Goal: Entertainment & Leisure: Consume media (video, audio)

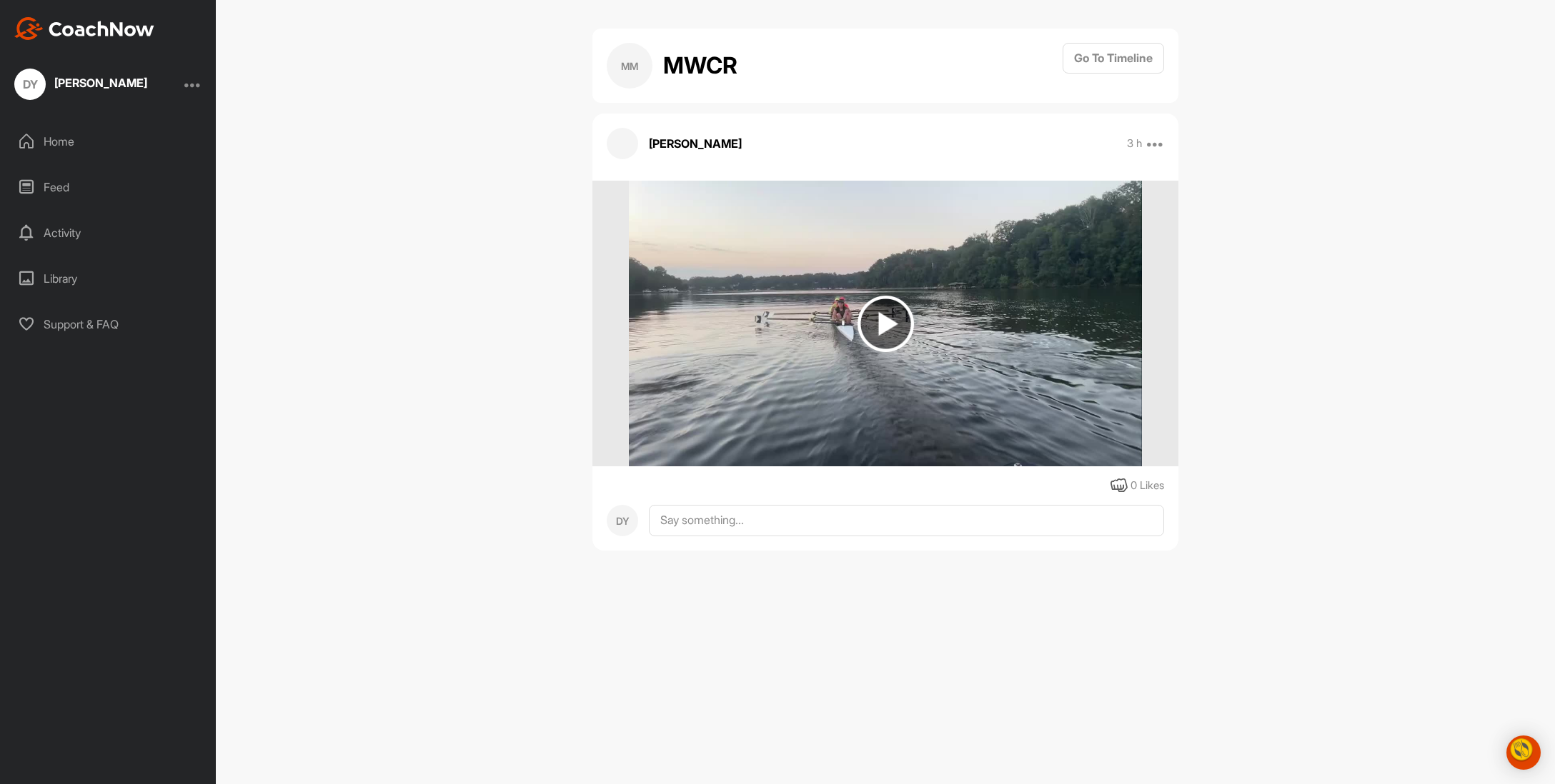
click at [885, 327] on img at bounding box center [885, 324] width 56 height 56
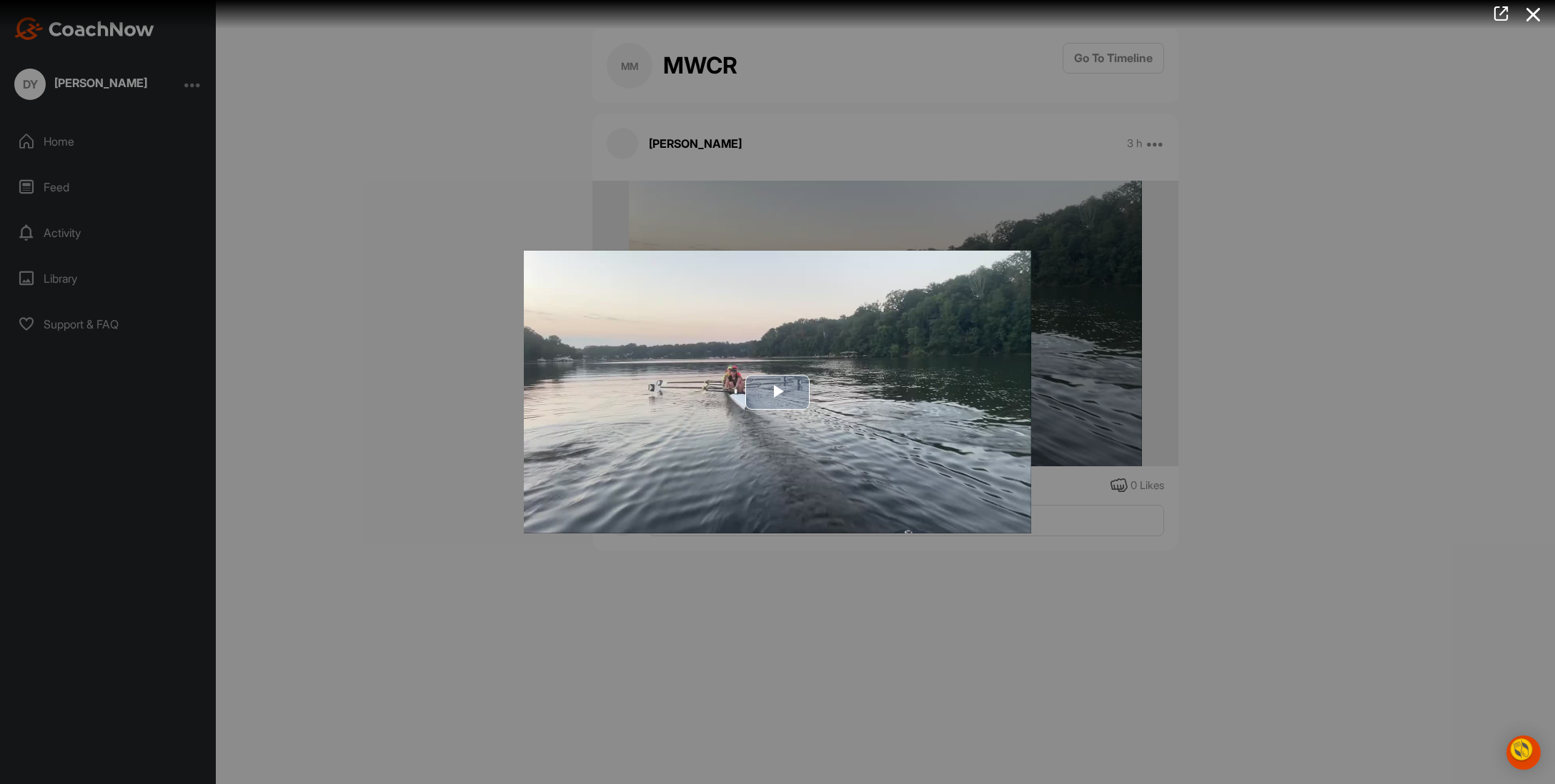
click at [778, 392] on span "Video Player" at bounding box center [778, 392] width 0 height 0
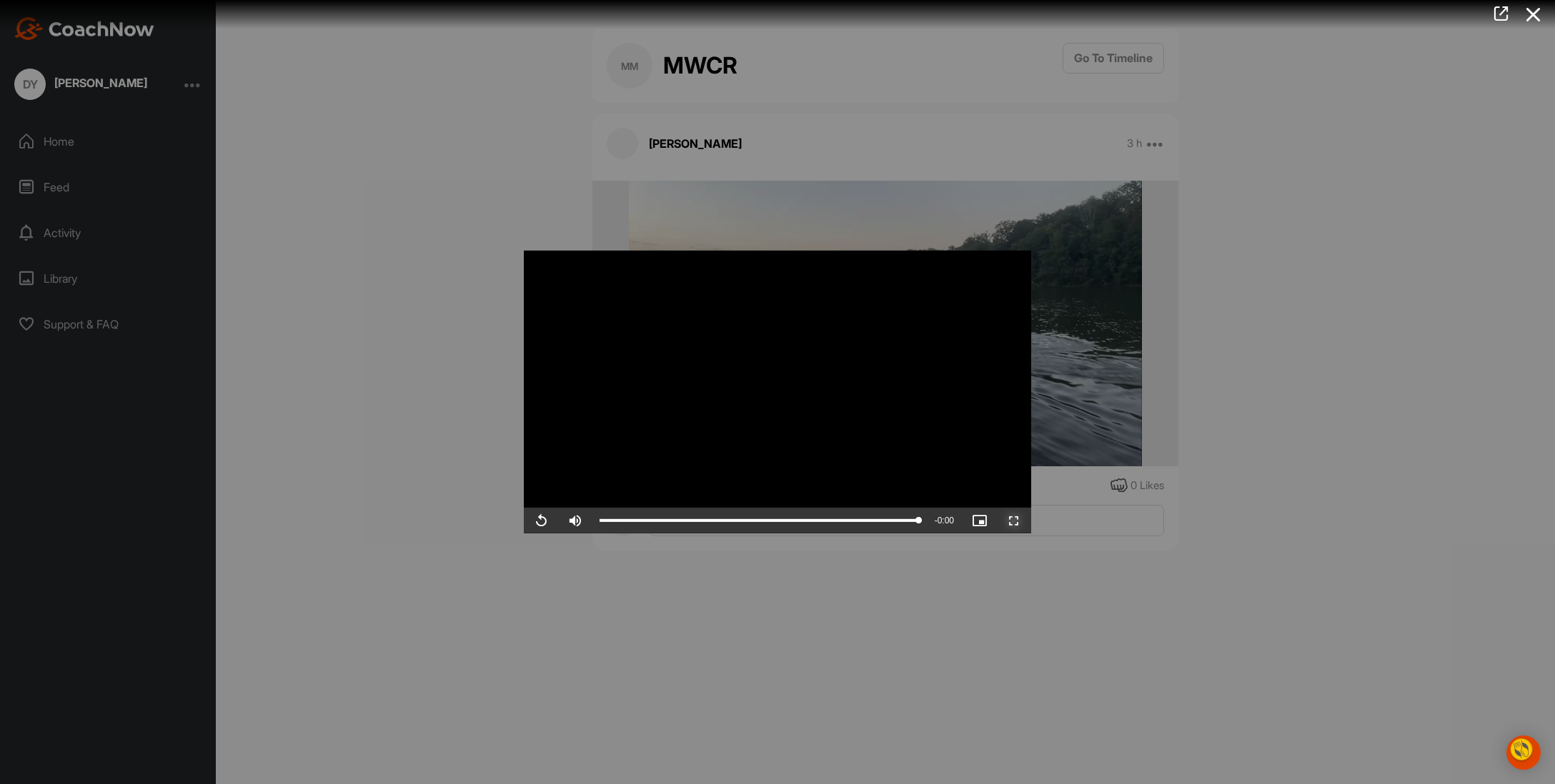
click at [1031, 521] on span "Video Player" at bounding box center [1014, 521] width 34 height 0
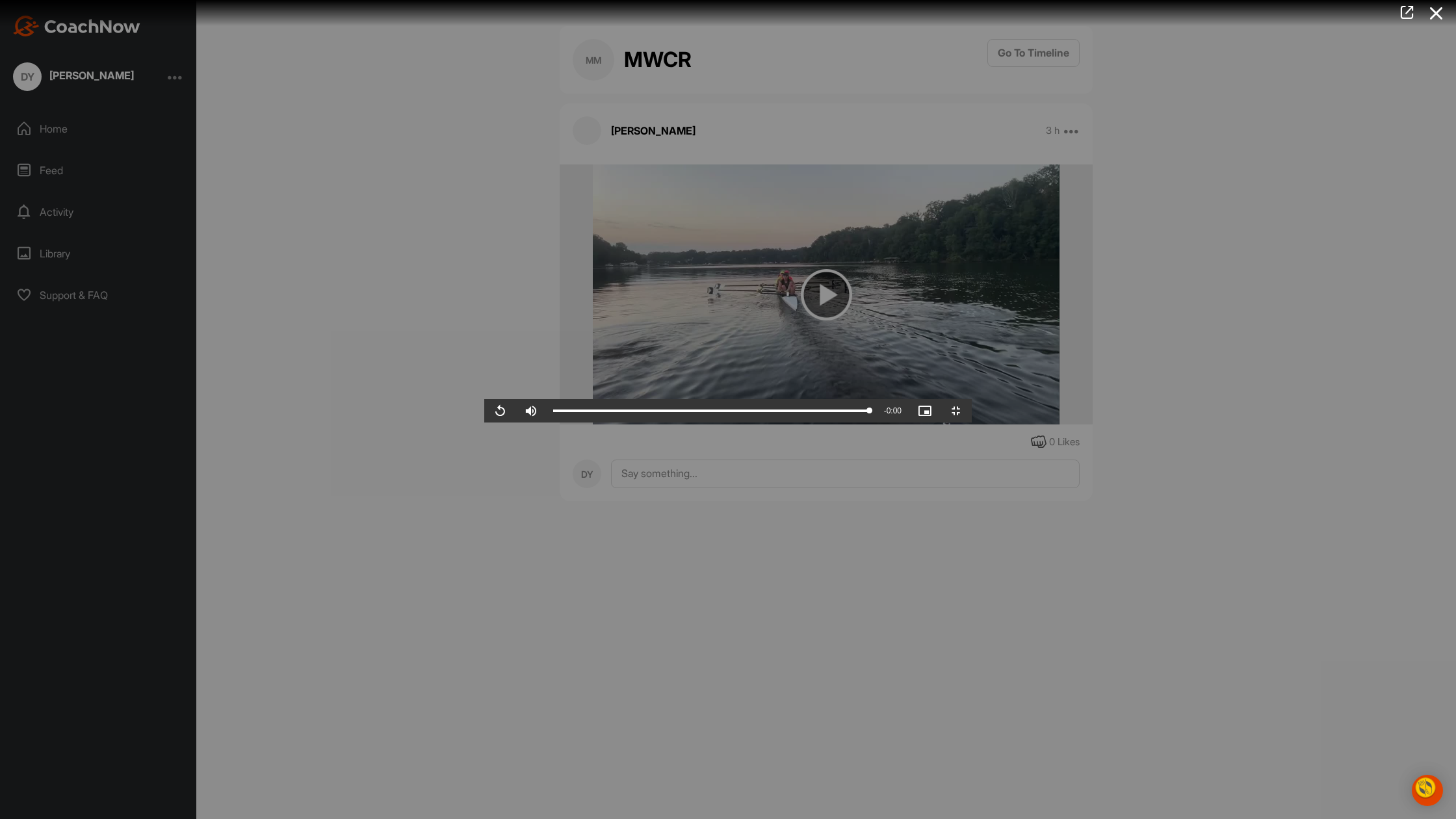
click at [641, 423] on video "Video Player" at bounding box center [728, 409] width 487 height 26
drag, startPoint x: 502, startPoint y: 799, endPoint x: 787, endPoint y: 762, distance: 287.4
click at [787, 423] on div "Video Player is loading. Play Video Play Skip Backward Skip Forward Mute Curren…" at bounding box center [728, 409] width 487 height 26
drag, startPoint x: 949, startPoint y: 809, endPoint x: 1100, endPoint y: 739, distance: 166.4
click at [972, 423] on div "Video Player is loading. Play Video Play Skip Backward Skip Forward Mute Curren…" at bounding box center [728, 409] width 487 height 26
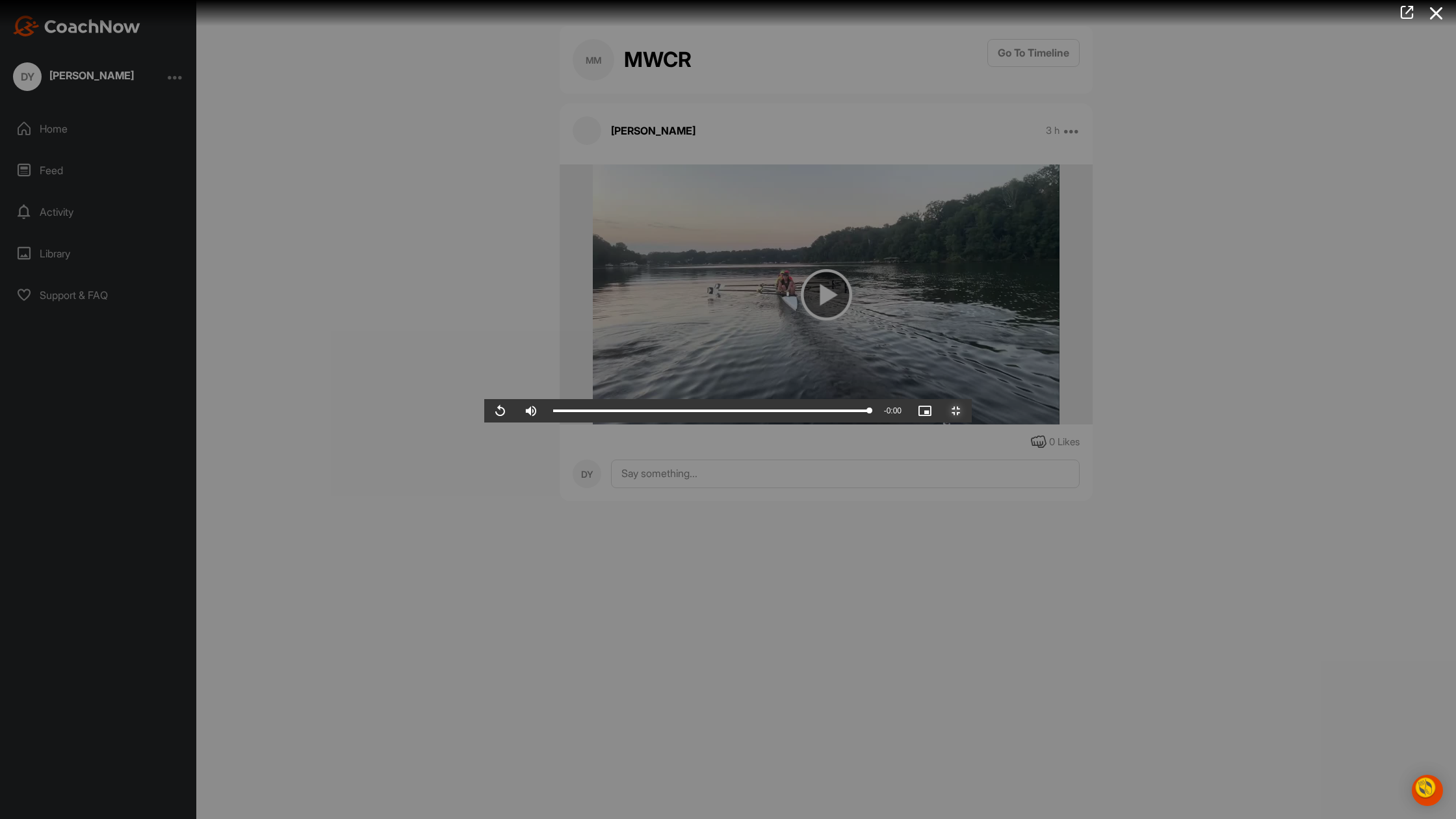
click at [972, 411] on span "Video Player" at bounding box center [956, 411] width 31 height 0
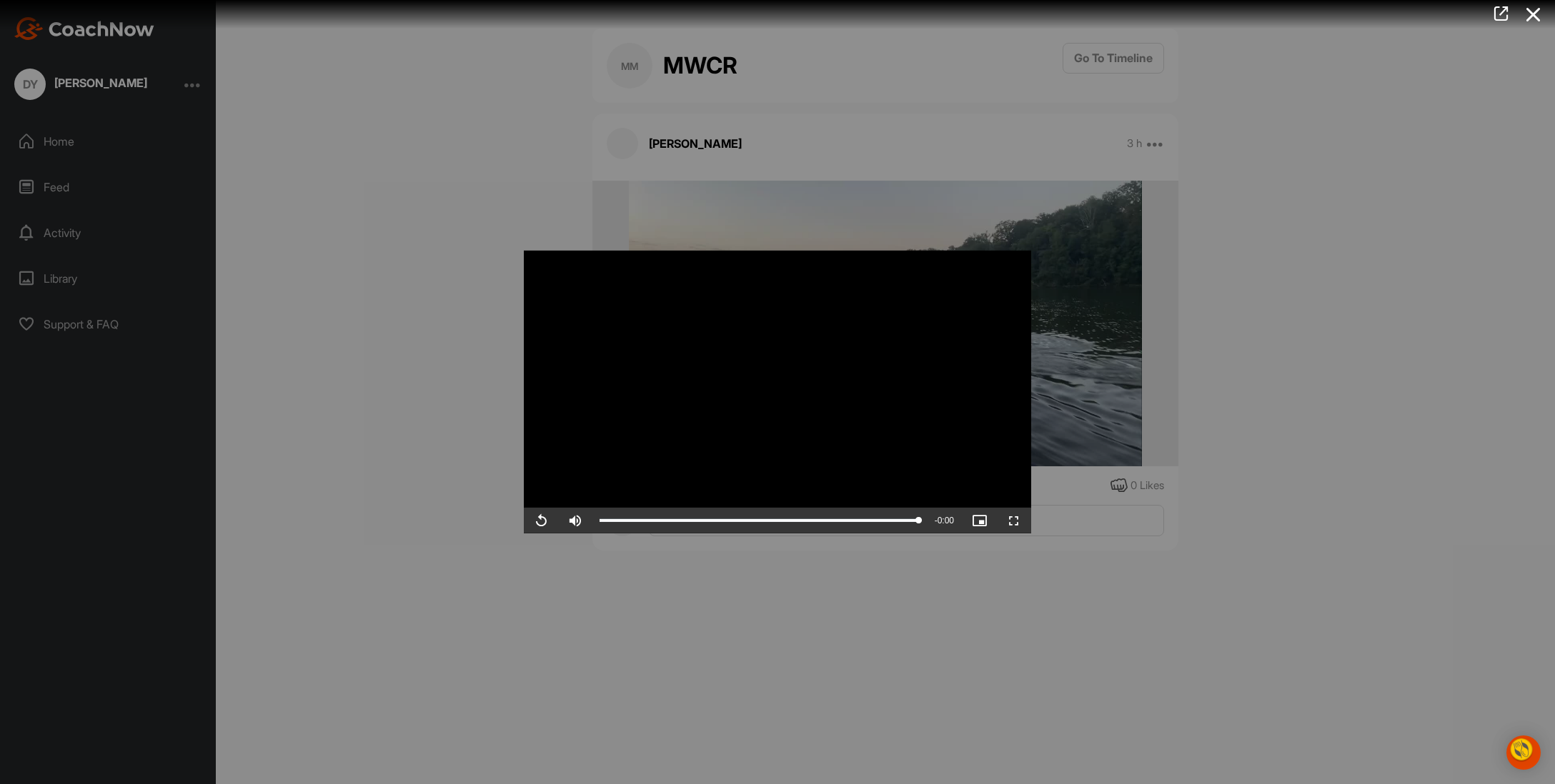
click at [71, 84] on div at bounding box center [778, 392] width 1555 height 784
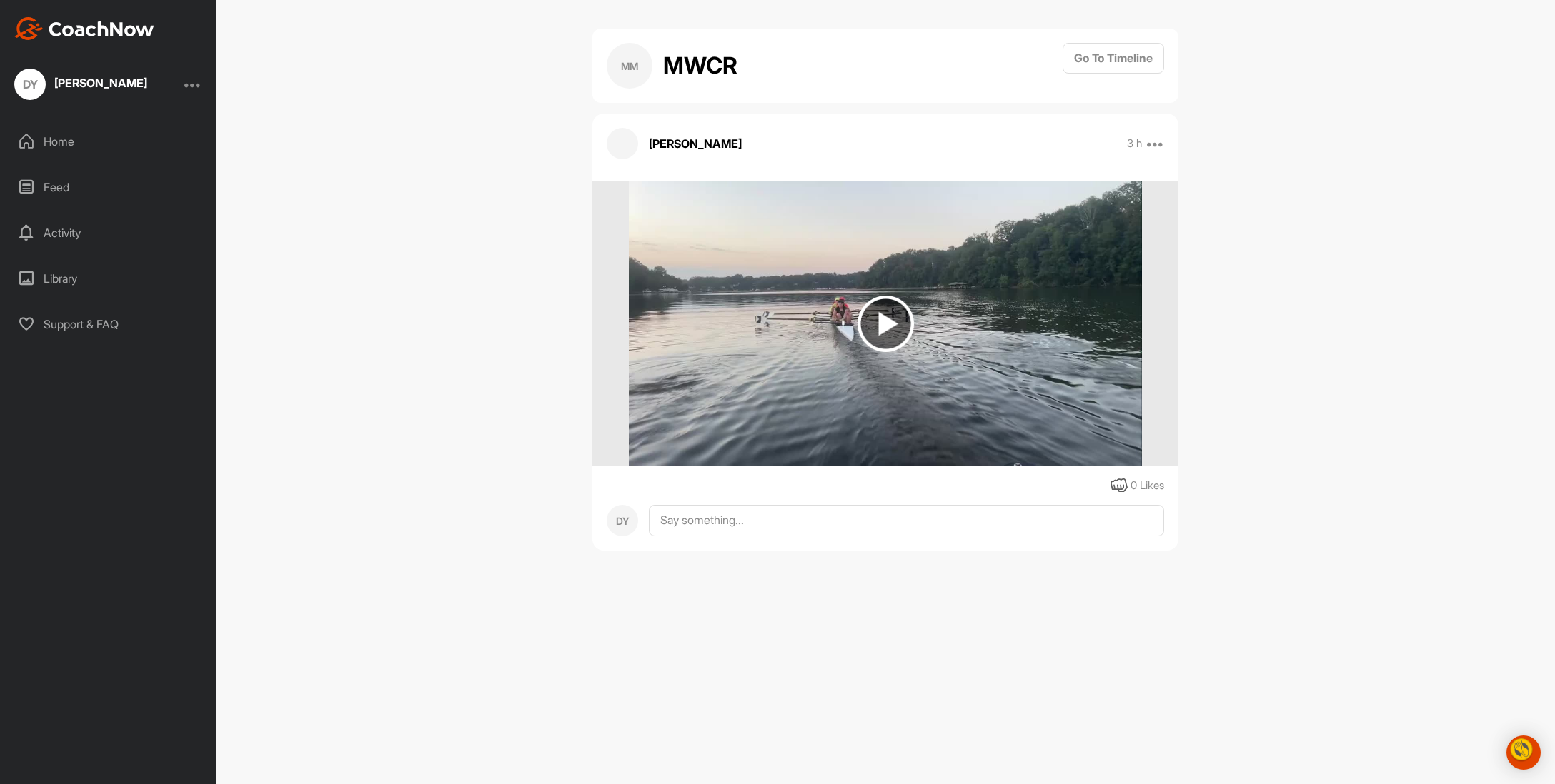
click at [63, 186] on div "Feed" at bounding box center [109, 187] width 202 height 36
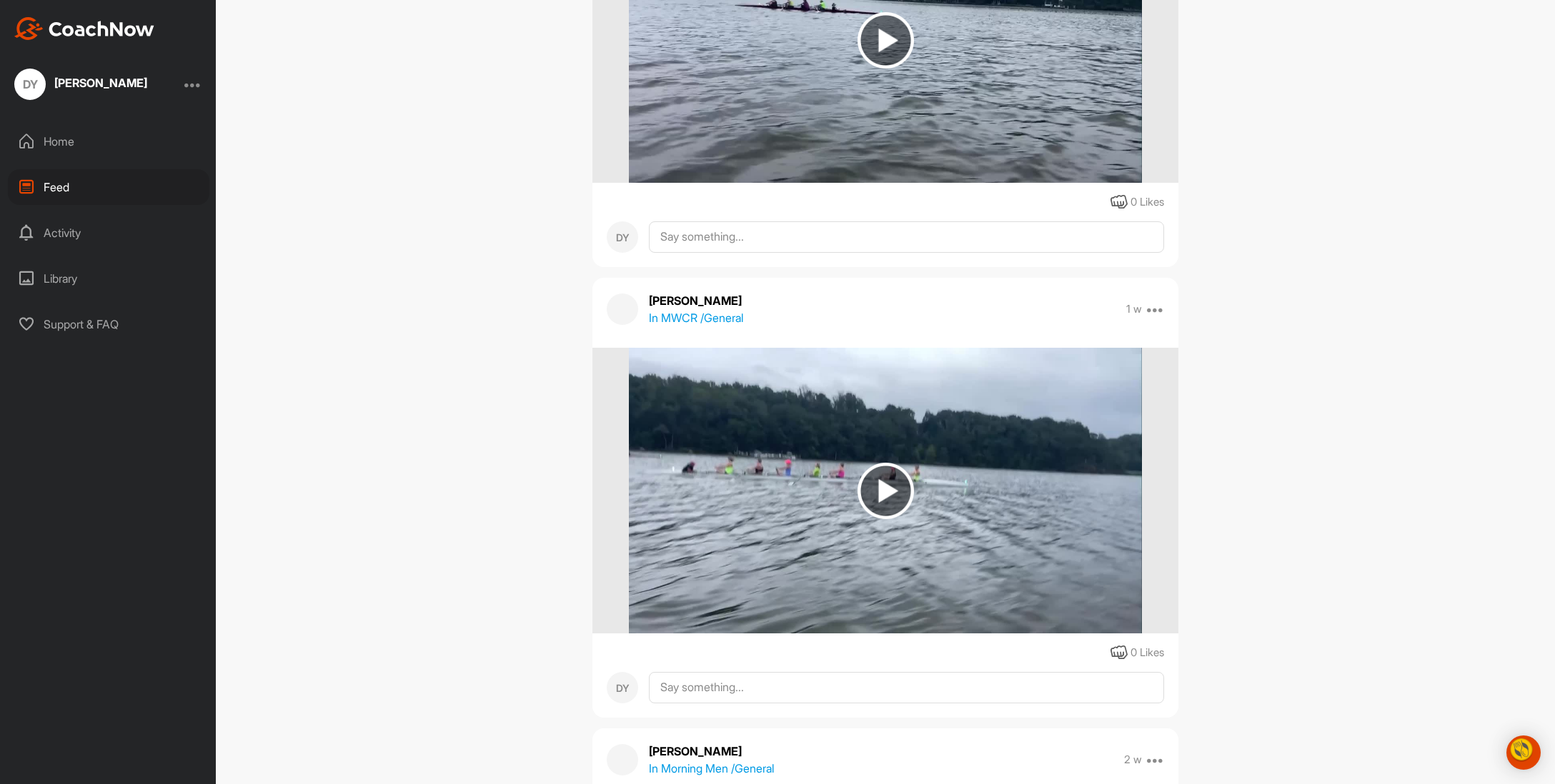
scroll to position [6196, 0]
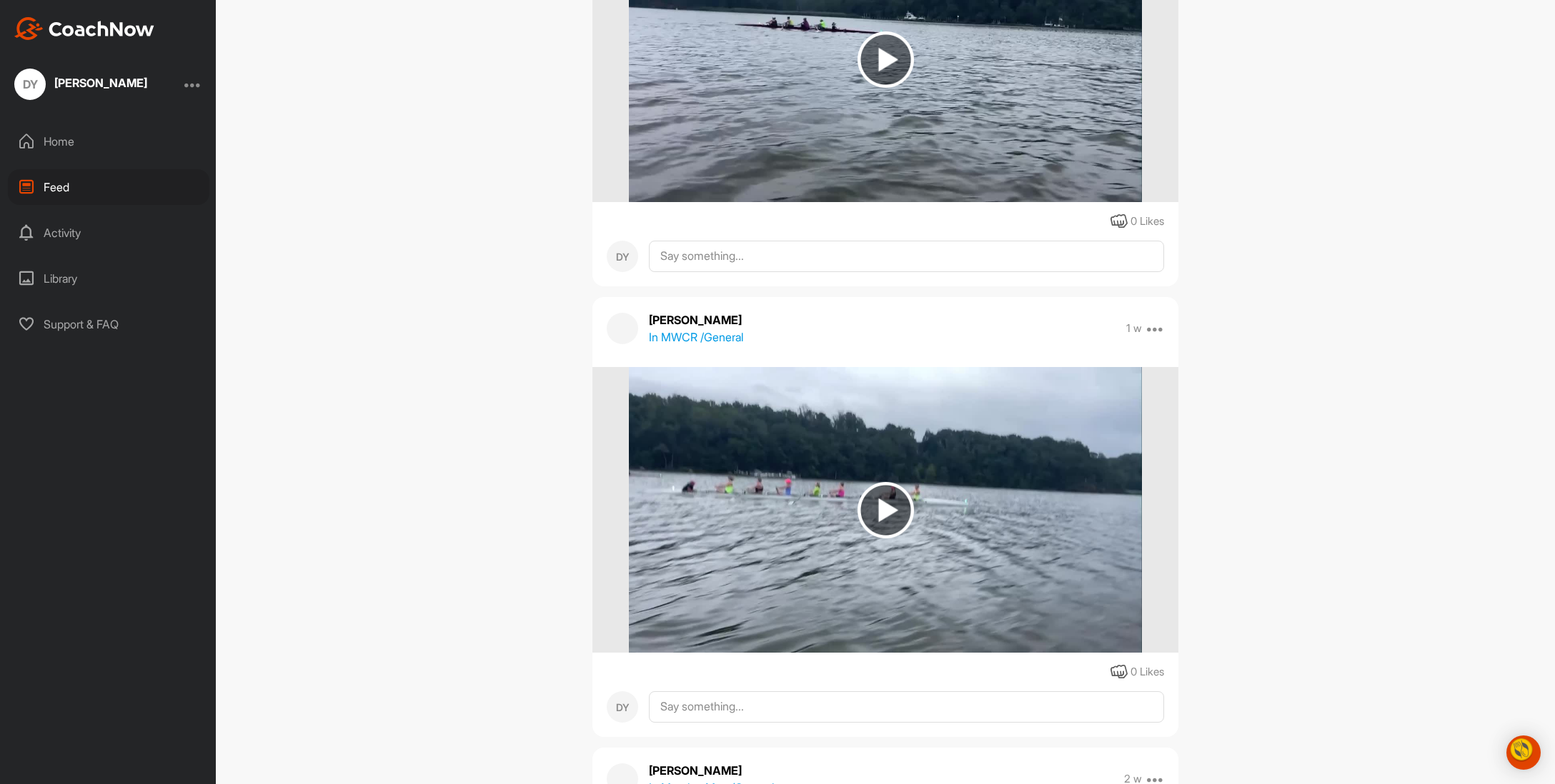
click at [877, 88] on img at bounding box center [885, 59] width 56 height 56
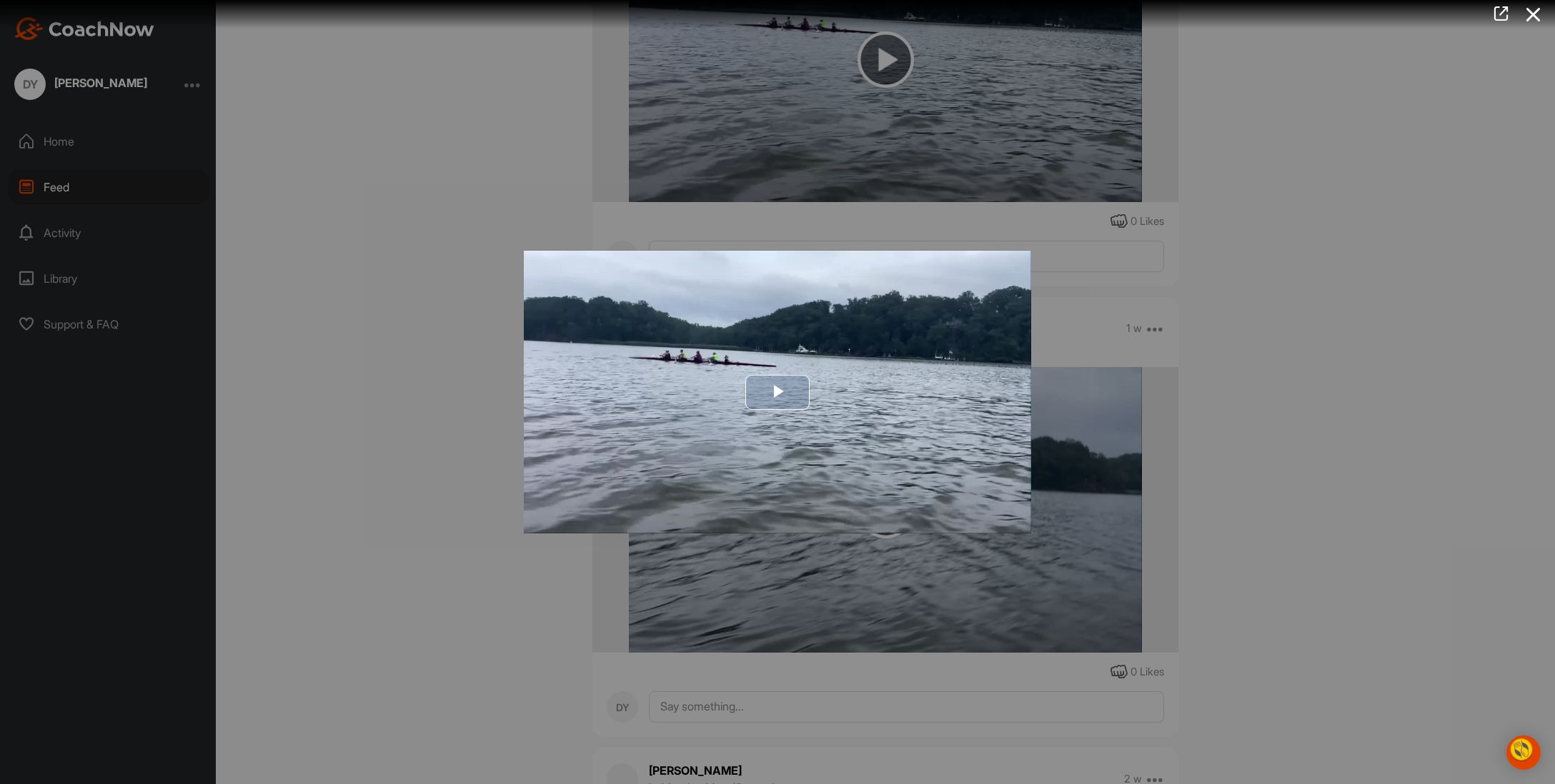
click at [778, 392] on span "Video Player" at bounding box center [778, 392] width 0 height 0
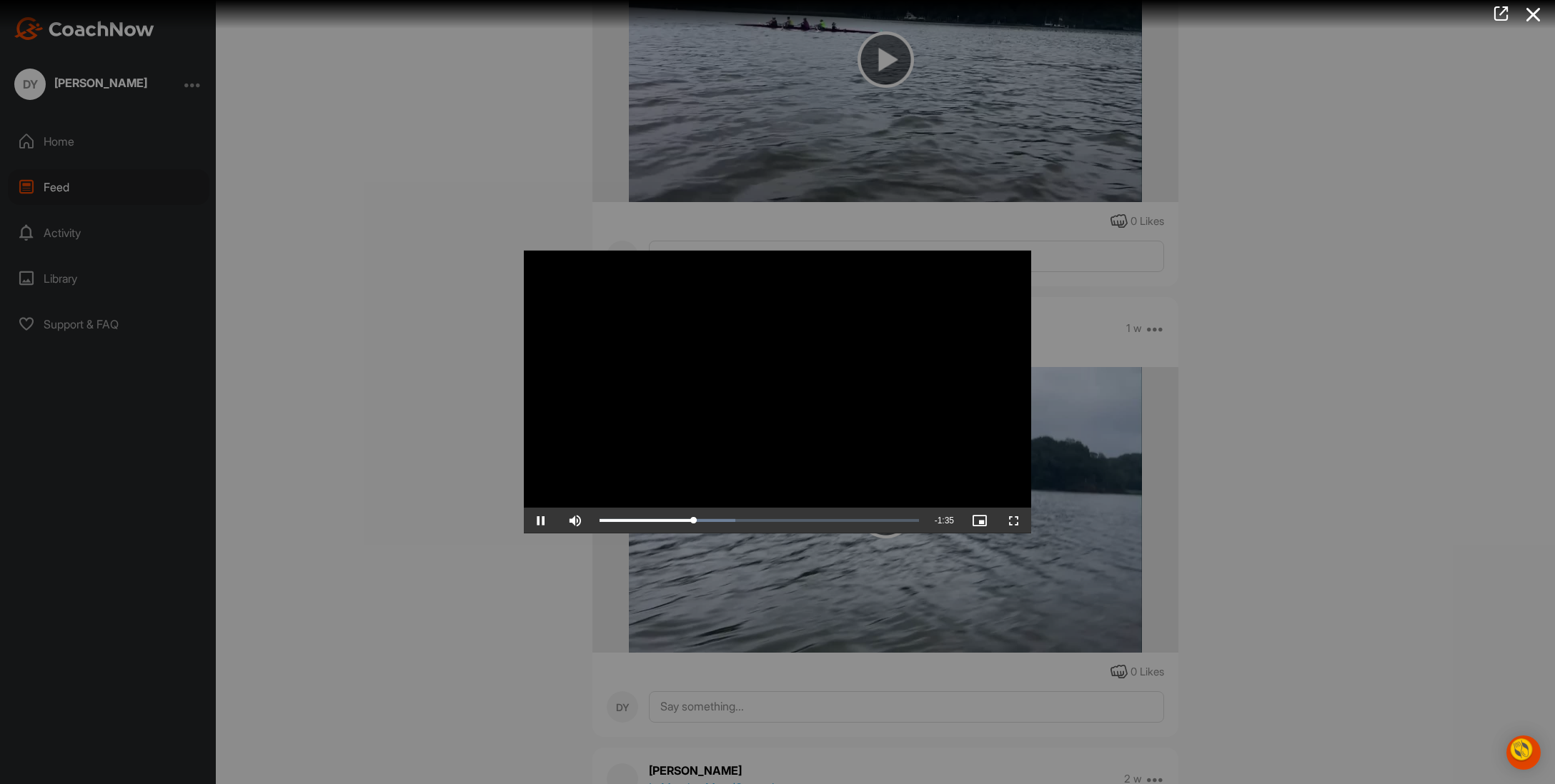
click at [751, 336] on video "Video Player" at bounding box center [778, 392] width 507 height 283
click at [1284, 244] on div at bounding box center [778, 392] width 1555 height 784
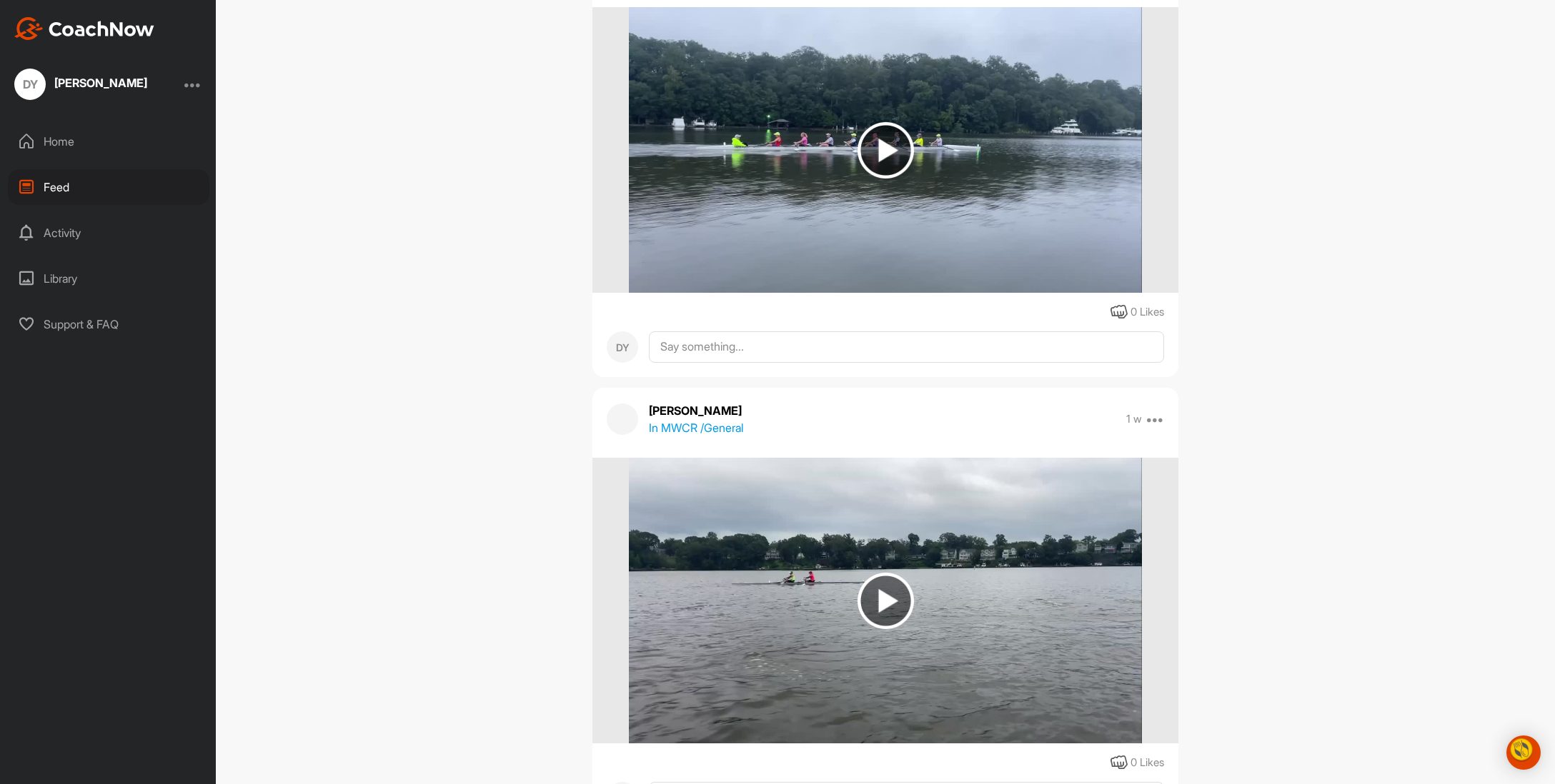
scroll to position [4760, 0]
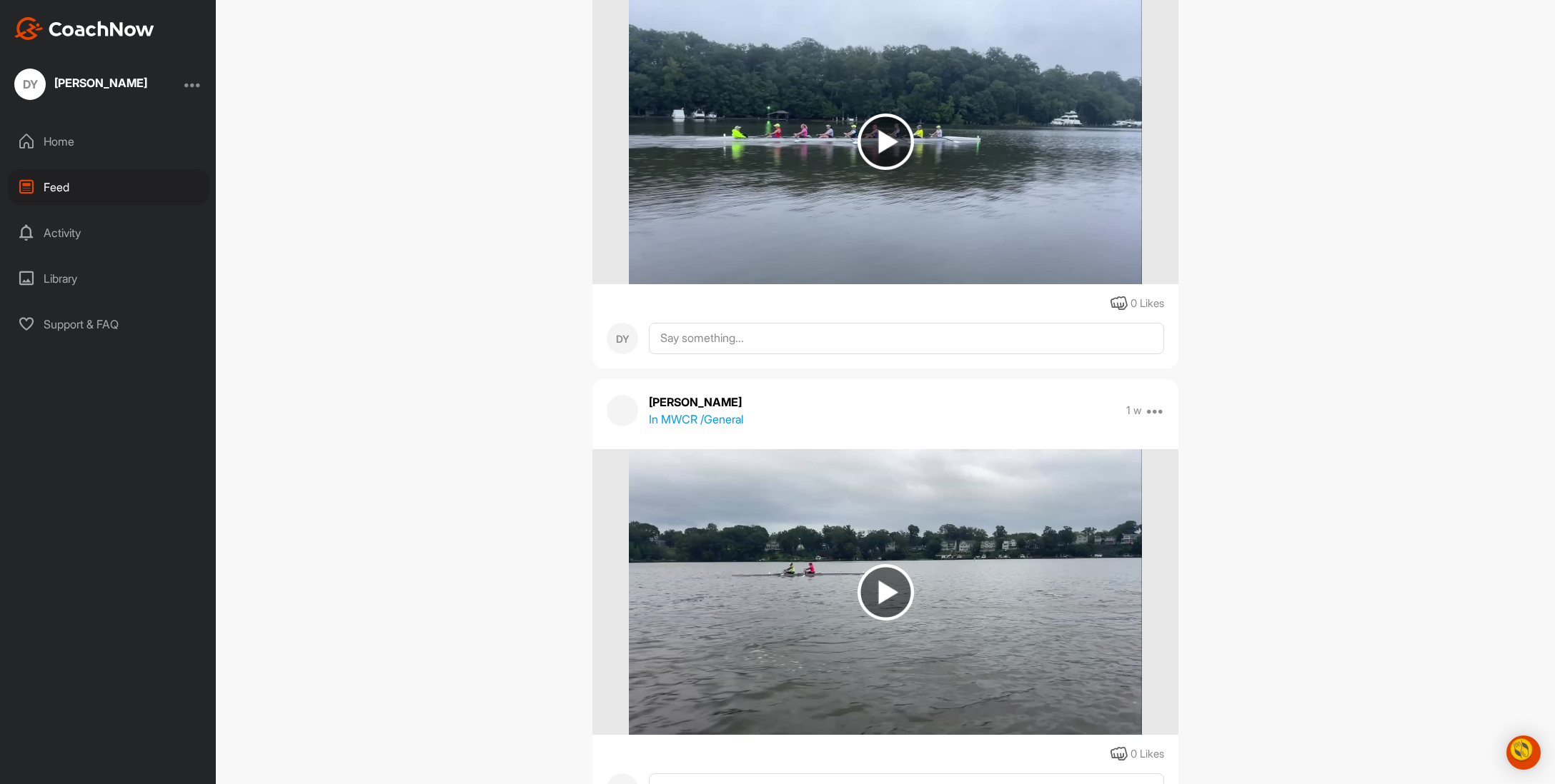
click at [882, 170] on img at bounding box center [885, 142] width 56 height 56
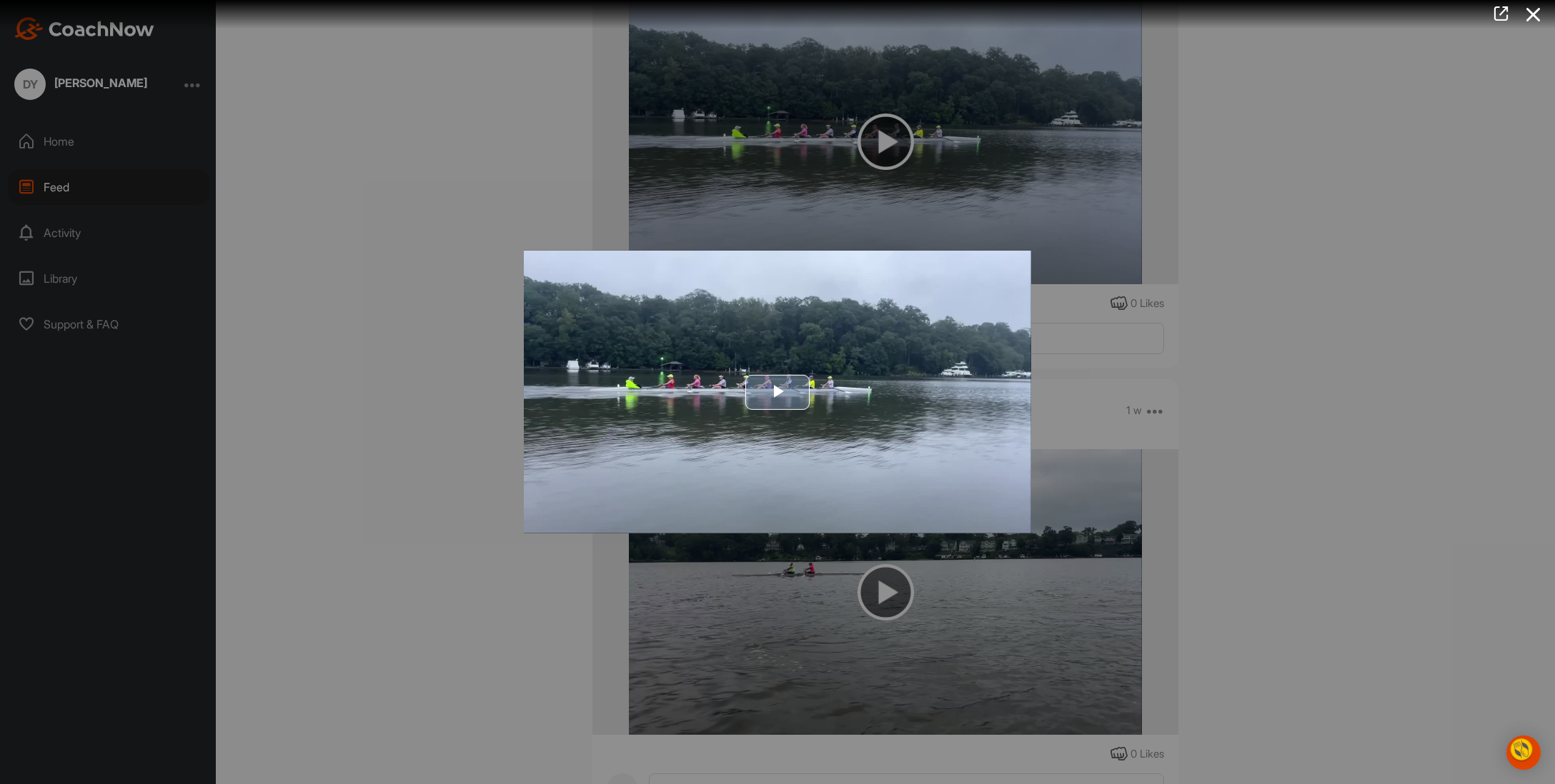
click at [778, 392] on span "Video Player" at bounding box center [778, 392] width 0 height 0
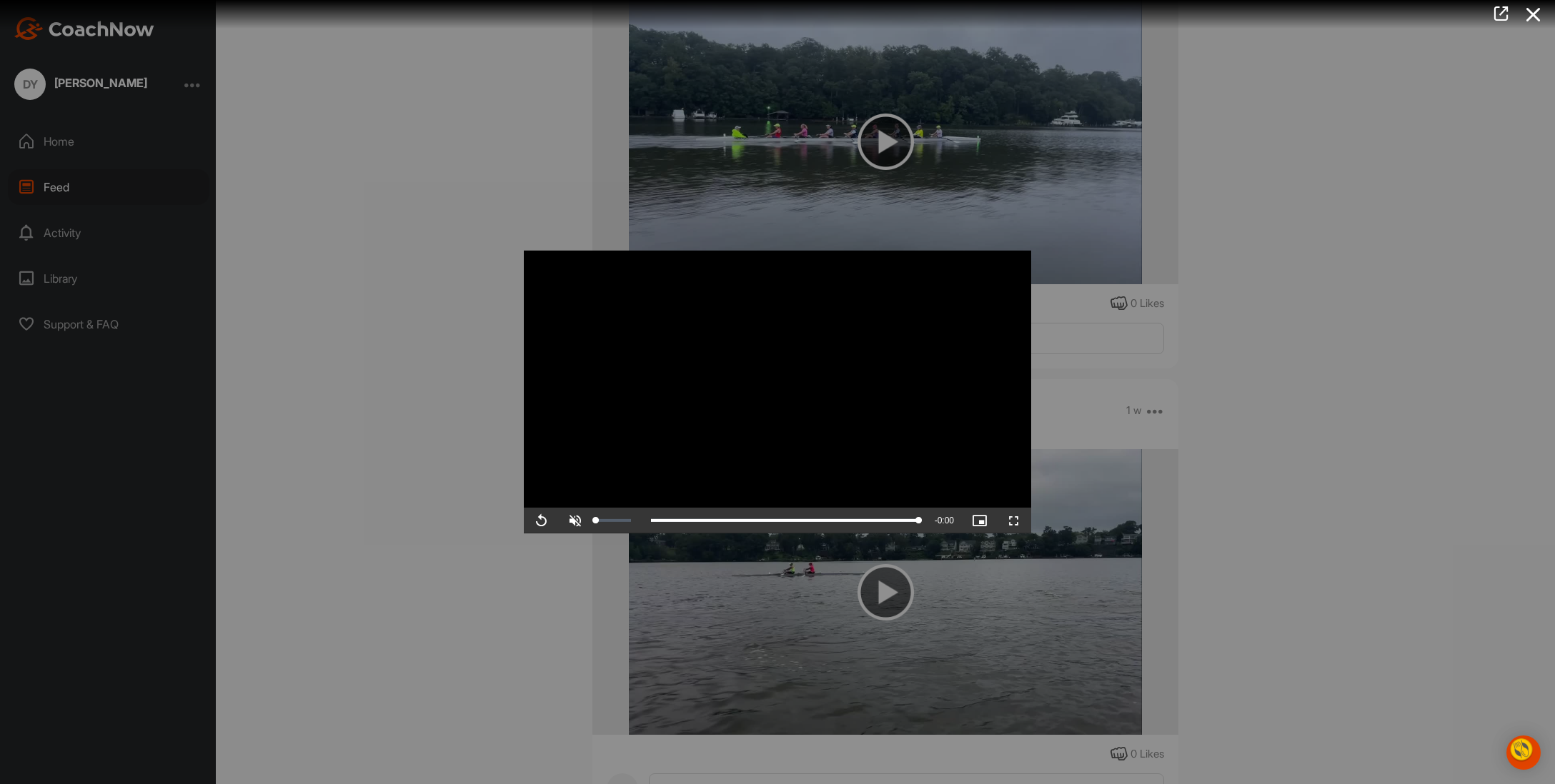
drag, startPoint x: 592, startPoint y: 556, endPoint x: 531, endPoint y: 547, distance: 61.7
click at [559, 534] on div "Unmute 0%" at bounding box center [601, 521] width 86 height 26
click at [635, 476] on video "Video Player" at bounding box center [778, 392] width 507 height 283
click at [559, 521] on span "Video Player" at bounding box center [575, 521] width 34 height 0
drag, startPoint x: 579, startPoint y: 553, endPoint x: 619, endPoint y: 558, distance: 40.3
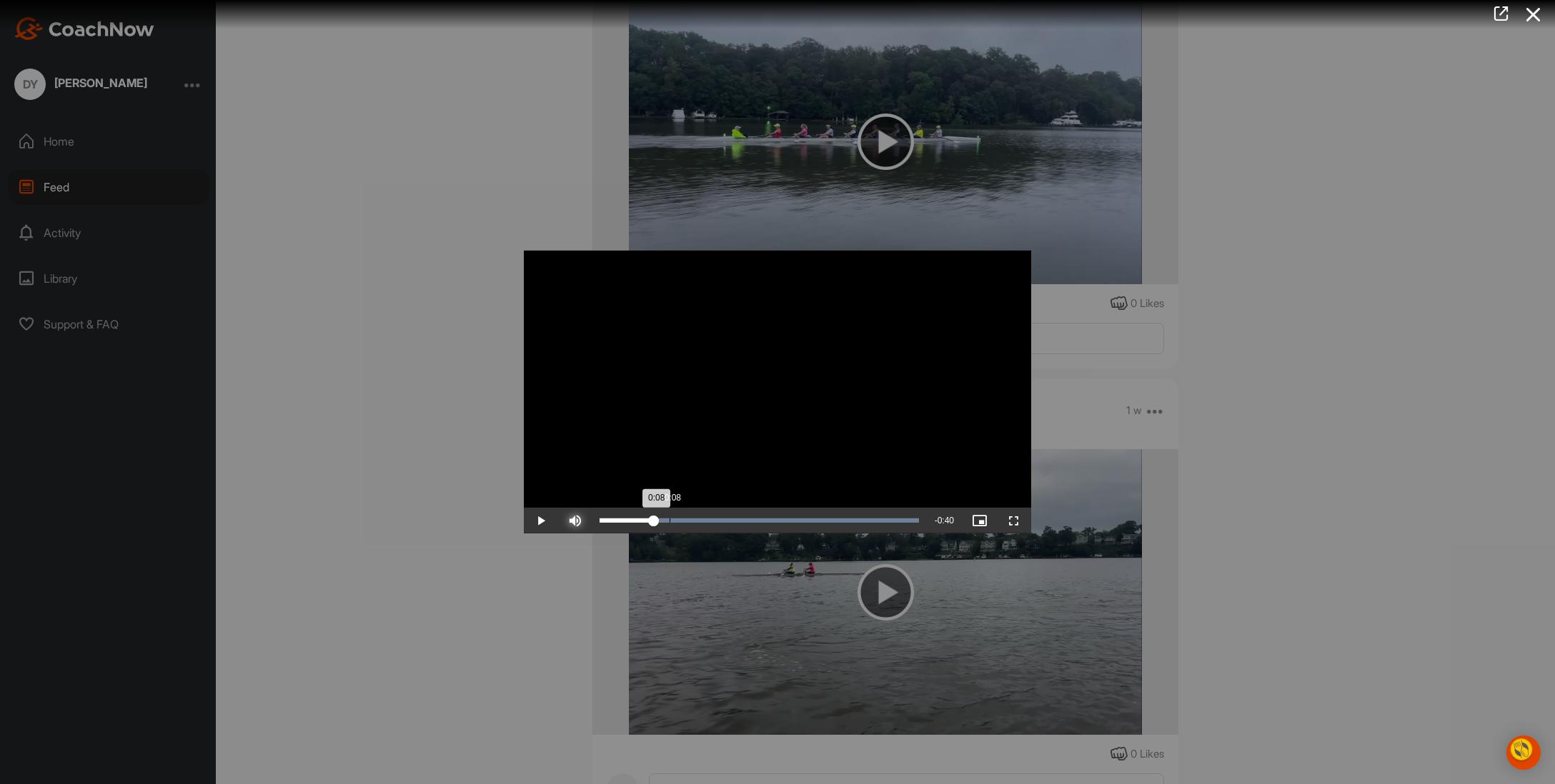
click at [619, 523] on div "0:08" at bounding box center [626, 520] width 55 height 4
click at [1031, 521] on span "Video Player" at bounding box center [1014, 521] width 34 height 0
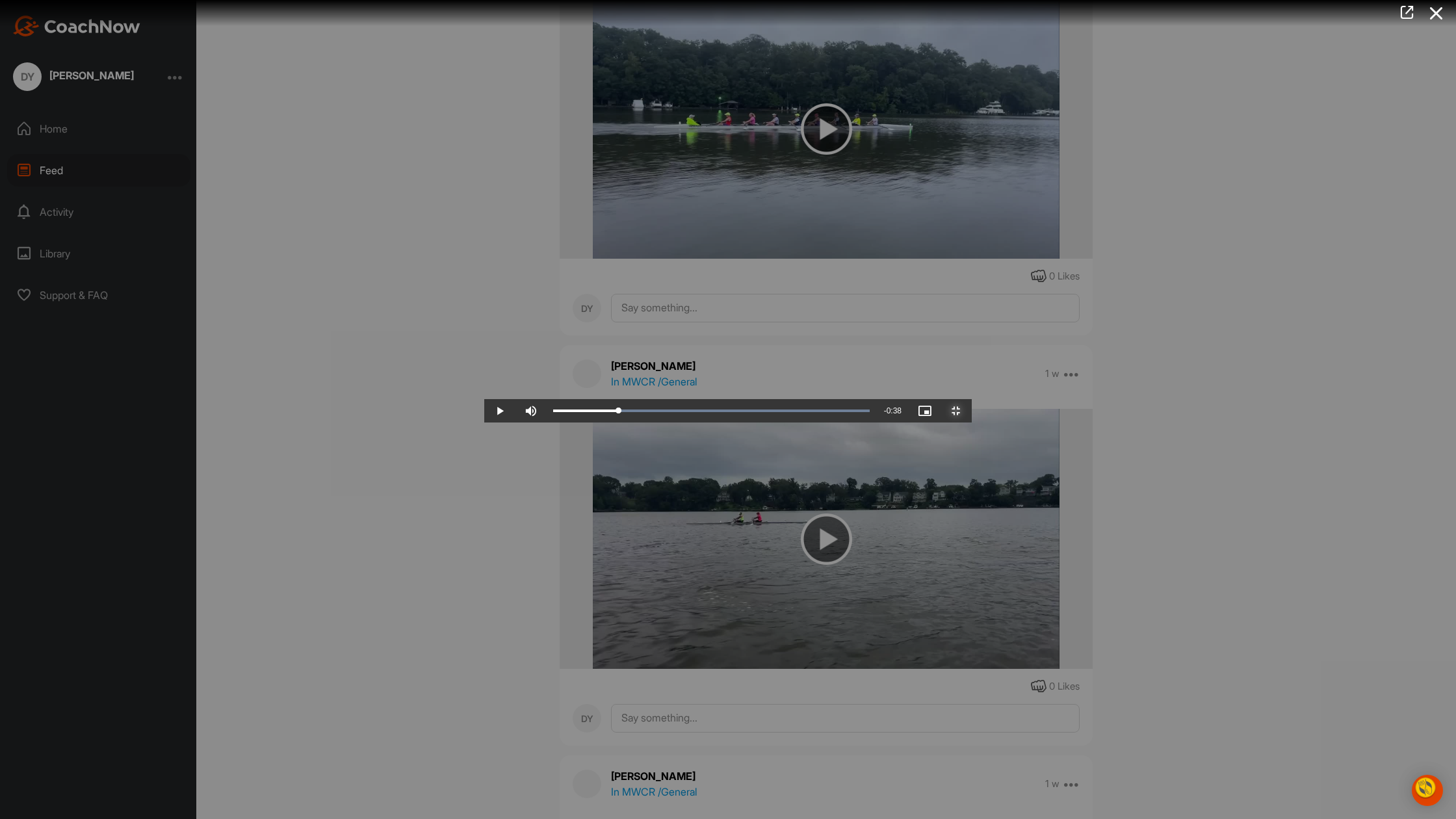
drag, startPoint x: 1235, startPoint y: 805, endPoint x: 341, endPoint y: 777, distance: 894.4
click at [484, 423] on div "Video Player is loading. Play Video Play Skip Backward Skip Forward Mute 90% Cu…" at bounding box center [728, 409] width 487 height 26
drag, startPoint x: 435, startPoint y: 777, endPoint x: 296, endPoint y: 761, distance: 139.9
click at [484, 423] on video "Video Player" at bounding box center [728, 409] width 487 height 26
drag, startPoint x: 438, startPoint y: 802, endPoint x: 214, endPoint y: 765, distance: 227.0
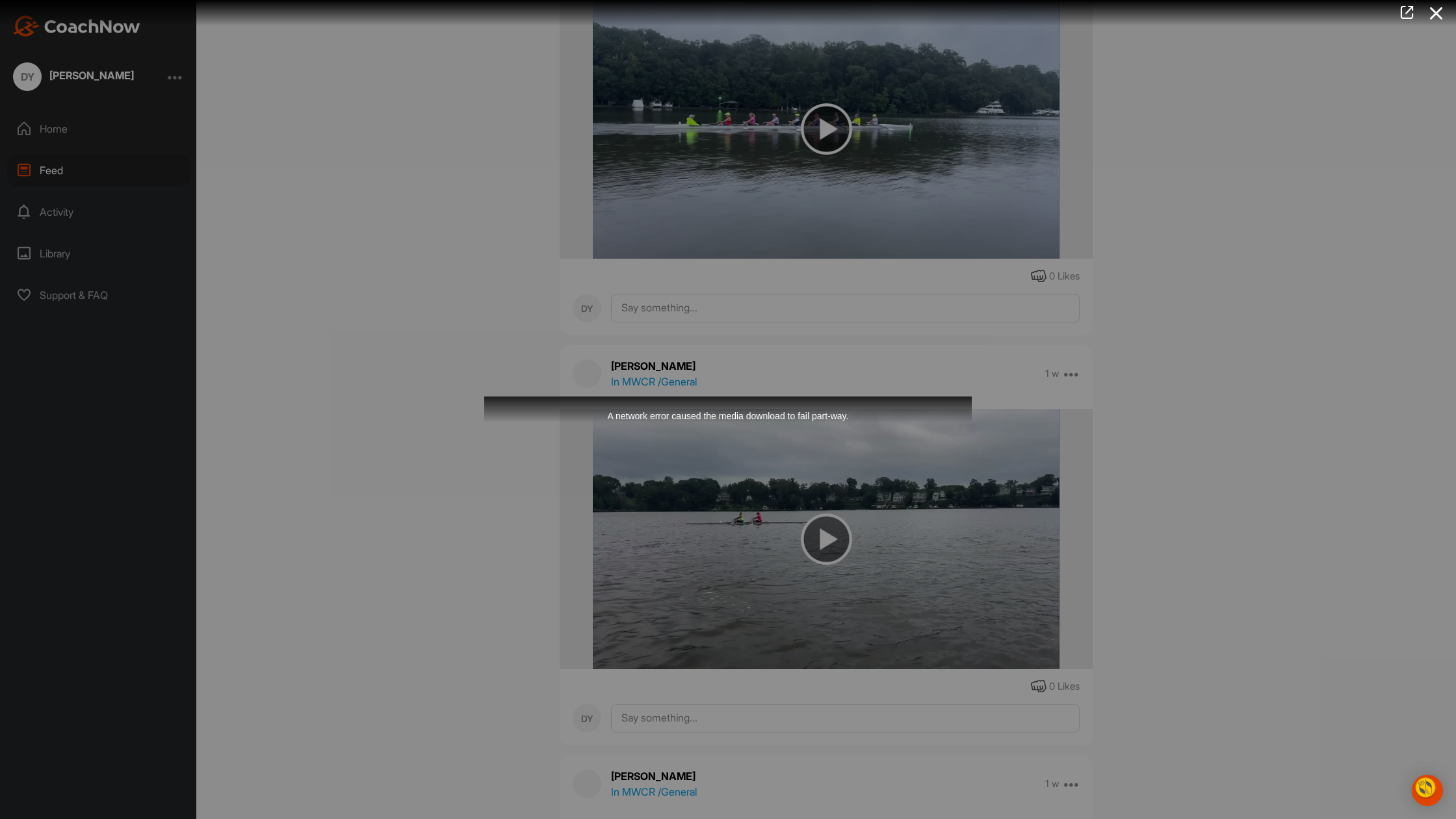
click at [484, 423] on div "Video Player is loading. Play Video Play Skip Backward Skip Forward Mute 90% Cu…" at bounding box center [728, 409] width 487 height 26
click at [484, 423] on div "A network error caused the media download to fail part-way." at bounding box center [728, 409] width 487 height 26
drag, startPoint x: 434, startPoint y: 184, endPoint x: 446, endPoint y: 189, distance: 13.0
click at [484, 396] on div "A network error caused the media download to fail part-way." at bounding box center [728, 409] width 487 height 26
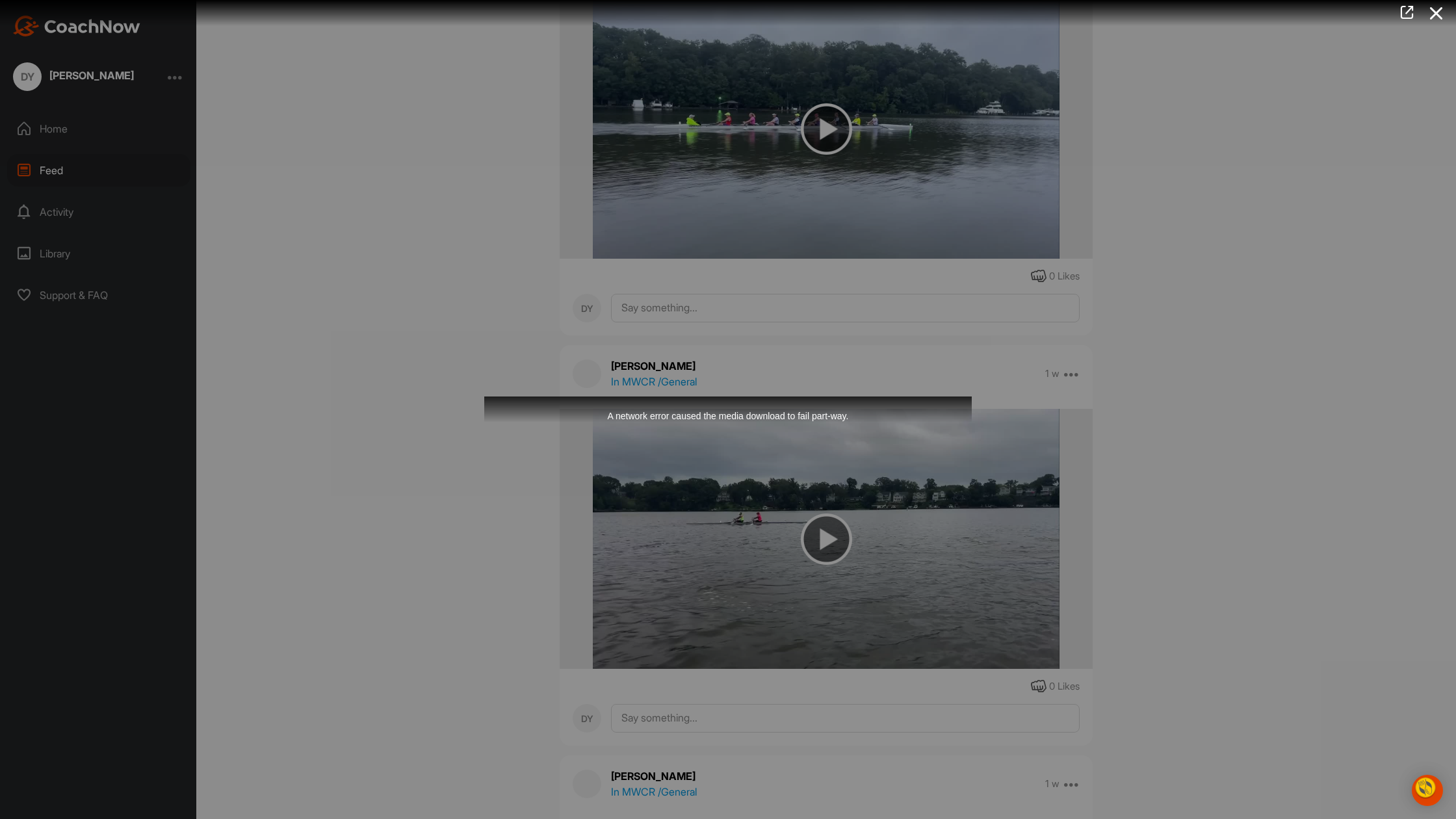
click at [700, 396] on div "A network error caused the media download to fail part-way." at bounding box center [728, 409] width 487 height 26
drag, startPoint x: 3, startPoint y: 35, endPoint x: 40, endPoint y: 46, distance: 38.6
click at [484, 396] on div "A network error caused the media download to fail part-way." at bounding box center [728, 409] width 487 height 26
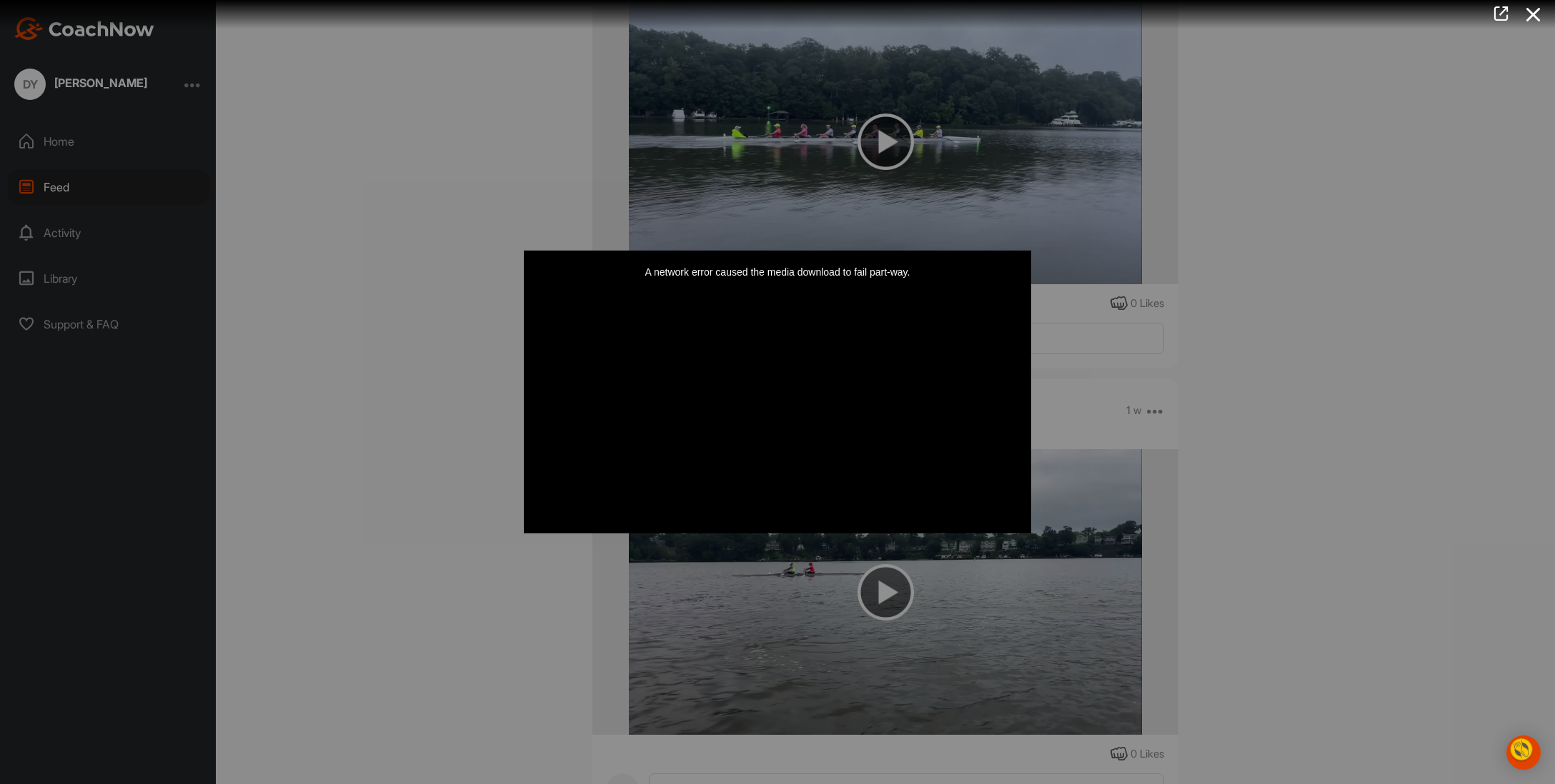
click at [757, 481] on div "A network error caused the media download to fail part-way." at bounding box center [778, 392] width 507 height 283
click at [58, 143] on div at bounding box center [778, 392] width 1555 height 784
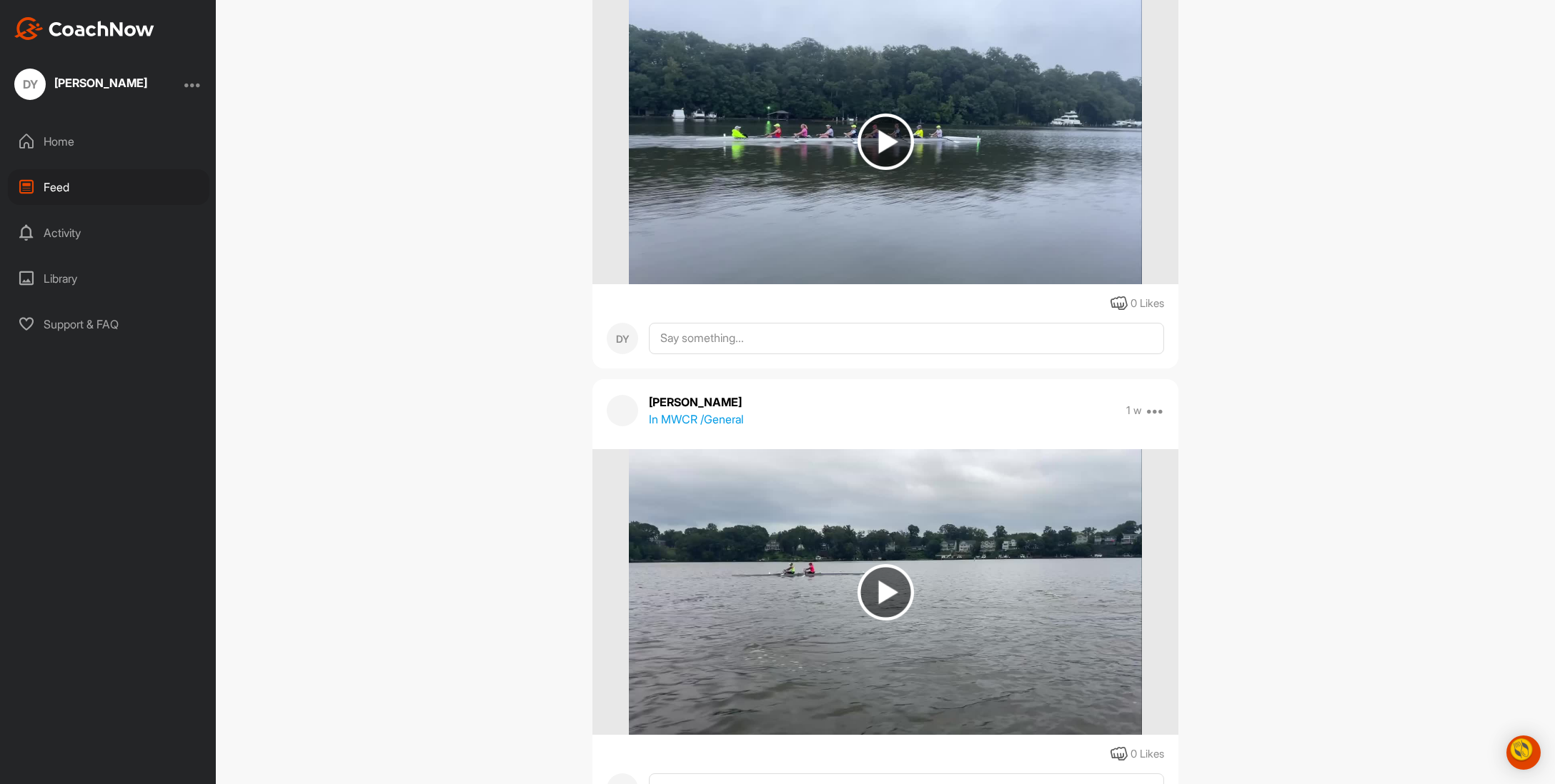
click at [880, 170] on img at bounding box center [885, 142] width 56 height 56
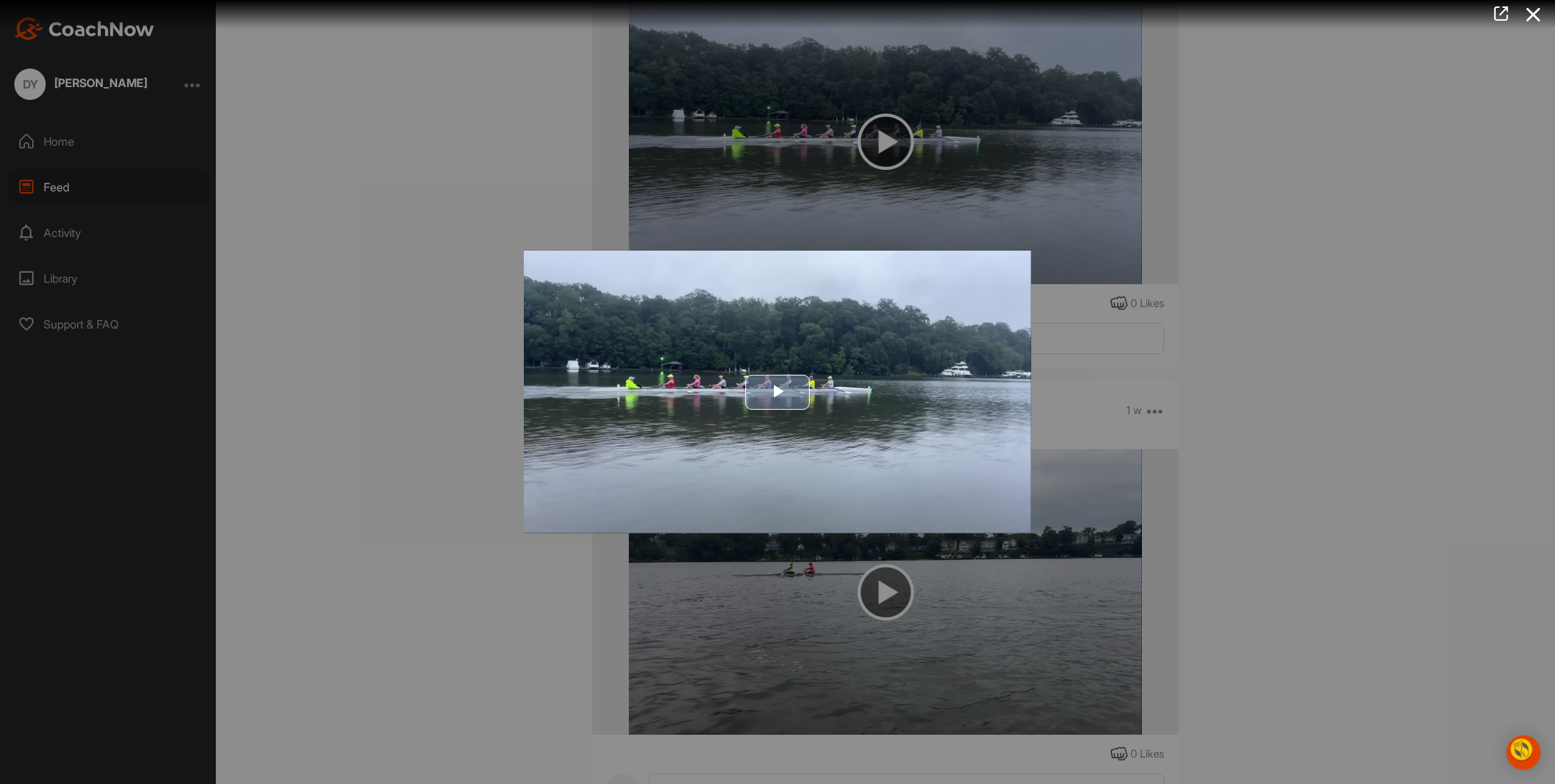
click at [778, 392] on span "Video Player" at bounding box center [778, 392] width 0 height 0
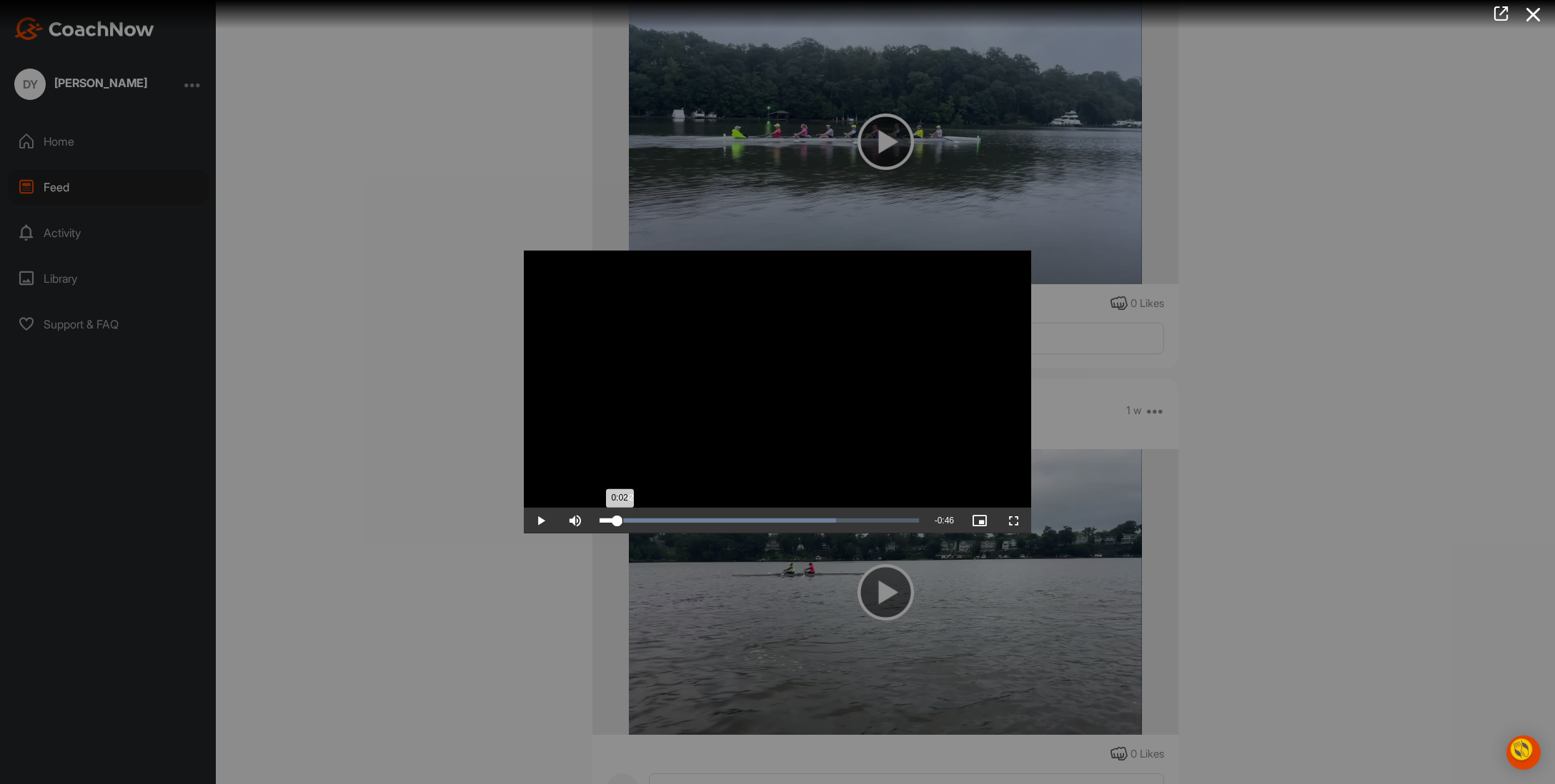
drag, startPoint x: 564, startPoint y: 557, endPoint x: 572, endPoint y: 559, distance: 8.2
click at [599, 523] on div "0:02" at bounding box center [608, 520] width 18 height 4
click at [1031, 521] on span "Video Player" at bounding box center [1014, 521] width 34 height 0
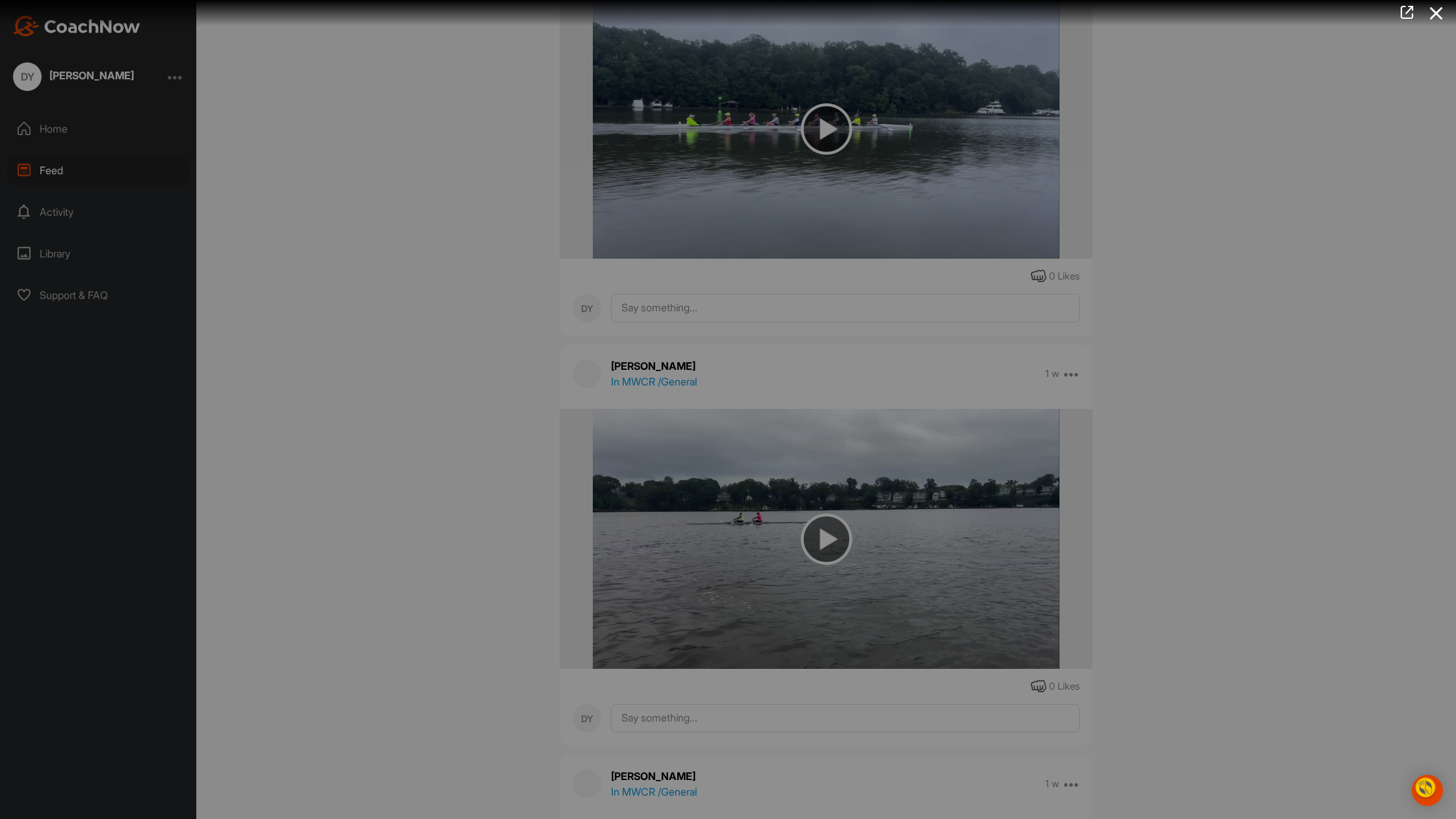
drag, startPoint x: 274, startPoint y: 802, endPoint x: 502, endPoint y: 752, distance: 233.4
click at [502, 423] on div "Video Player is loading. Play Video Play Skip Backward Skip Forward Mute Curren…" at bounding box center [728, 409] width 487 height 26
drag, startPoint x: 608, startPoint y: 802, endPoint x: 709, endPoint y: 781, distance: 103.2
click at [709, 423] on div "Video Player is loading. Play Video Play Skip Backward Skip Forward Mute Curren…" at bounding box center [728, 409] width 487 height 26
click at [972, 411] on span "Video Player" at bounding box center [956, 411] width 31 height 0
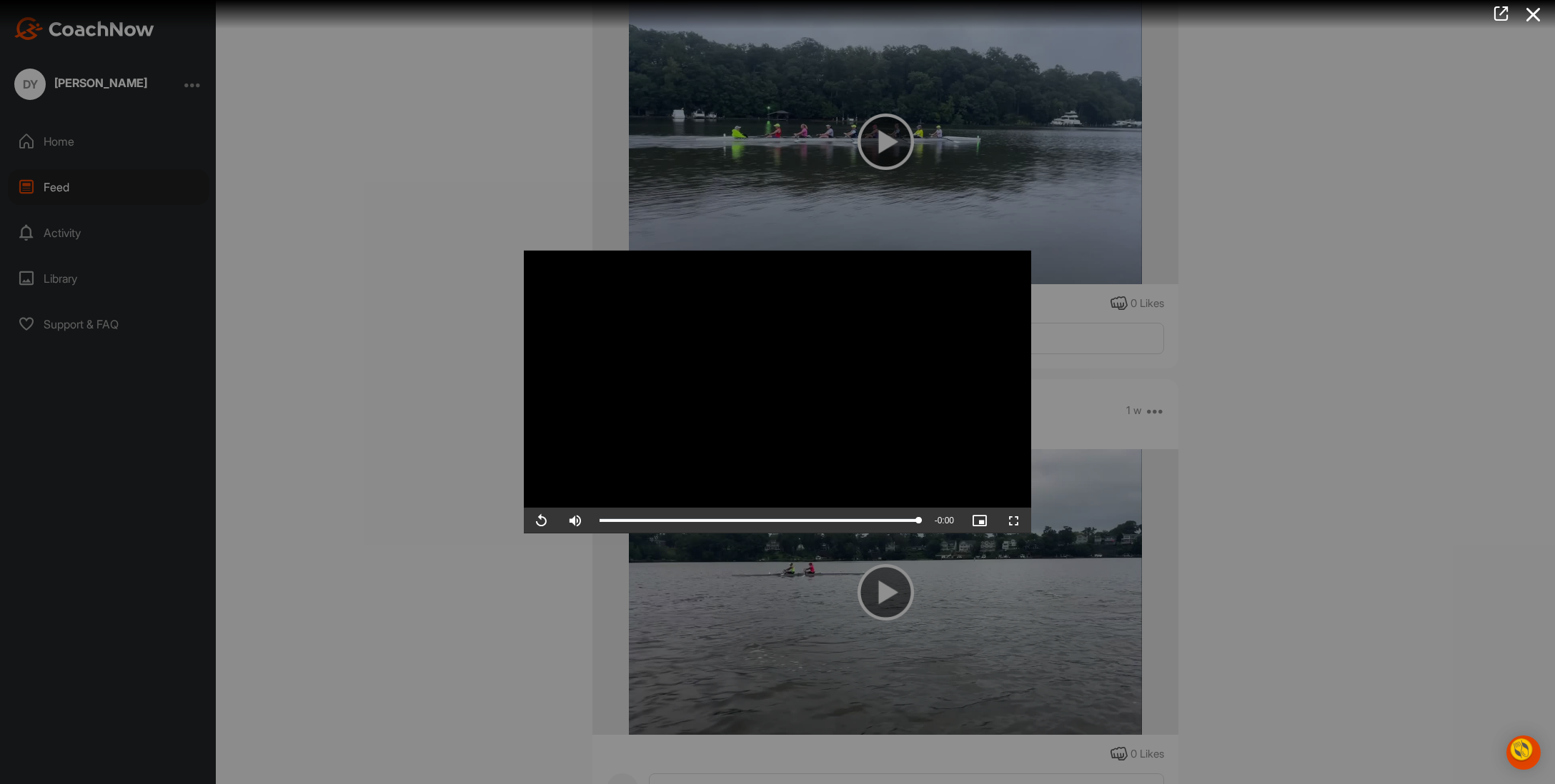
click at [1175, 378] on div at bounding box center [778, 392] width 1555 height 784
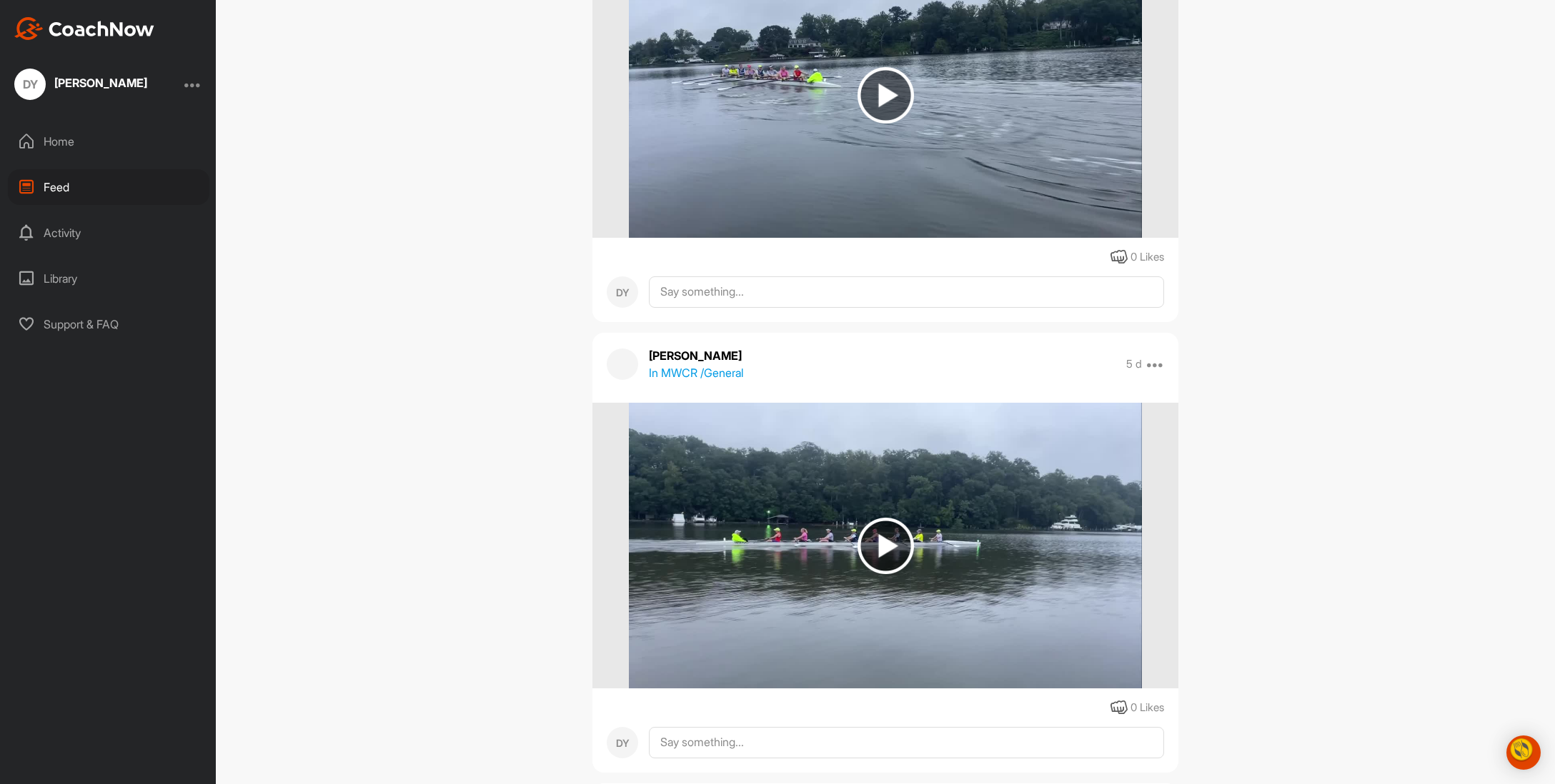
scroll to position [4283, 0]
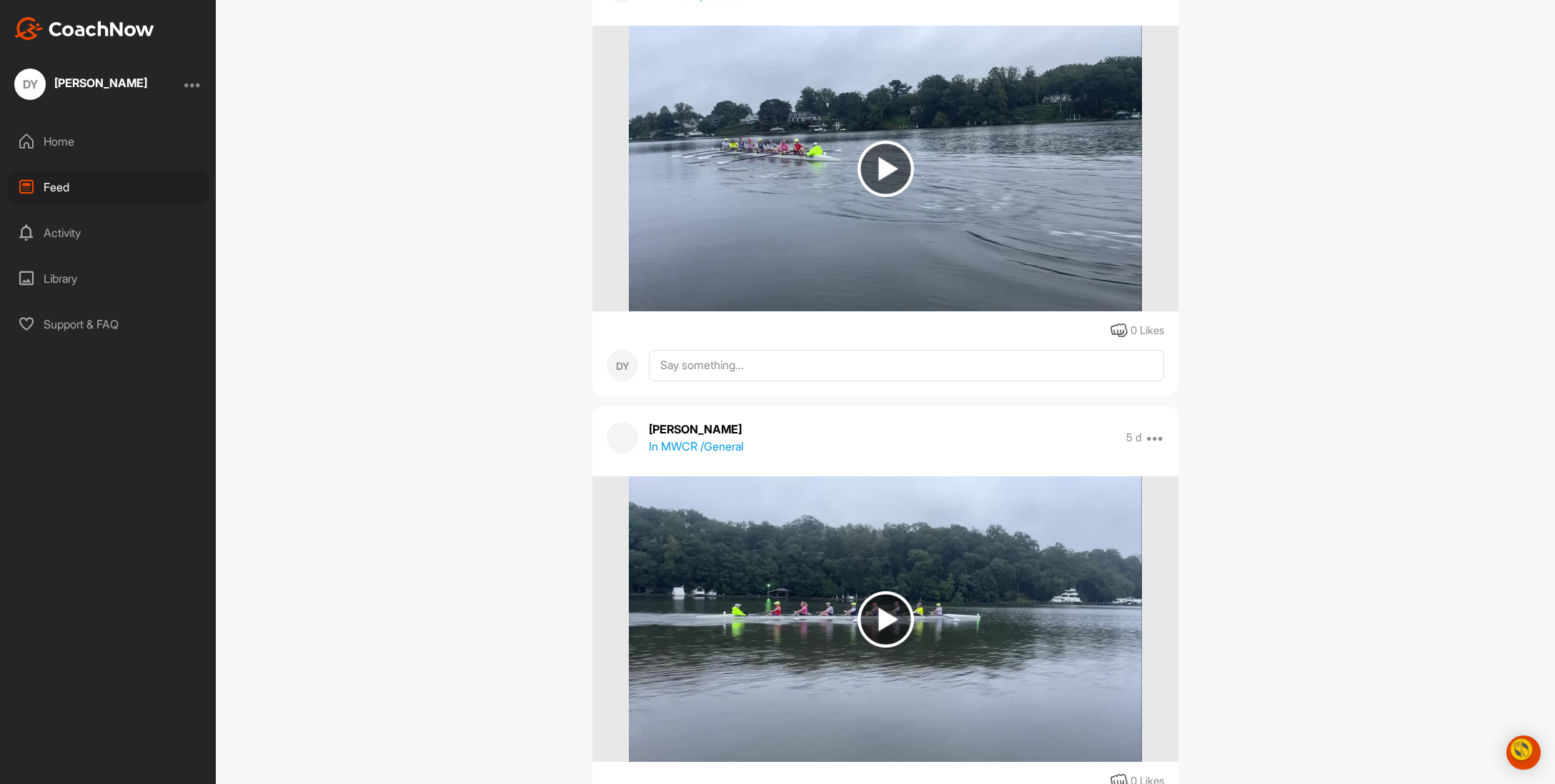
click at [882, 197] on img at bounding box center [885, 168] width 56 height 56
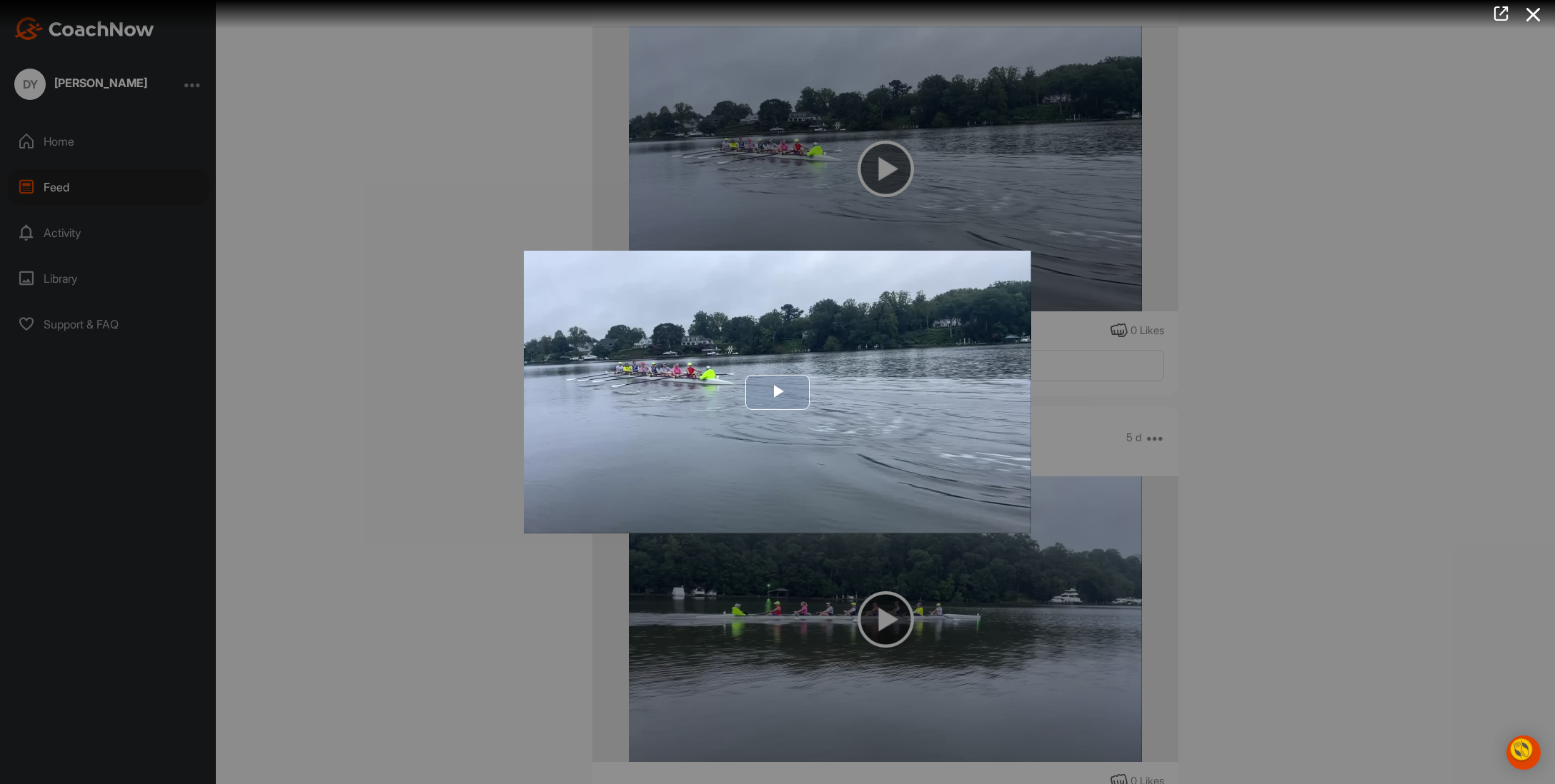
click at [778, 392] on span "Video Player" at bounding box center [778, 392] width 0 height 0
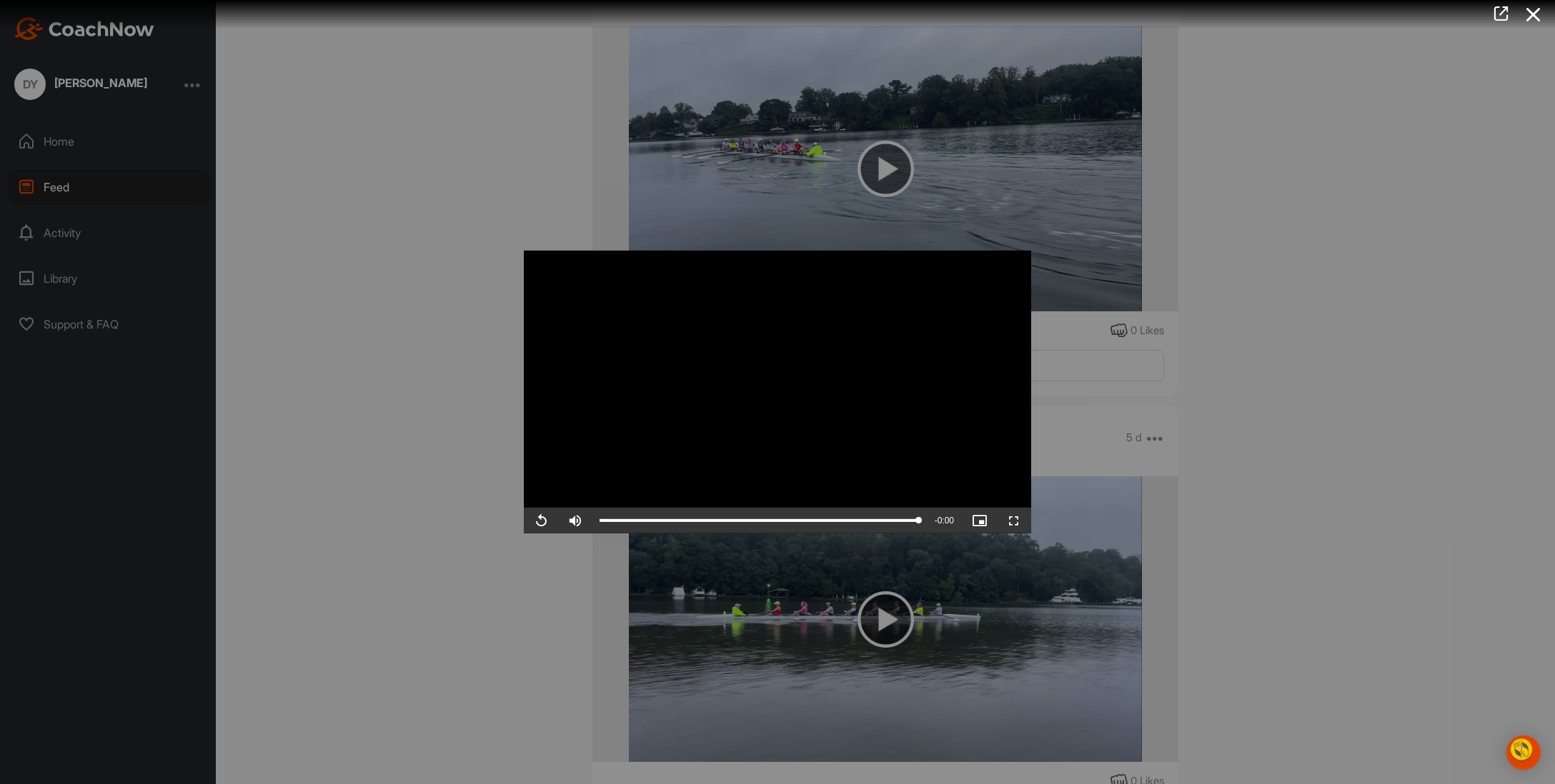
click at [719, 437] on video "Video Player" at bounding box center [778, 392] width 507 height 283
drag, startPoint x: 567, startPoint y: 557, endPoint x: 647, endPoint y: 586, distance: 85.1
click at [647, 586] on div "Video Player is loading. Play Video Play Skip Backward Skip Forward Mute Curren…" at bounding box center [778, 392] width 1555 height 784
click at [632, 586] on div at bounding box center [778, 392] width 1555 height 784
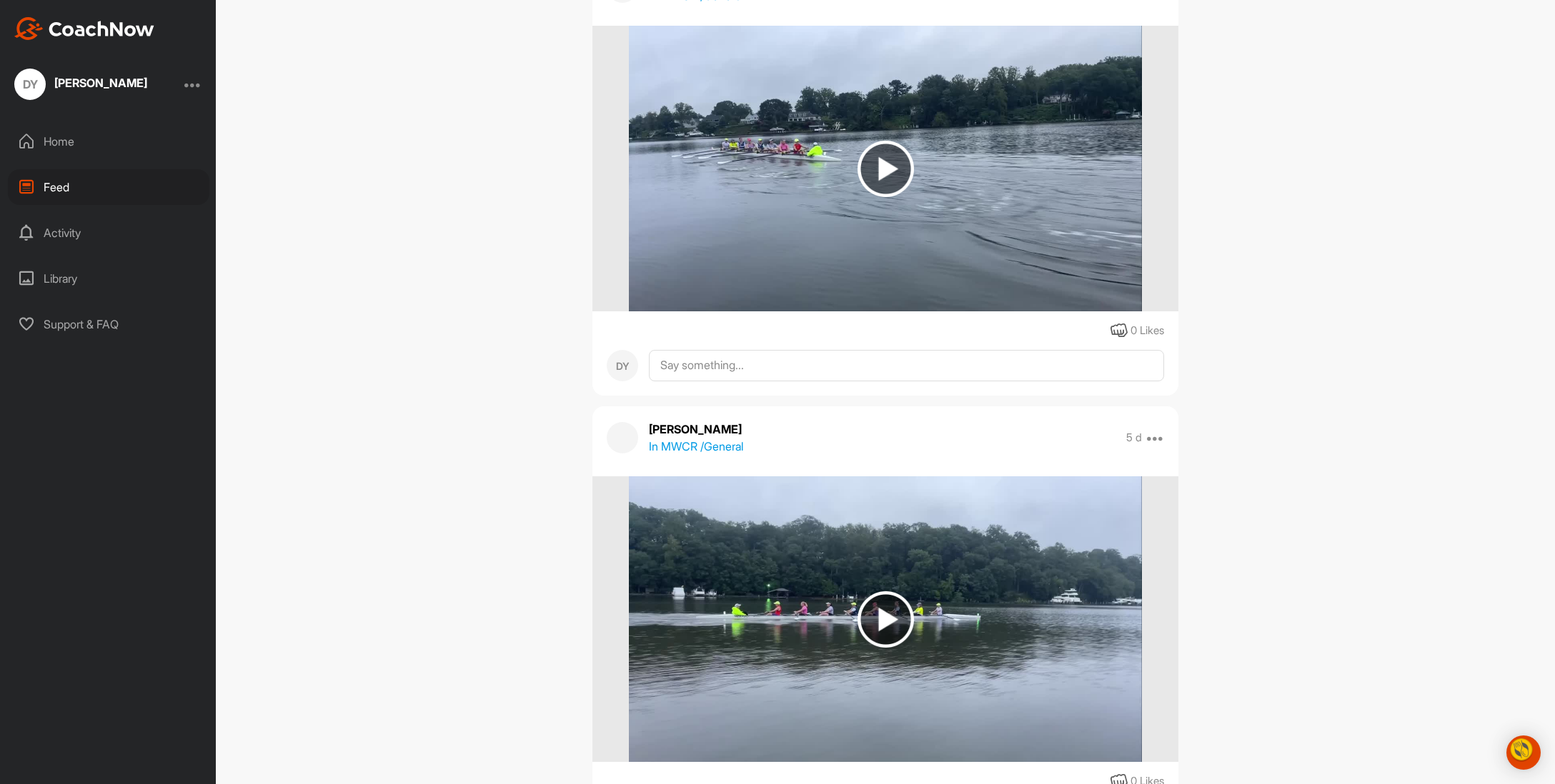
click at [885, 197] on img at bounding box center [885, 168] width 56 height 56
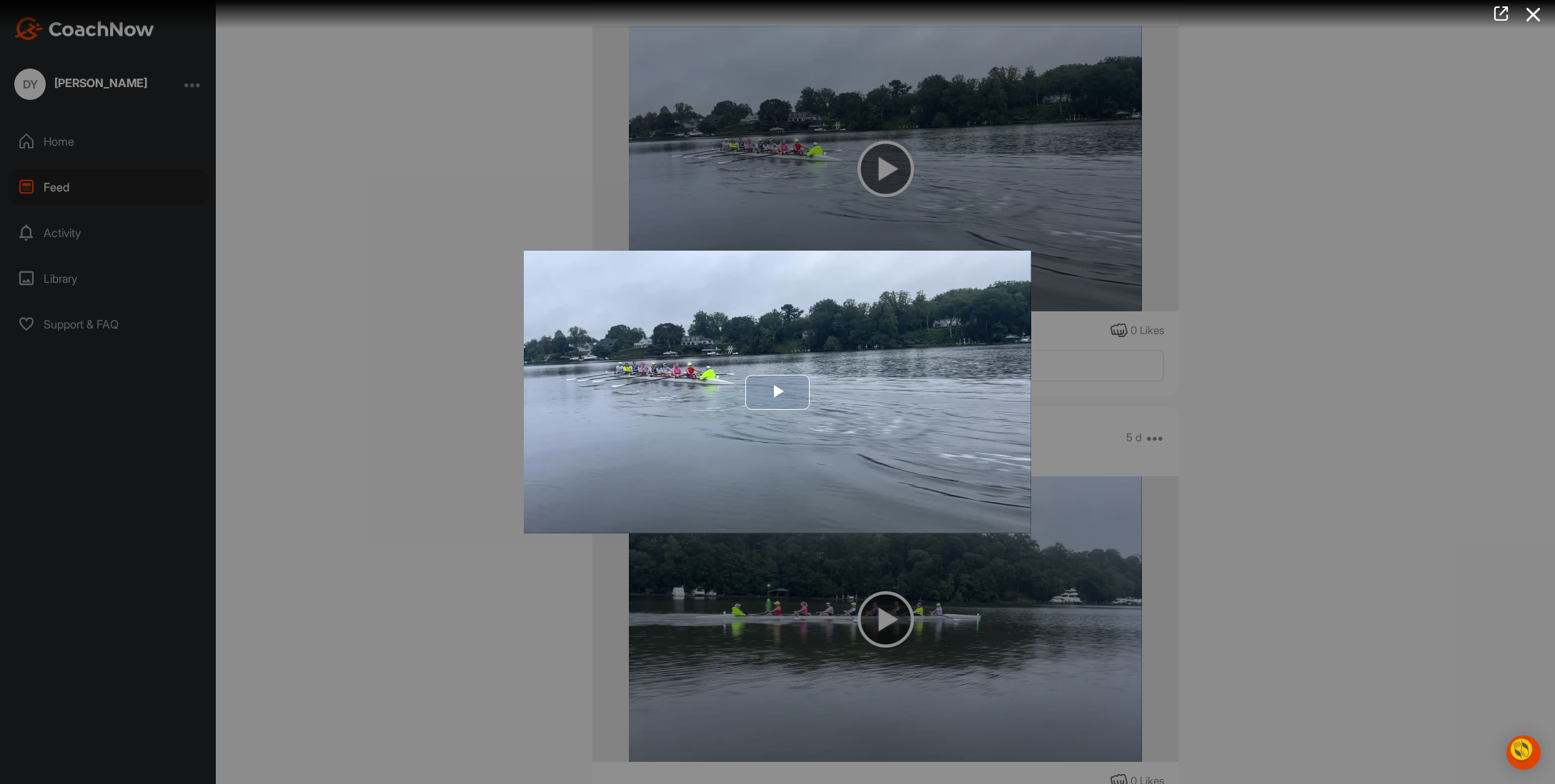
click at [778, 392] on span "Video Player" at bounding box center [778, 392] width 0 height 0
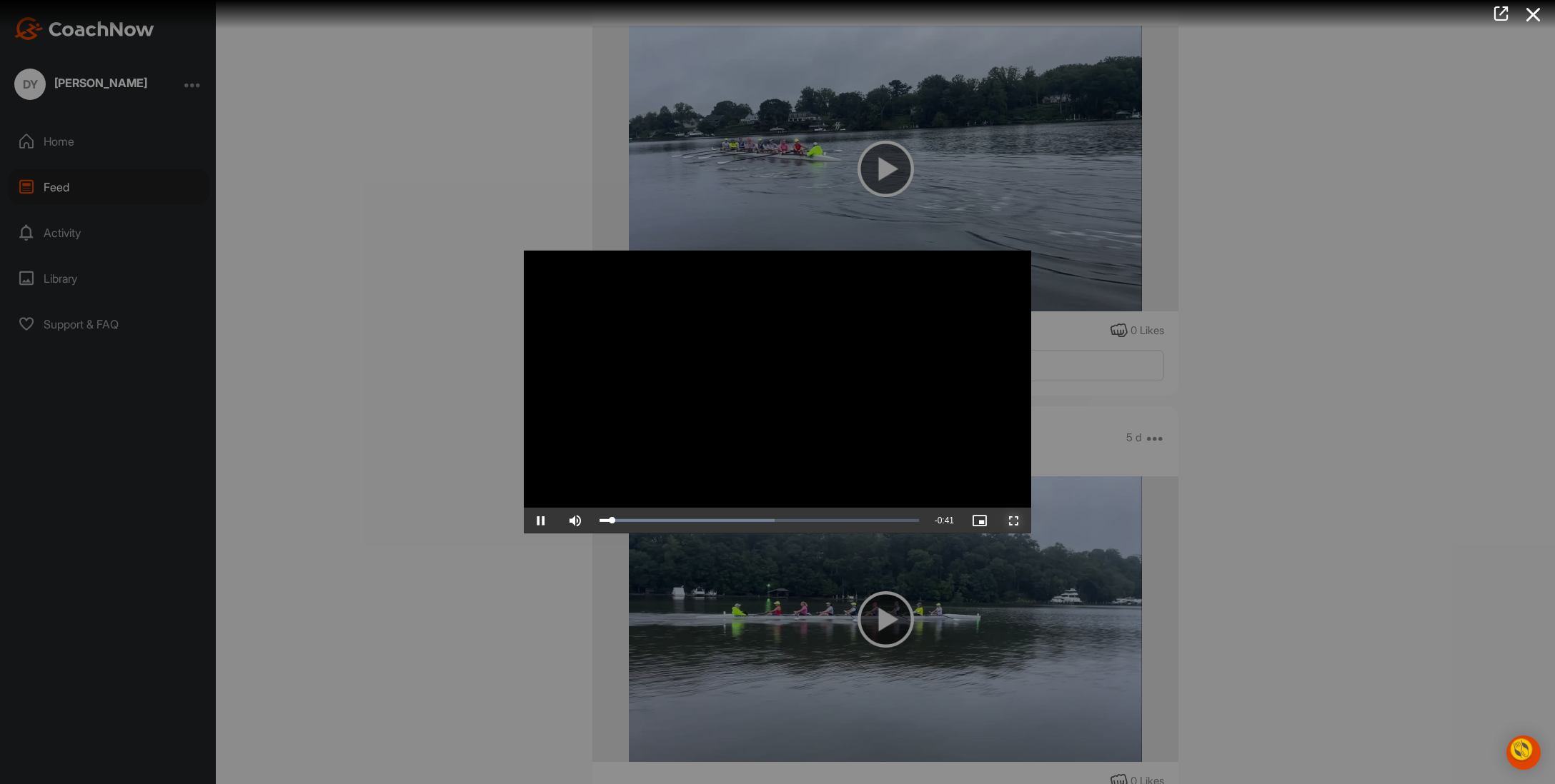
click at [1031, 521] on span "Video Player" at bounding box center [1014, 521] width 34 height 0
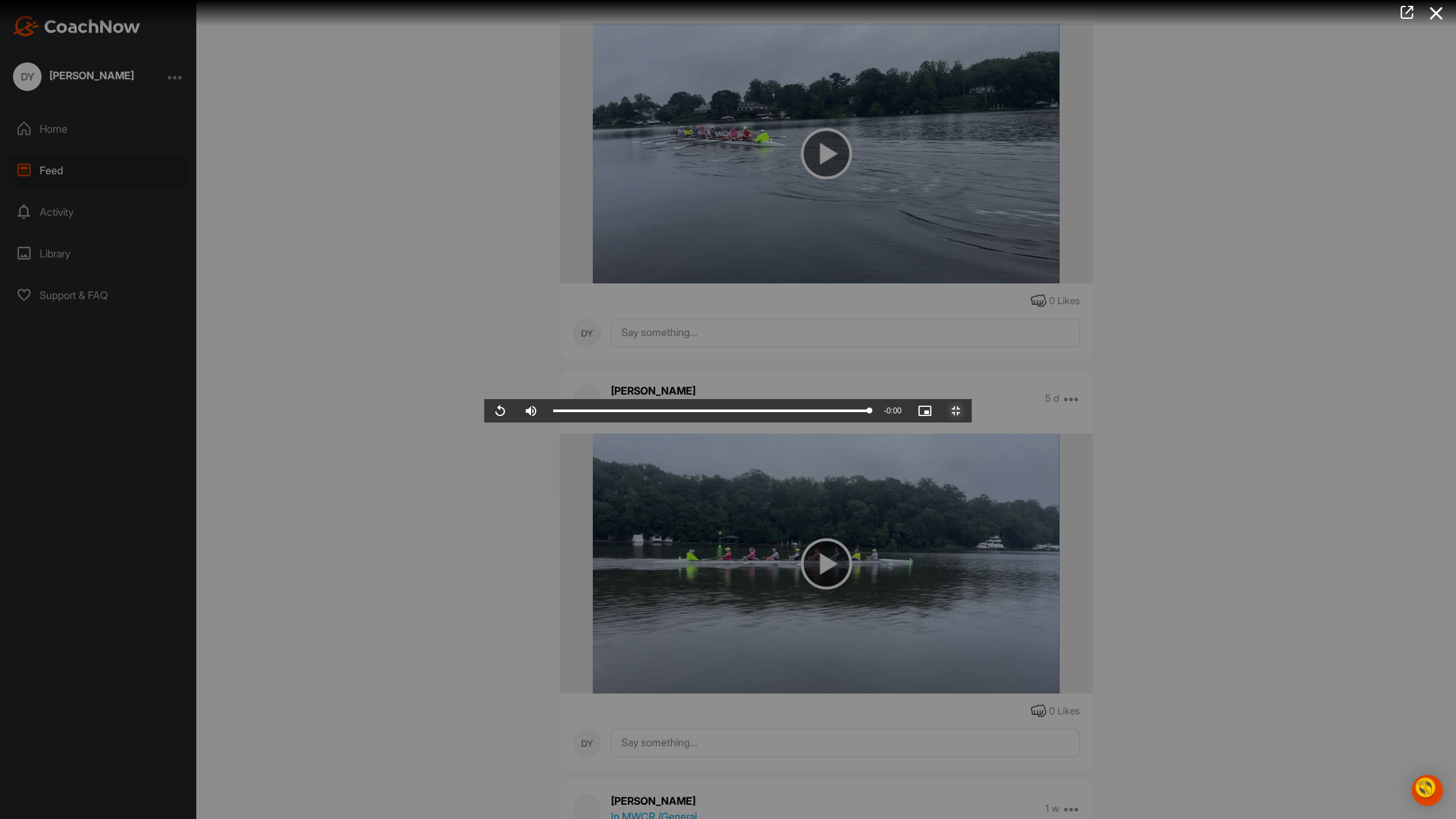
click at [972, 411] on span "Video Player" at bounding box center [956, 411] width 31 height 0
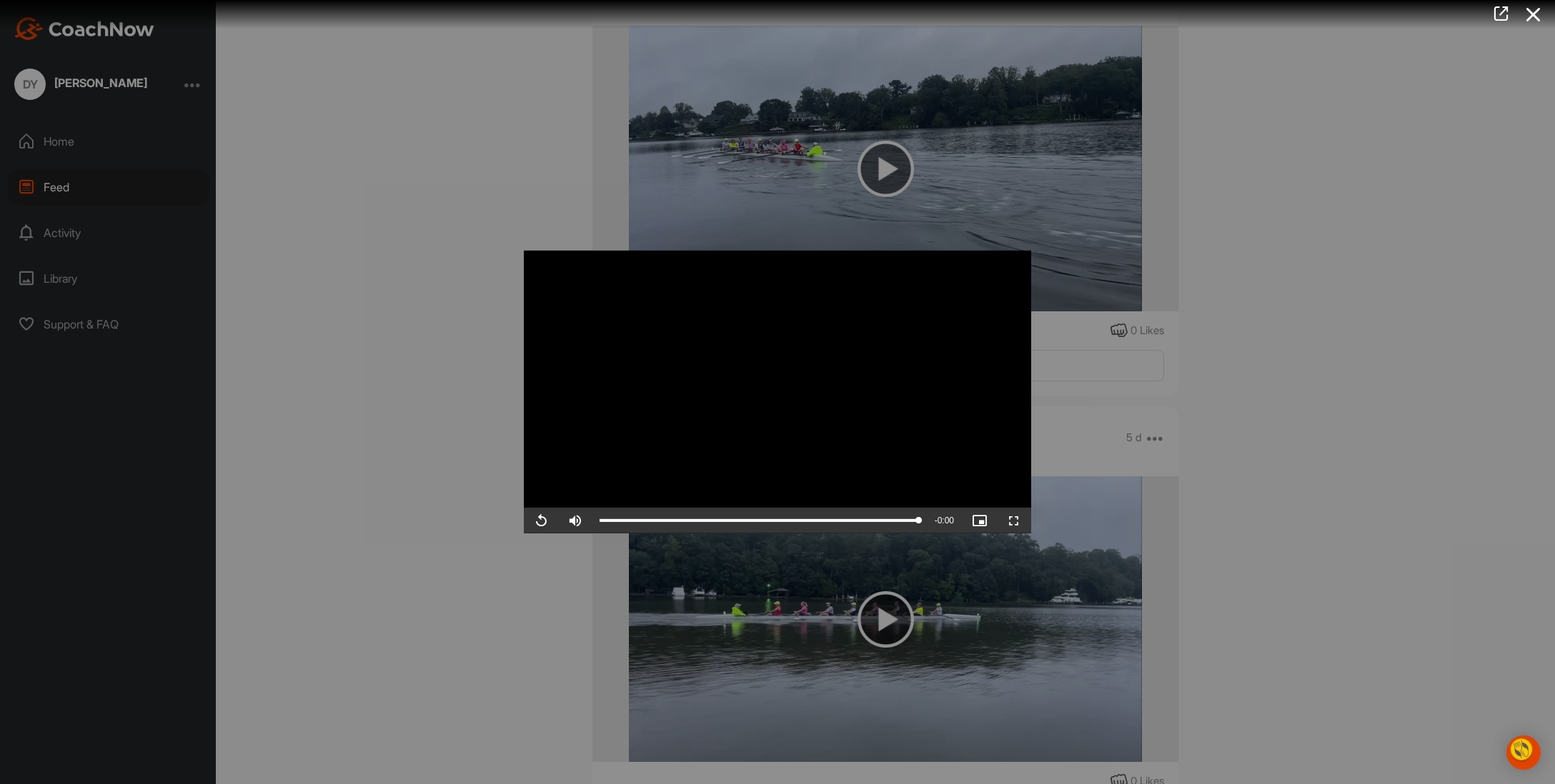
click at [1247, 352] on div at bounding box center [778, 392] width 1555 height 784
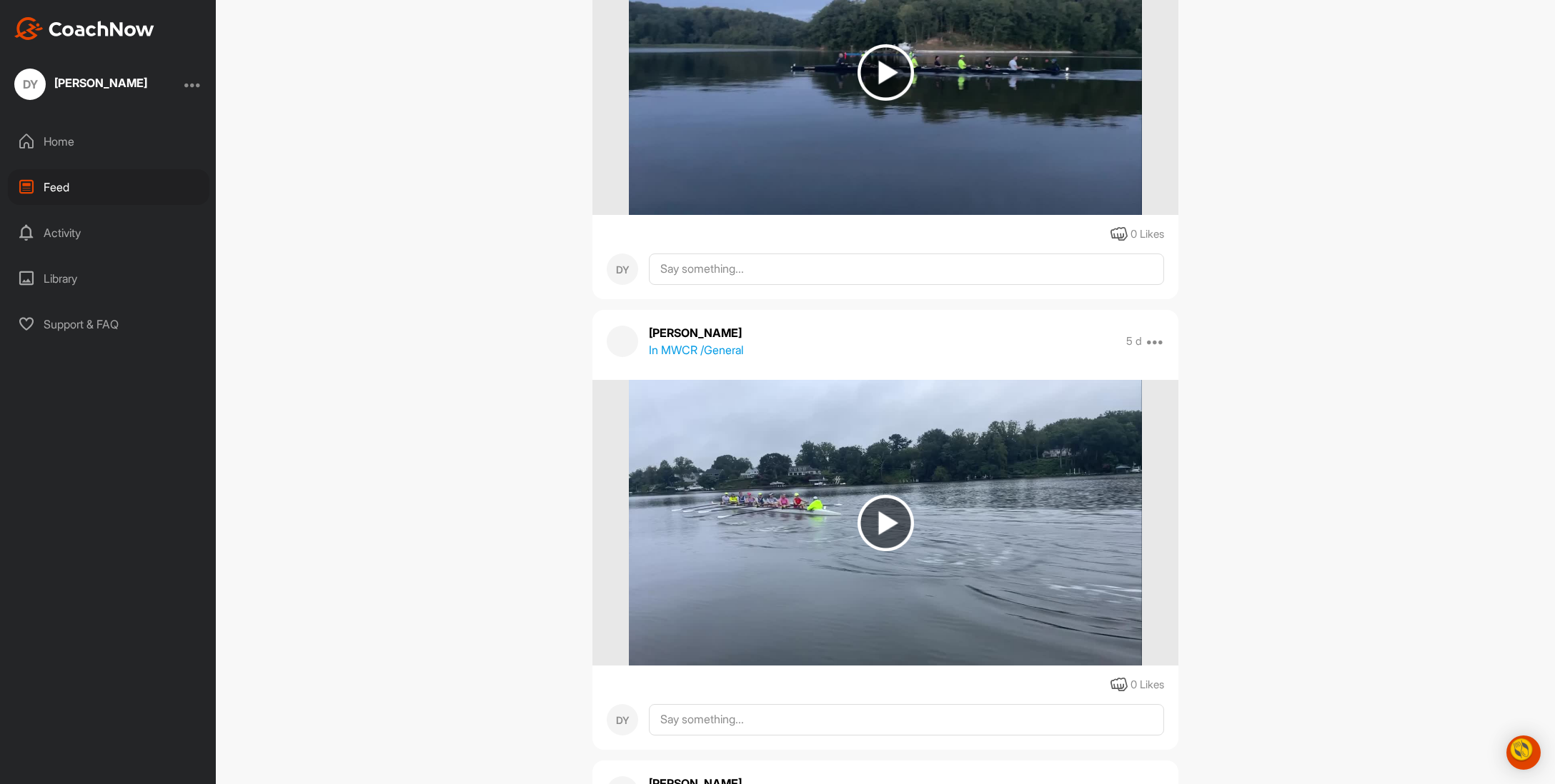
scroll to position [3877, 0]
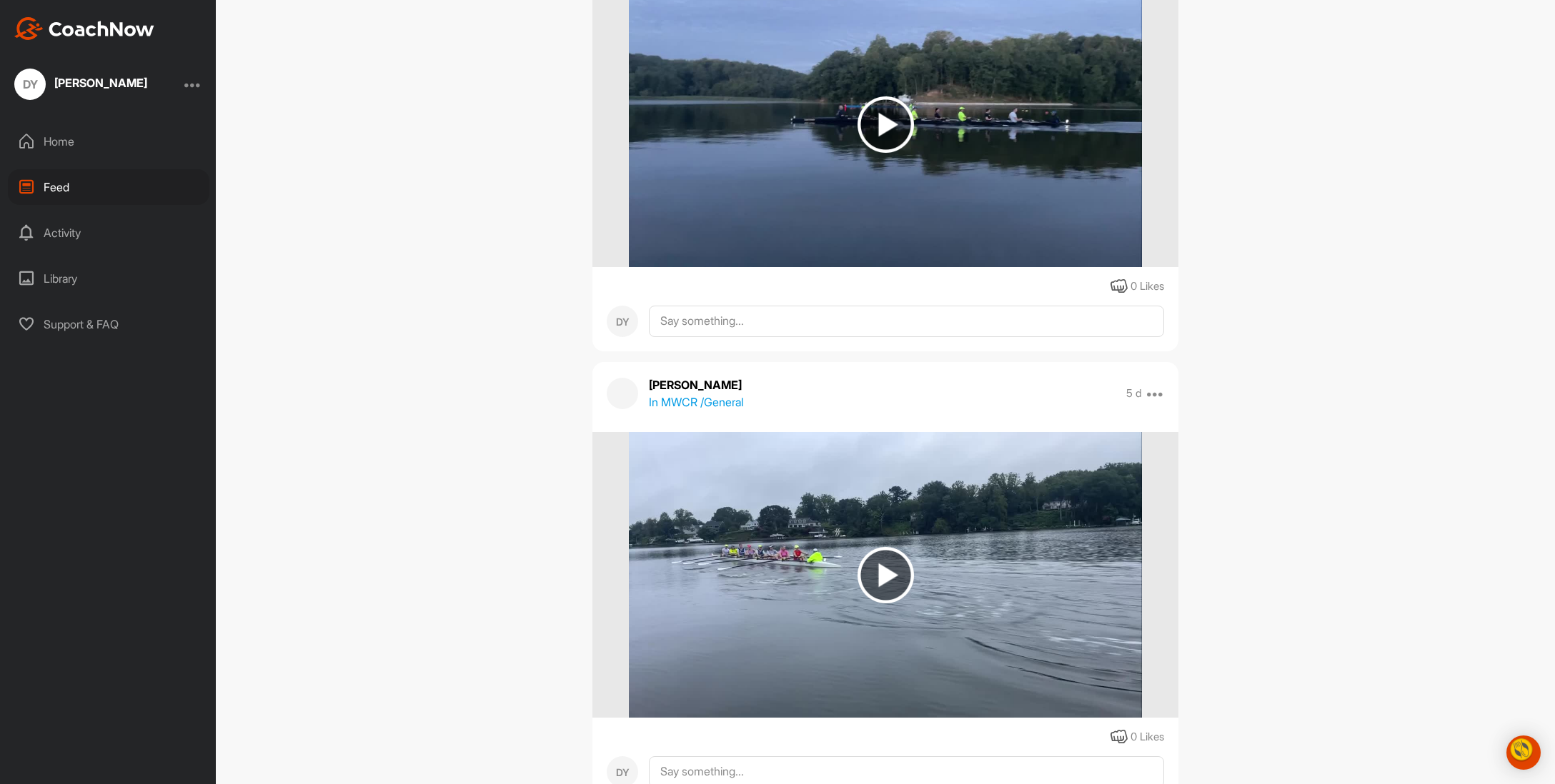
click at [885, 153] on img at bounding box center [885, 124] width 56 height 56
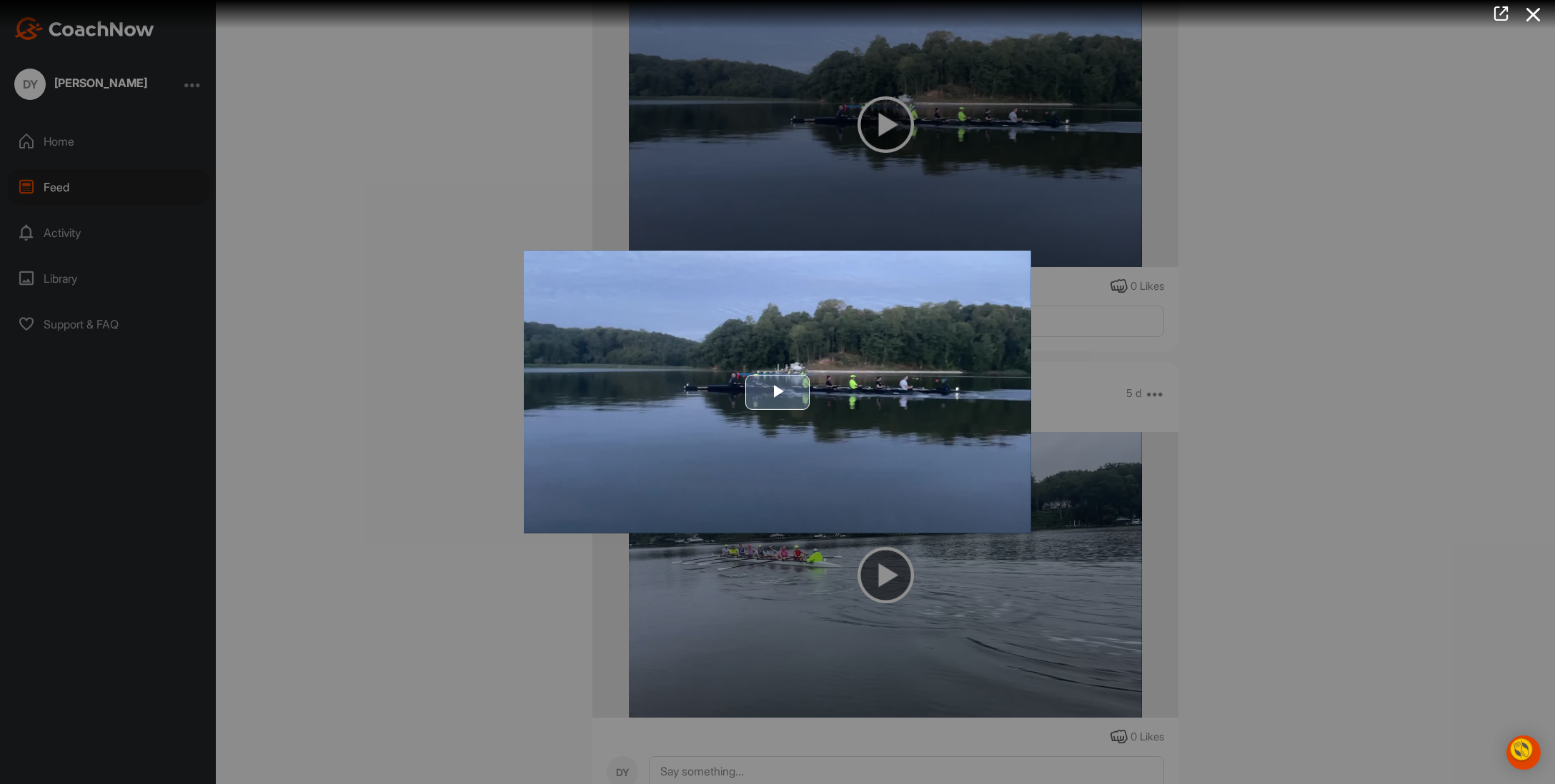
click at [778, 392] on span "Video Player" at bounding box center [778, 392] width 0 height 0
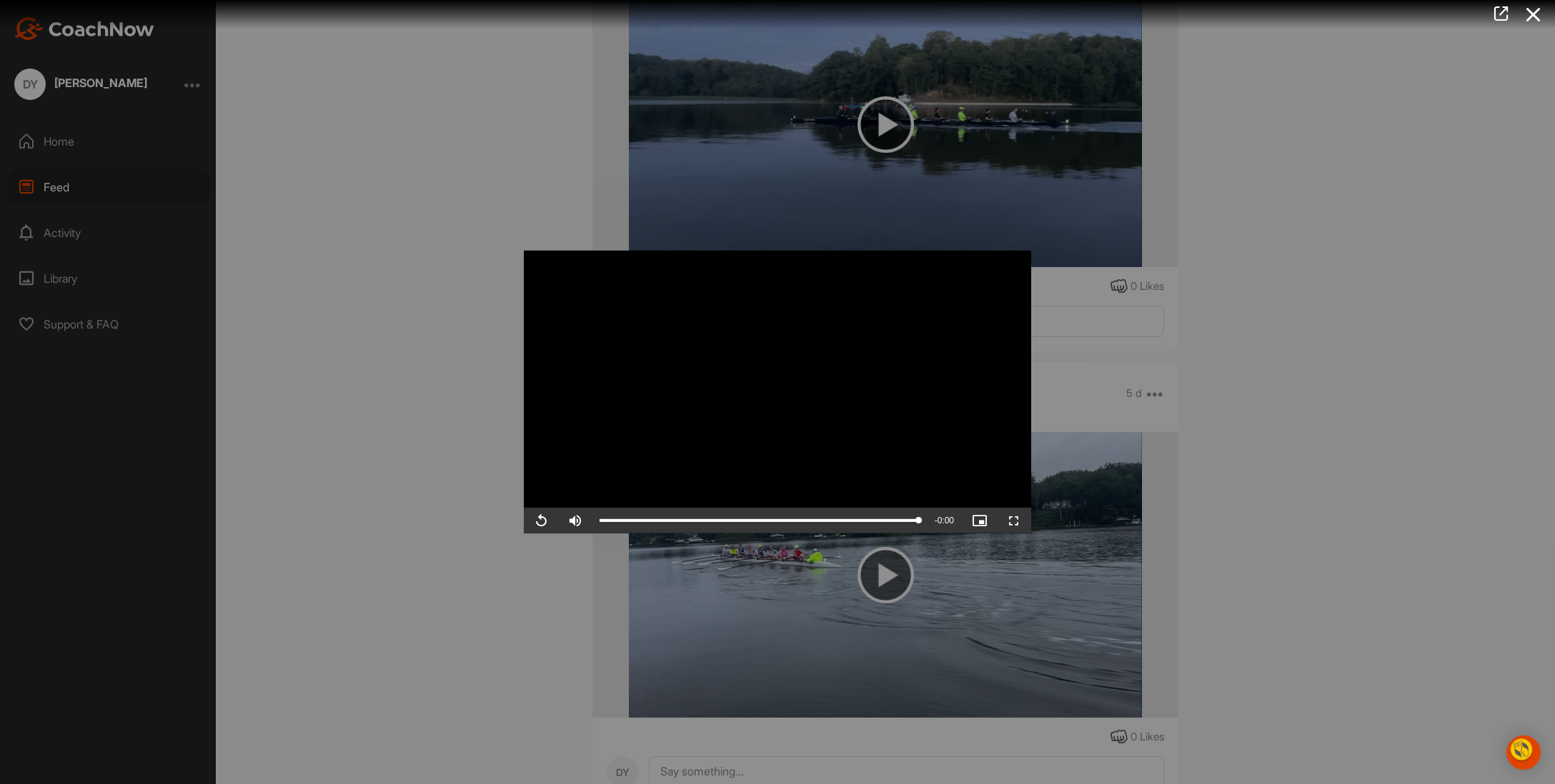
click at [1254, 469] on div at bounding box center [778, 392] width 1555 height 784
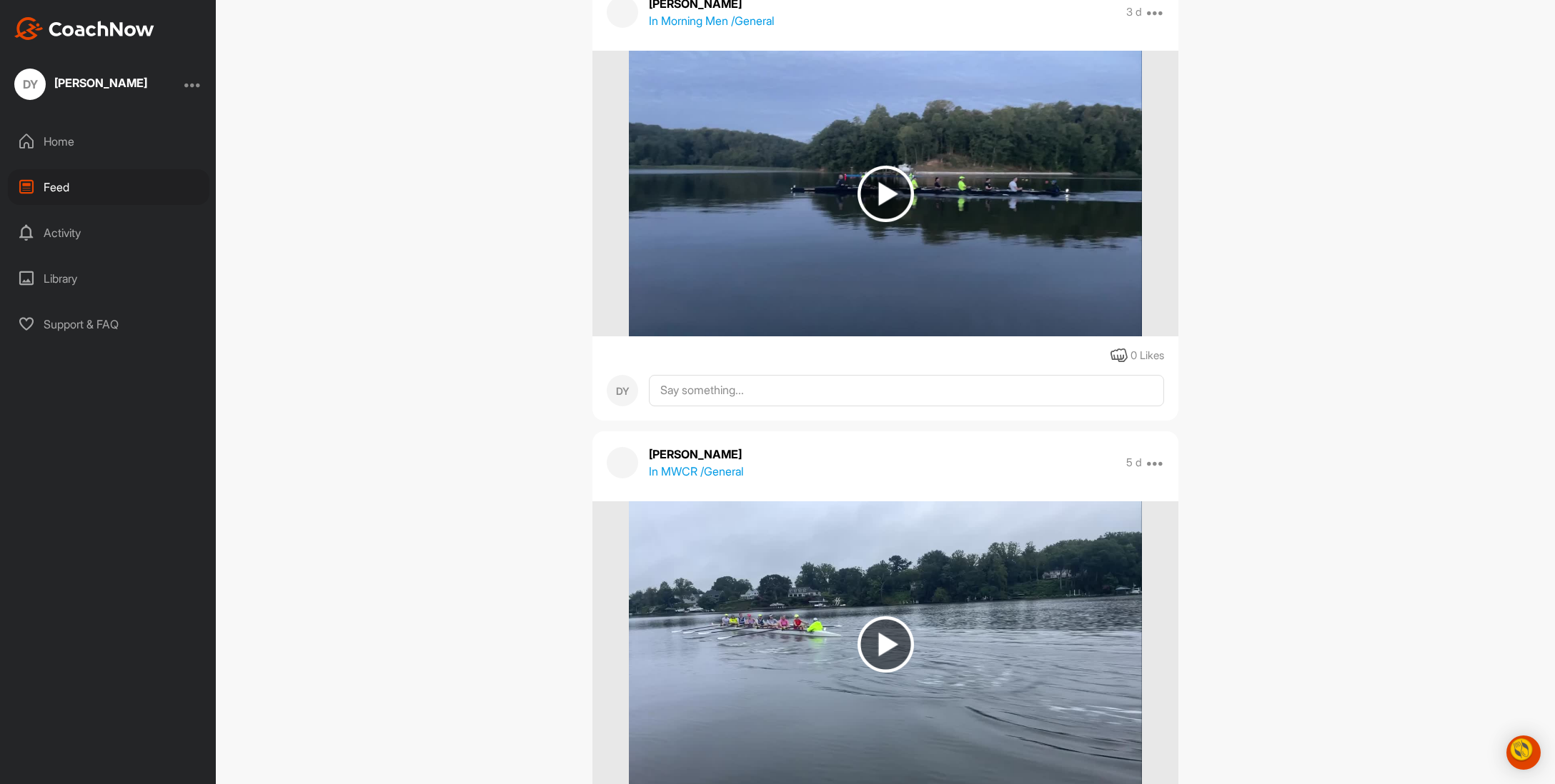
scroll to position [3454, 0]
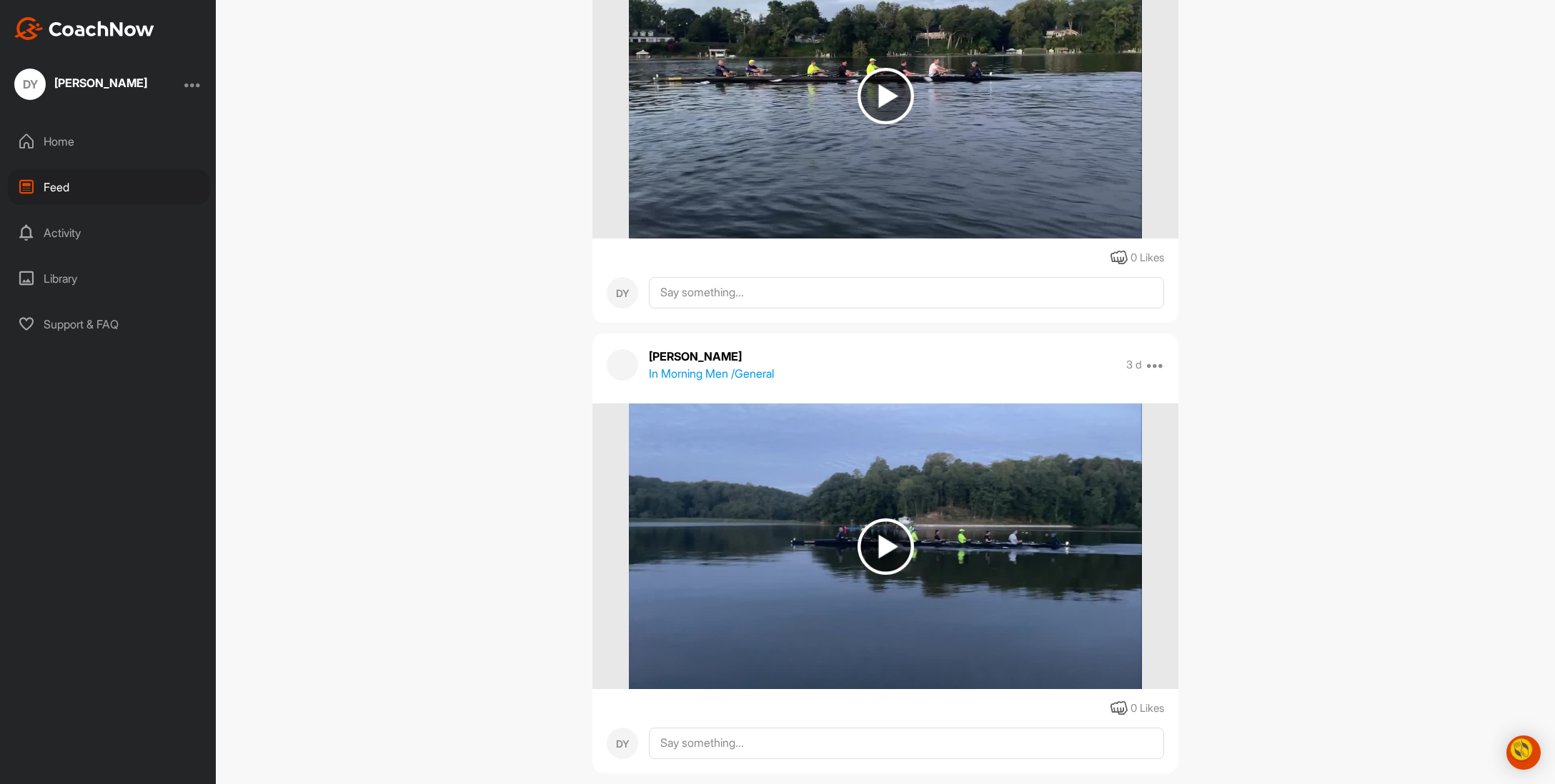
click at [882, 124] on img at bounding box center [885, 96] width 56 height 56
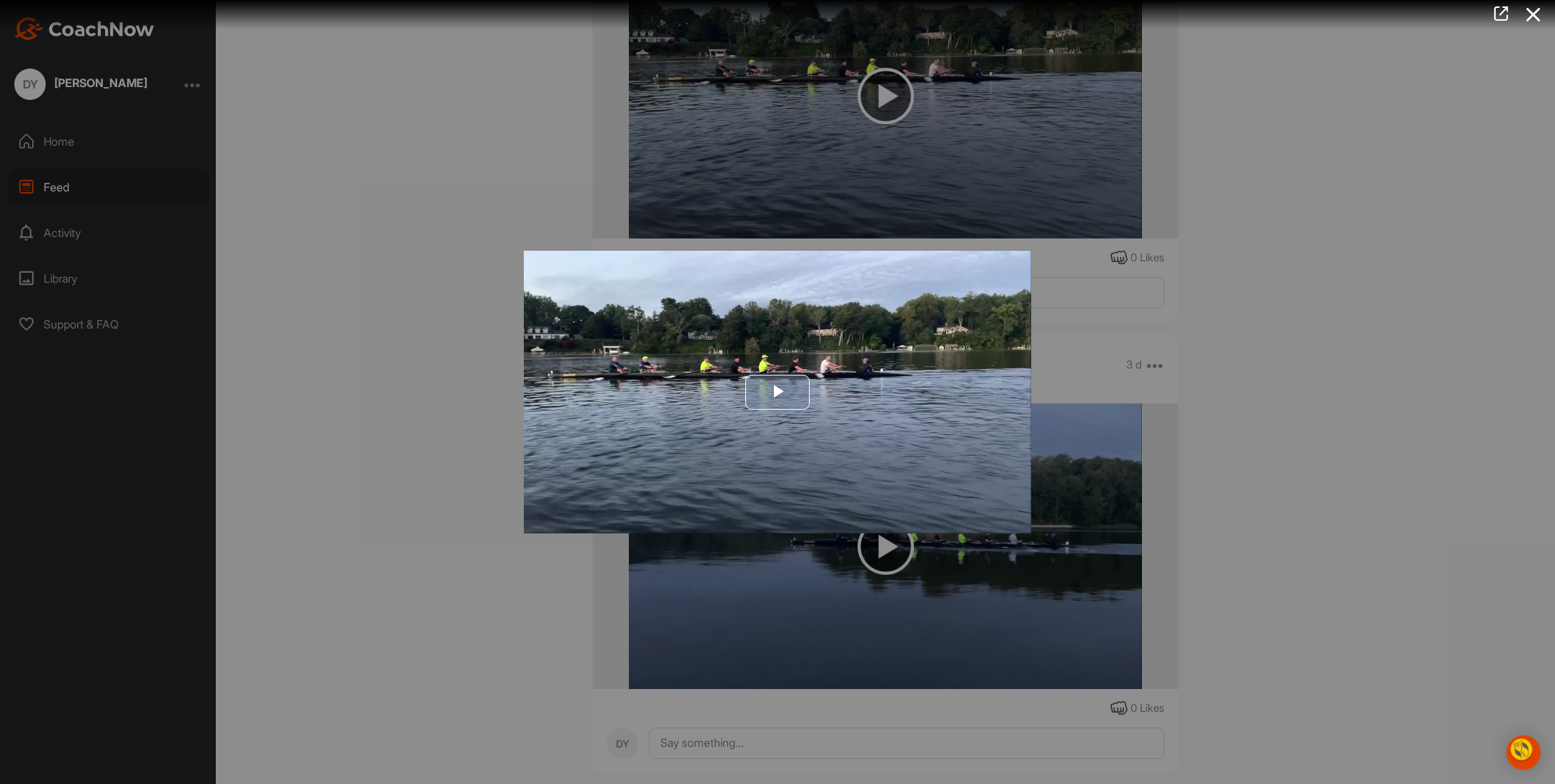
click at [778, 392] on span "Video Player" at bounding box center [778, 392] width 0 height 0
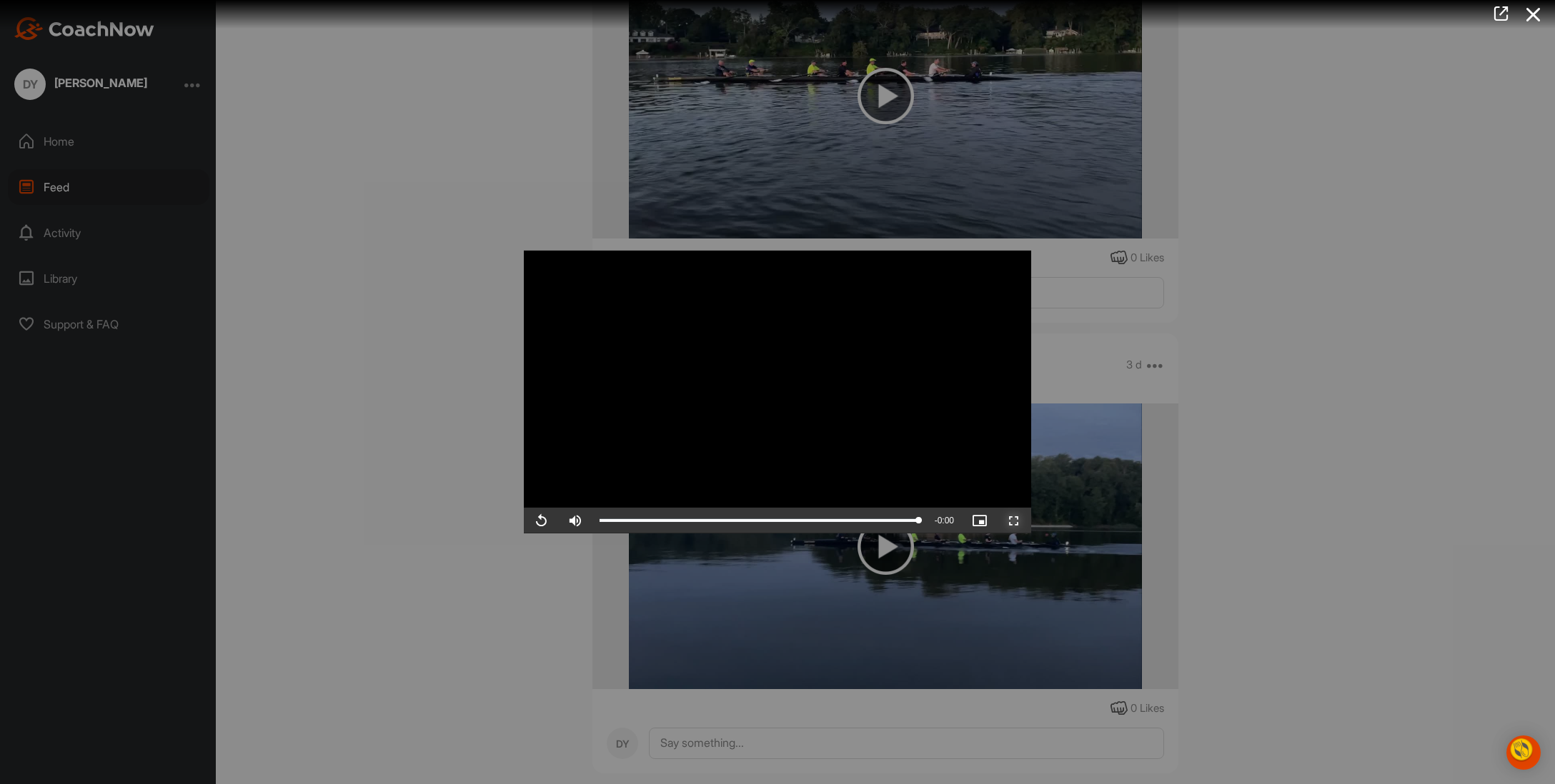
click at [1031, 521] on span "Video Player" at bounding box center [1014, 521] width 34 height 0
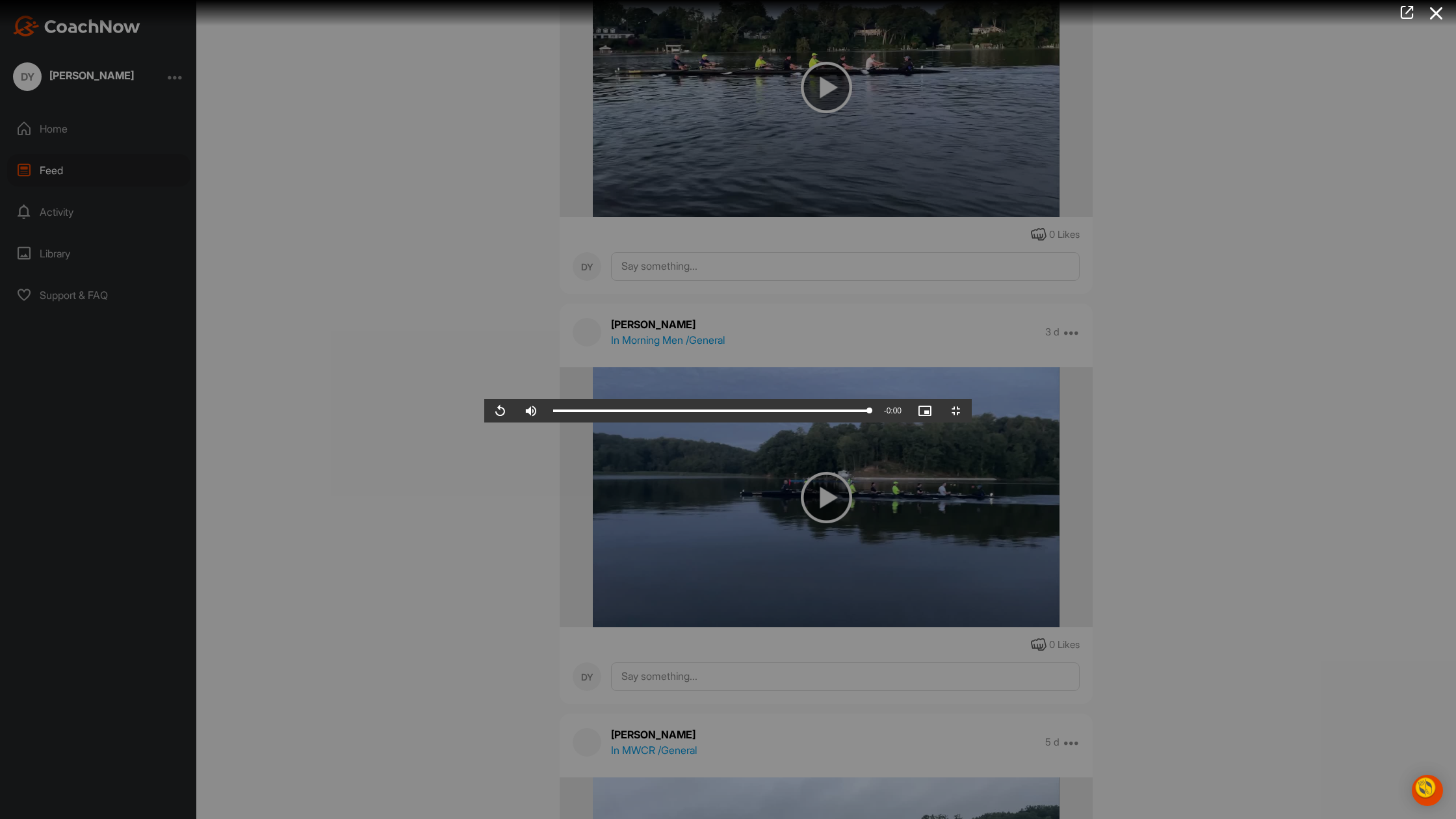
click at [484, 423] on video "Video Player" at bounding box center [728, 409] width 487 height 26
click at [878, 423] on video "Video Player" at bounding box center [728, 409] width 487 height 26
click at [972, 423] on video "Video Player" at bounding box center [728, 409] width 487 height 26
click at [972, 411] on span "Video Player" at bounding box center [956, 411] width 31 height 0
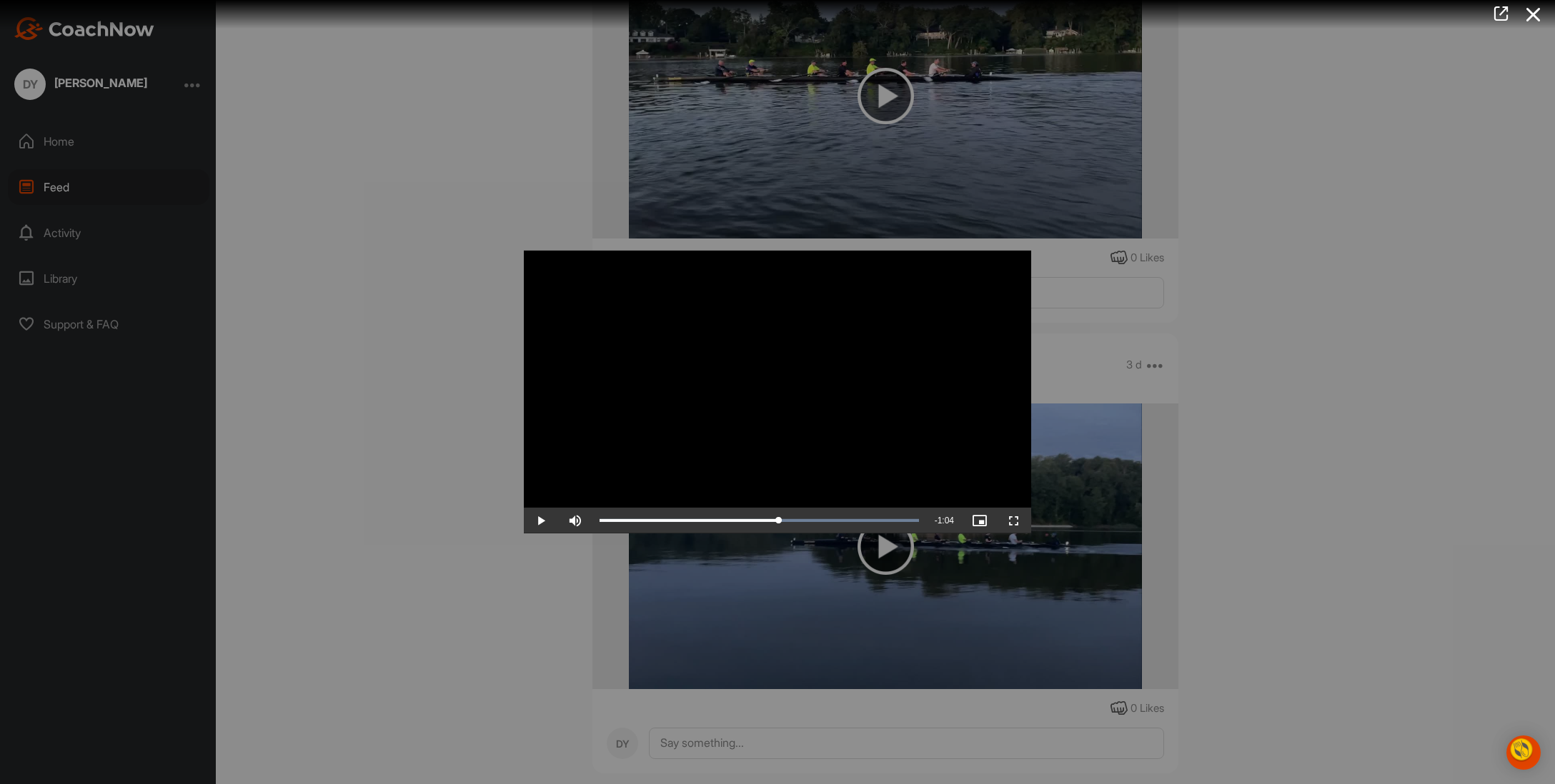
click at [1322, 338] on div at bounding box center [778, 392] width 1555 height 784
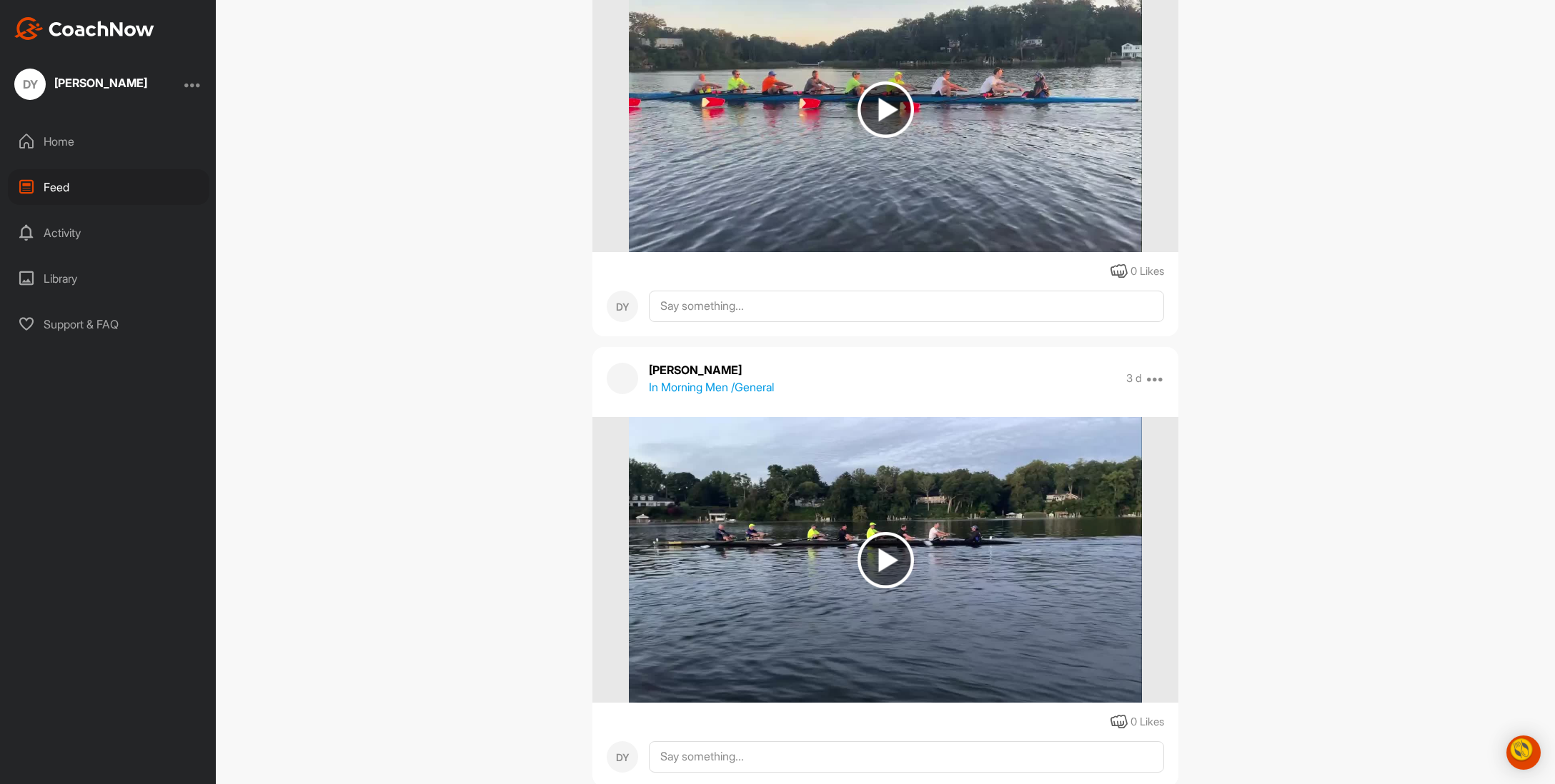
scroll to position [2978, 0]
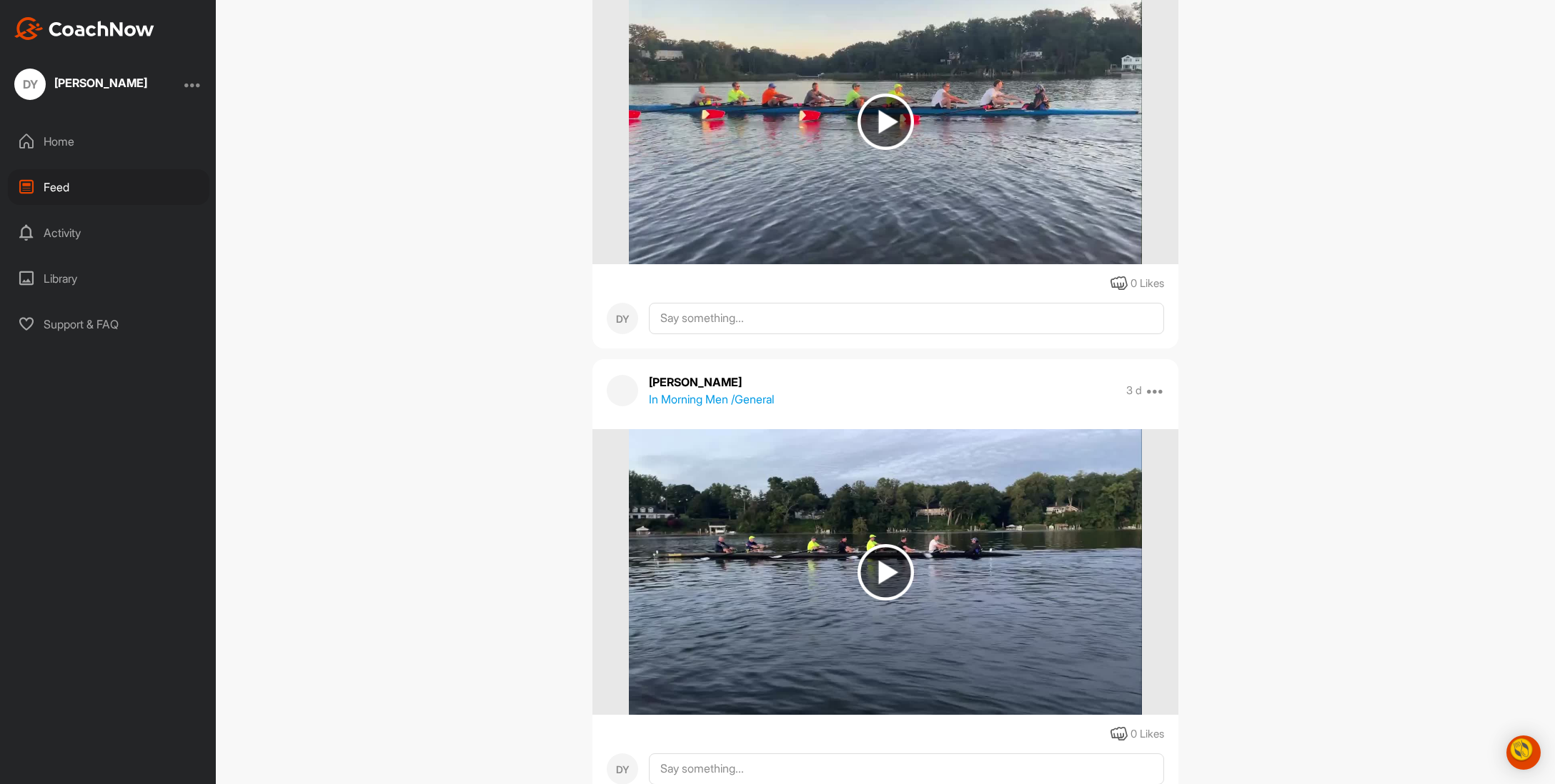
click at [882, 150] on img at bounding box center [885, 122] width 56 height 56
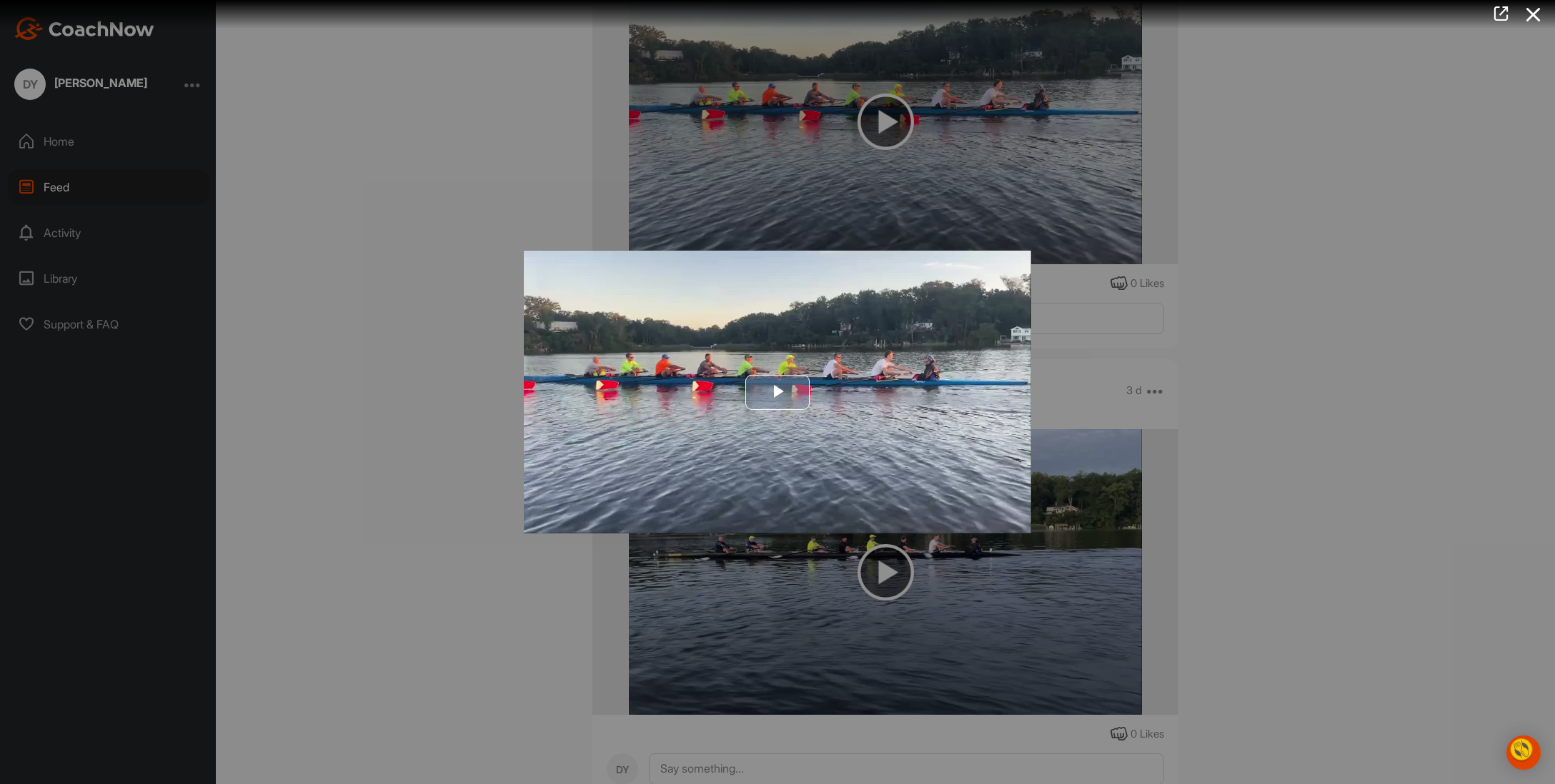
click at [778, 392] on span "Video Player" at bounding box center [778, 392] width 0 height 0
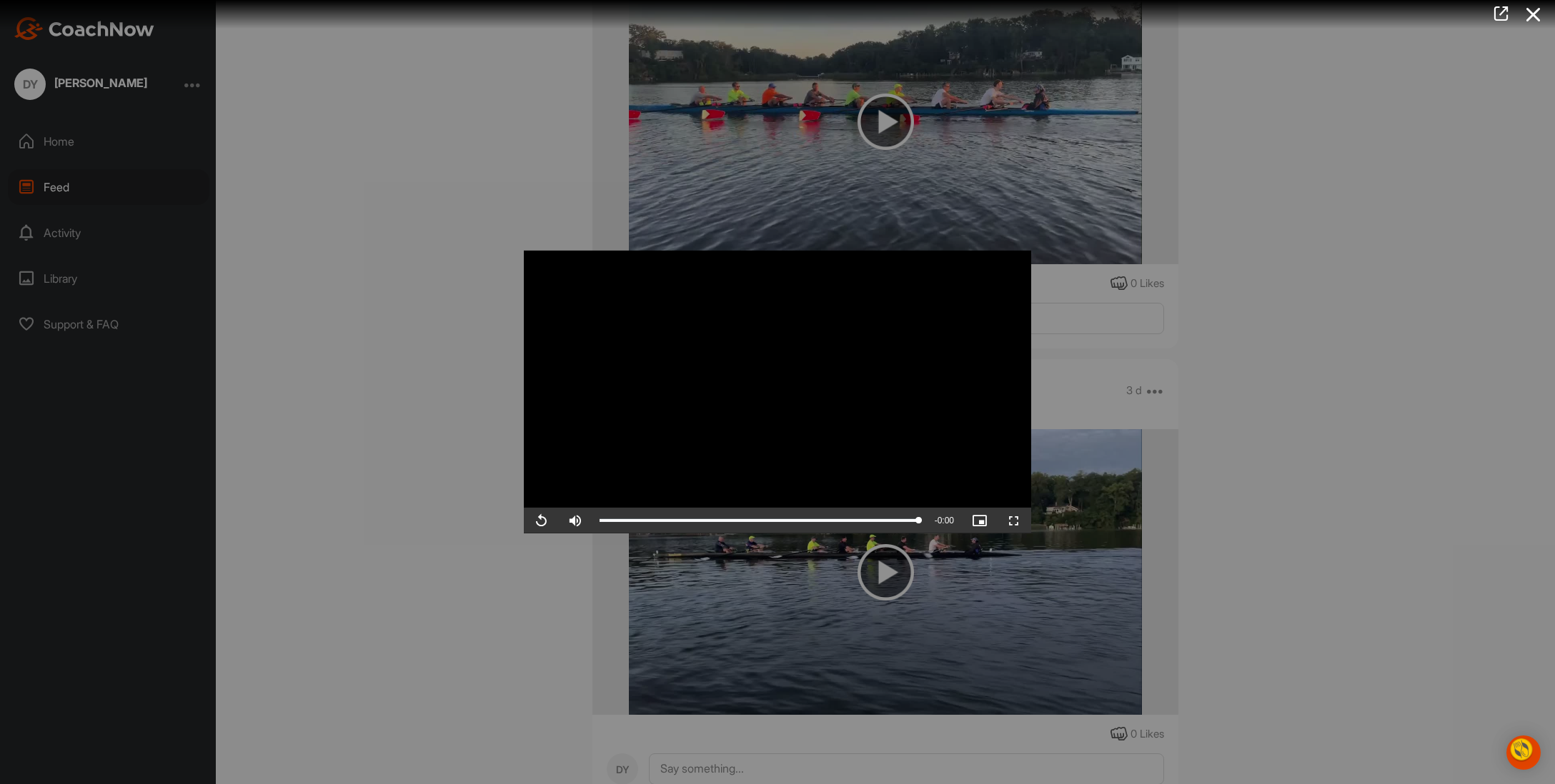
click at [1302, 464] on div at bounding box center [778, 392] width 1555 height 784
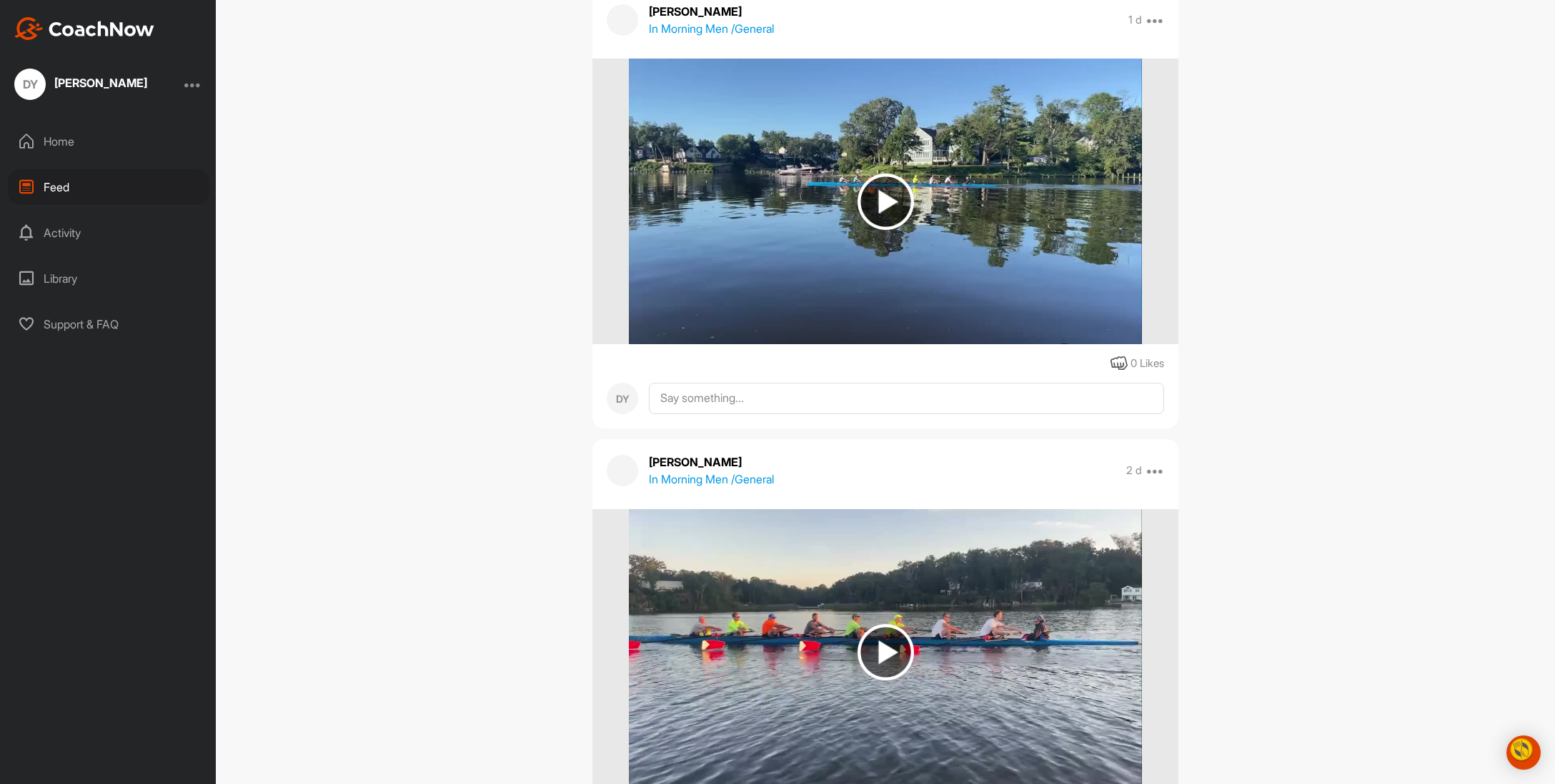
scroll to position [2445, 0]
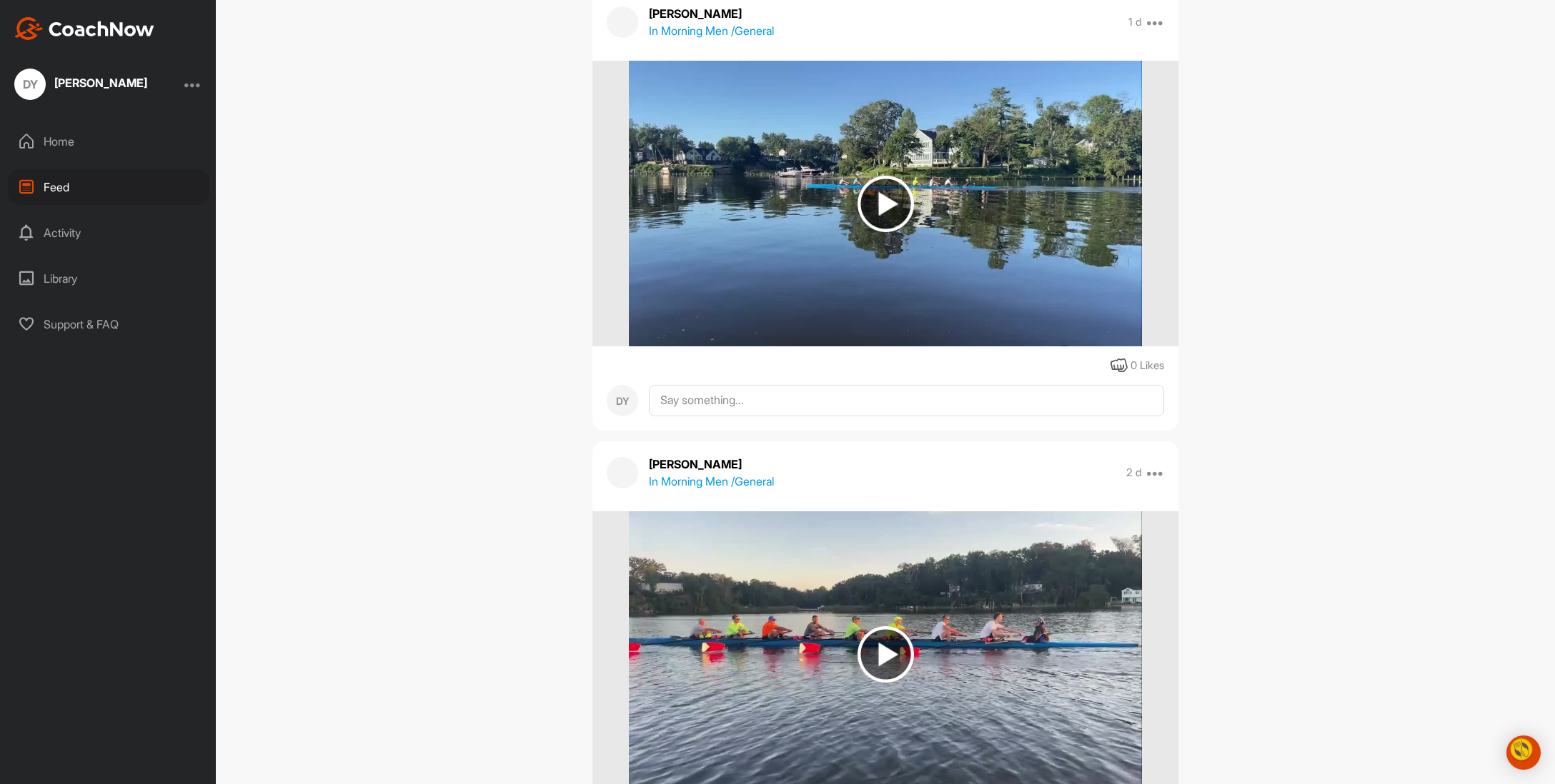
click at [876, 232] on img at bounding box center [885, 203] width 56 height 56
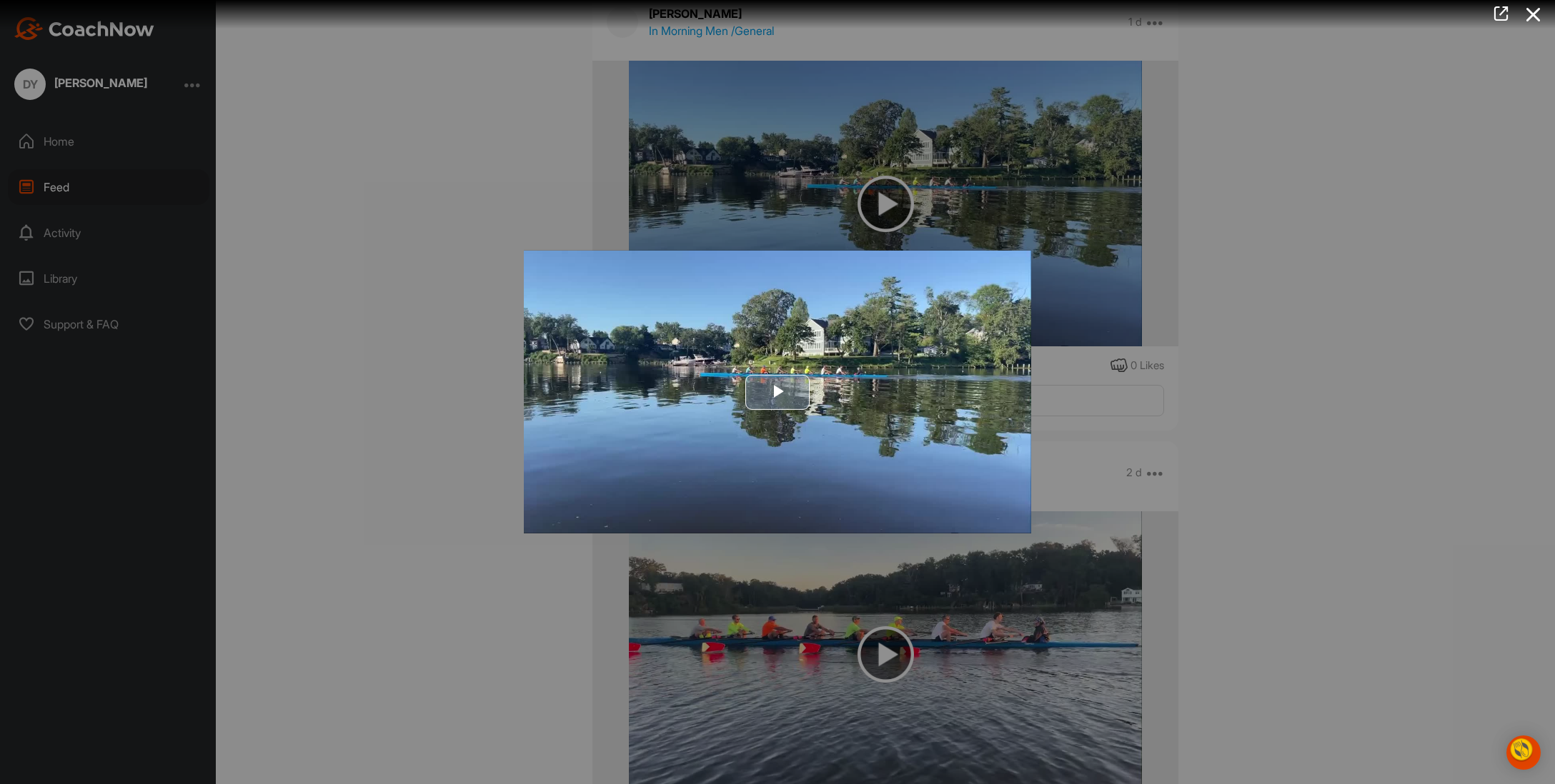
click at [778, 392] on span "Video Player" at bounding box center [778, 392] width 0 height 0
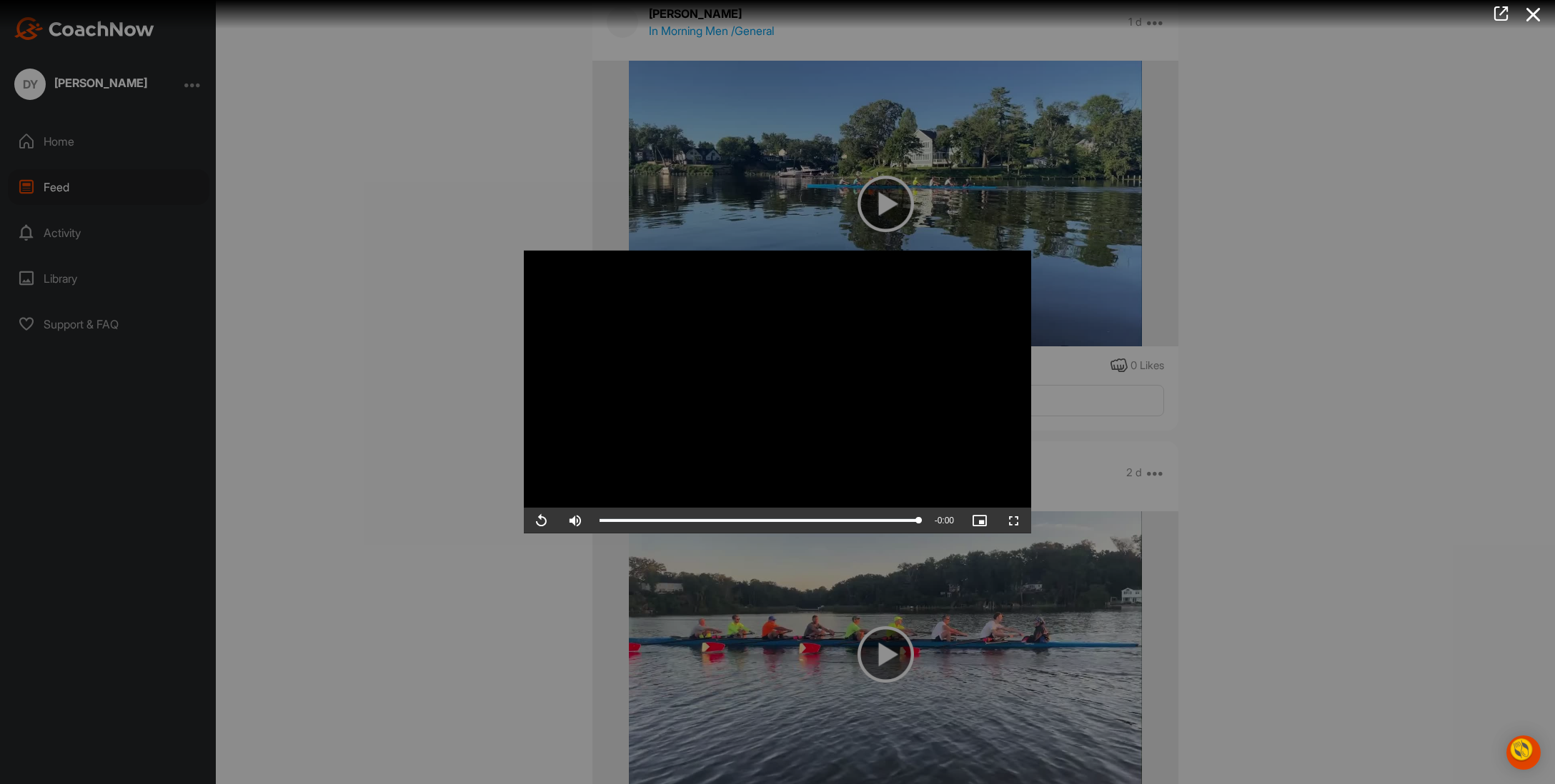
click at [1238, 361] on div at bounding box center [778, 392] width 1555 height 784
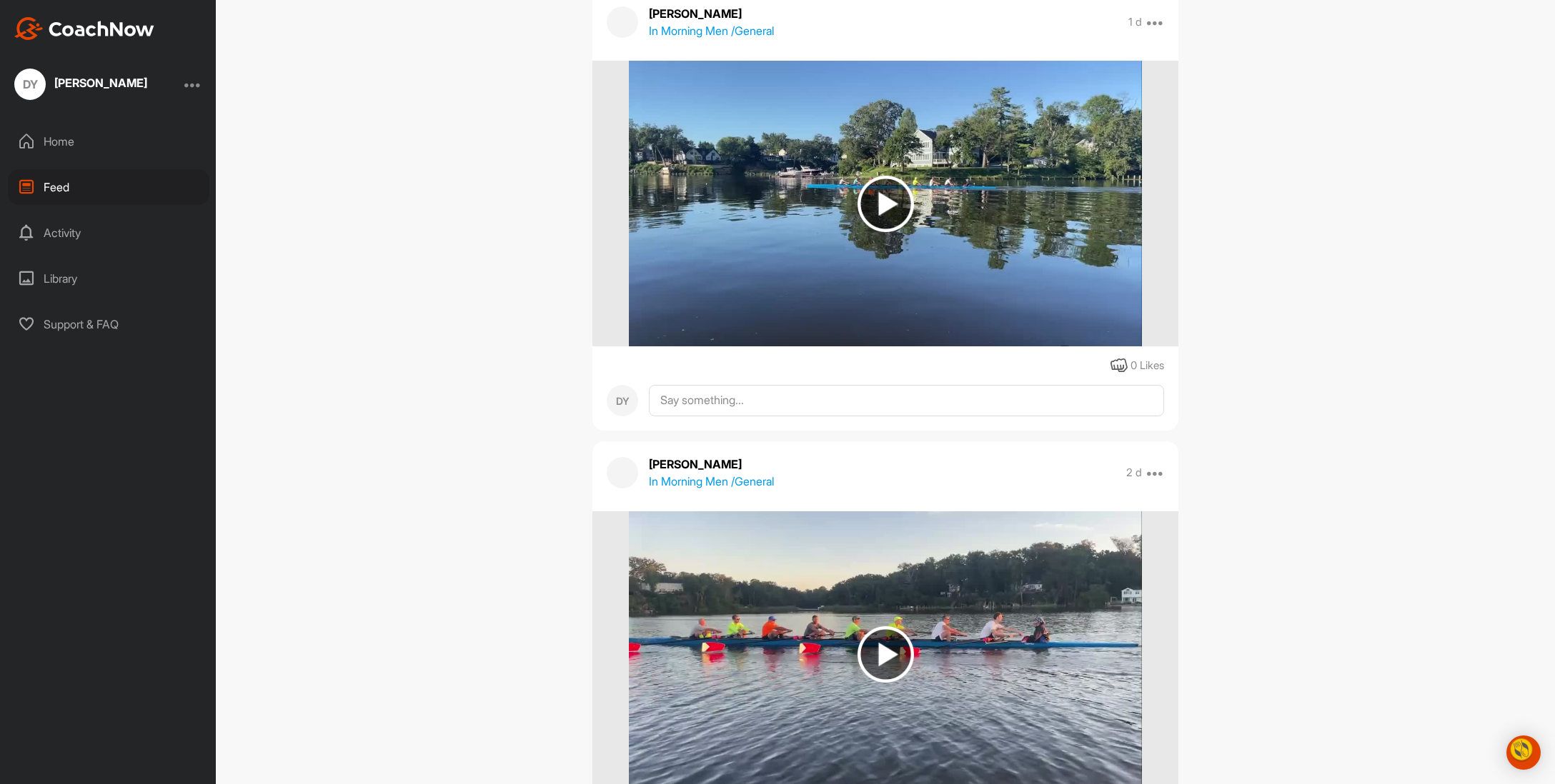
click at [1238, 361] on div "Feed Filter Media Type Images Videos Notes Audio Documents Author AI [PERSON_NA…" at bounding box center [885, 392] width 1340 height 784
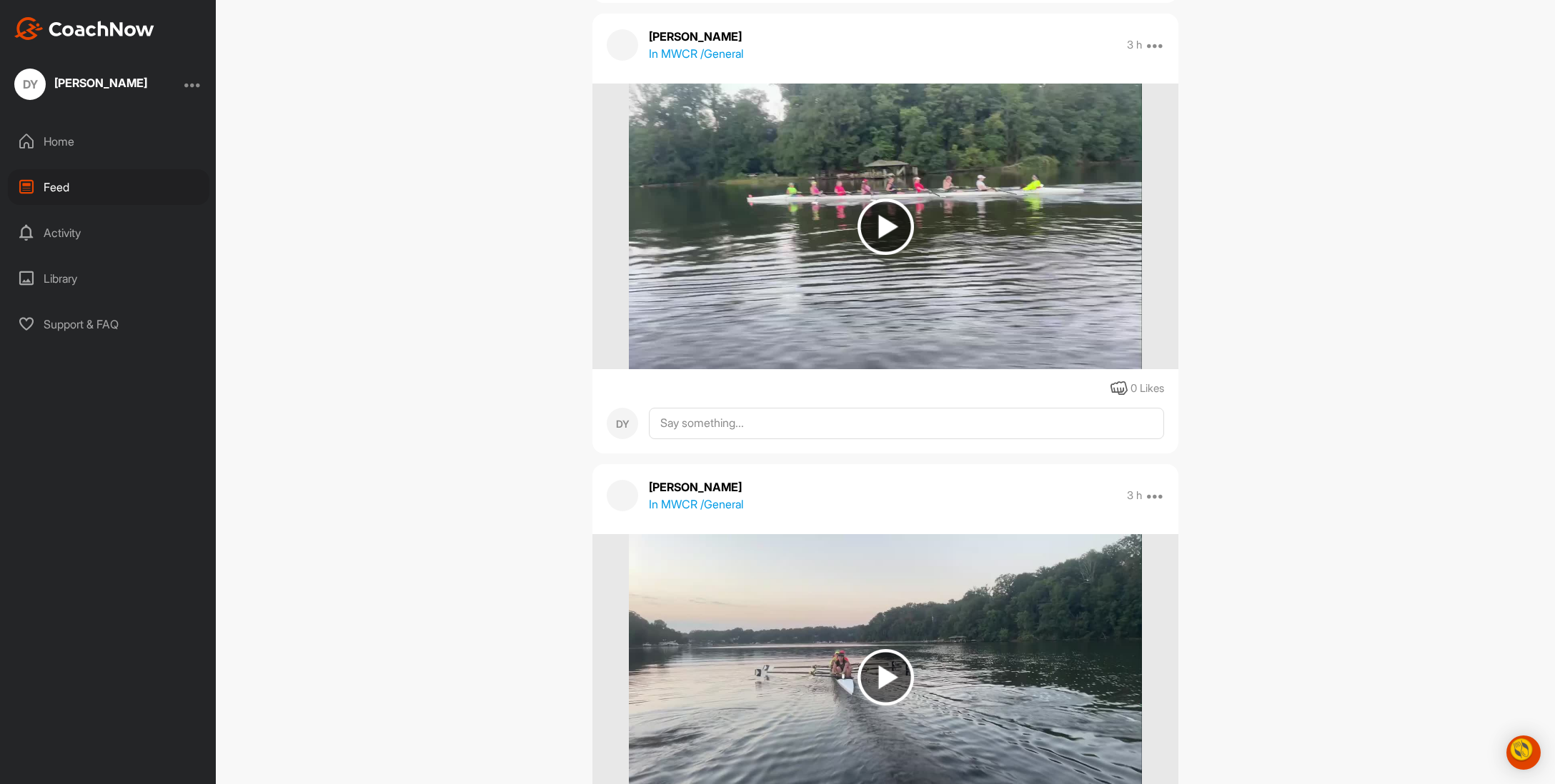
scroll to position [1508, 0]
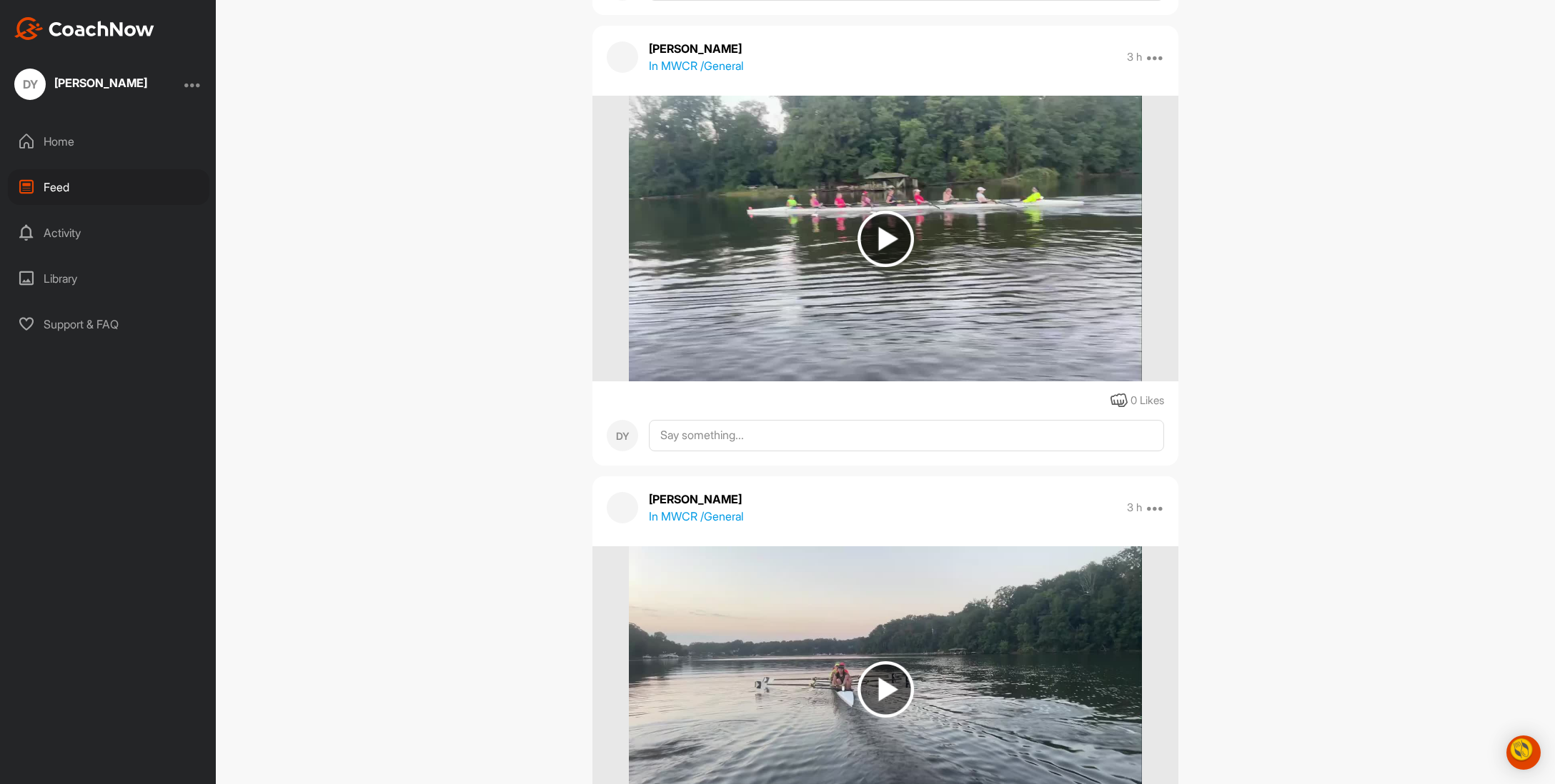
click at [882, 267] on img at bounding box center [885, 239] width 56 height 56
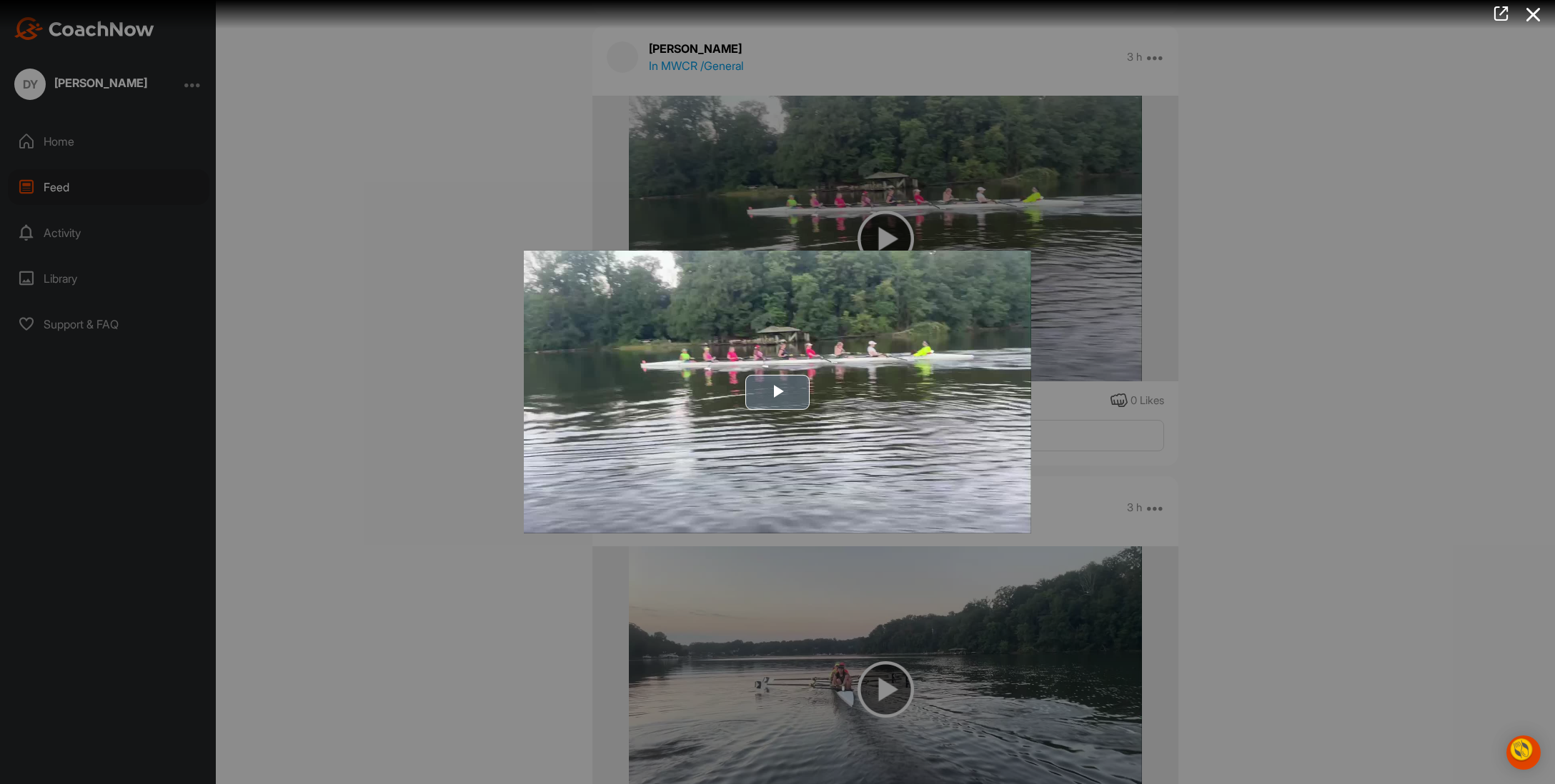
click at [778, 392] on span "Video Player" at bounding box center [778, 392] width 0 height 0
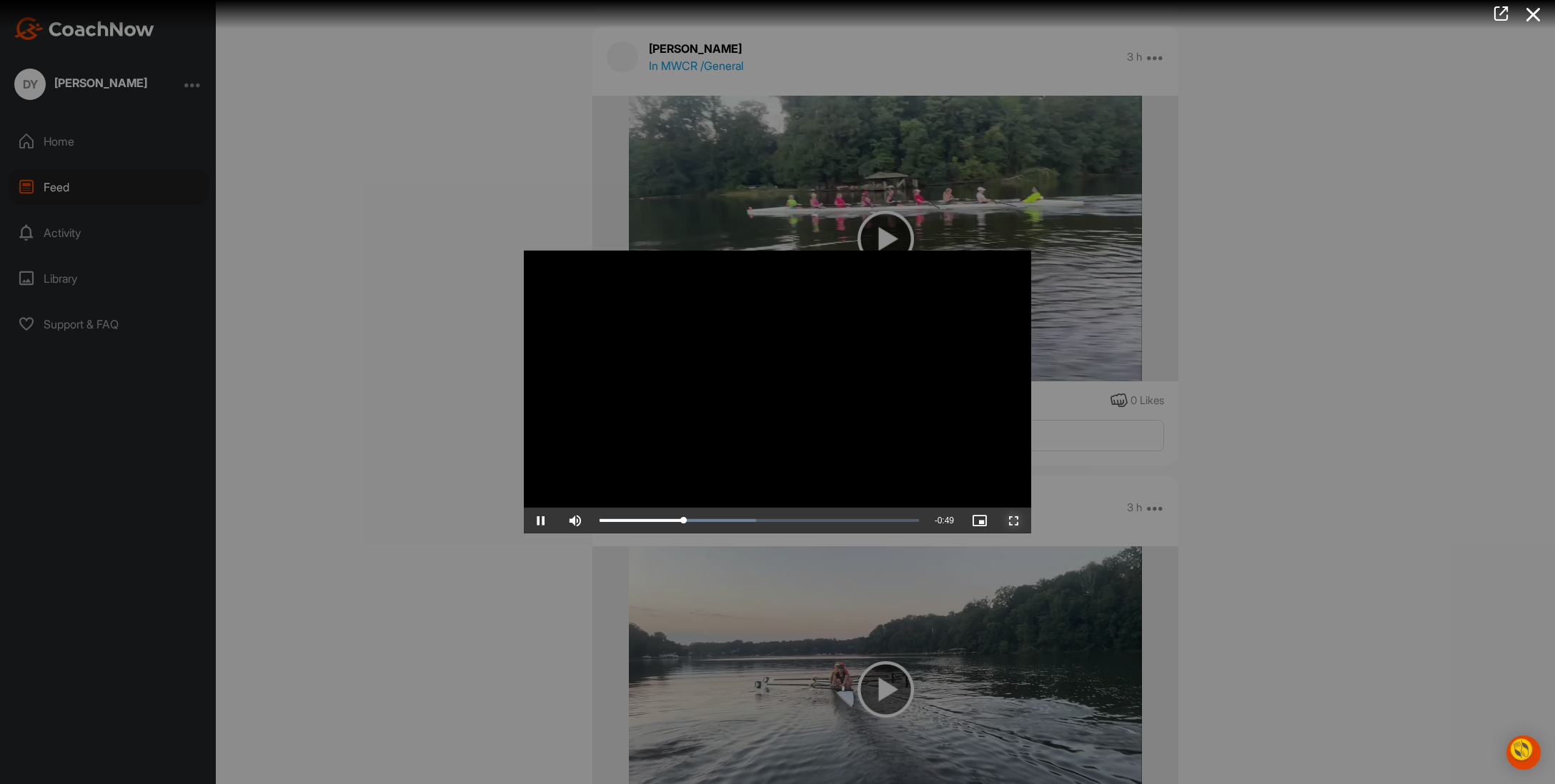
click at [1031, 521] on span "Video Player" at bounding box center [1014, 521] width 34 height 0
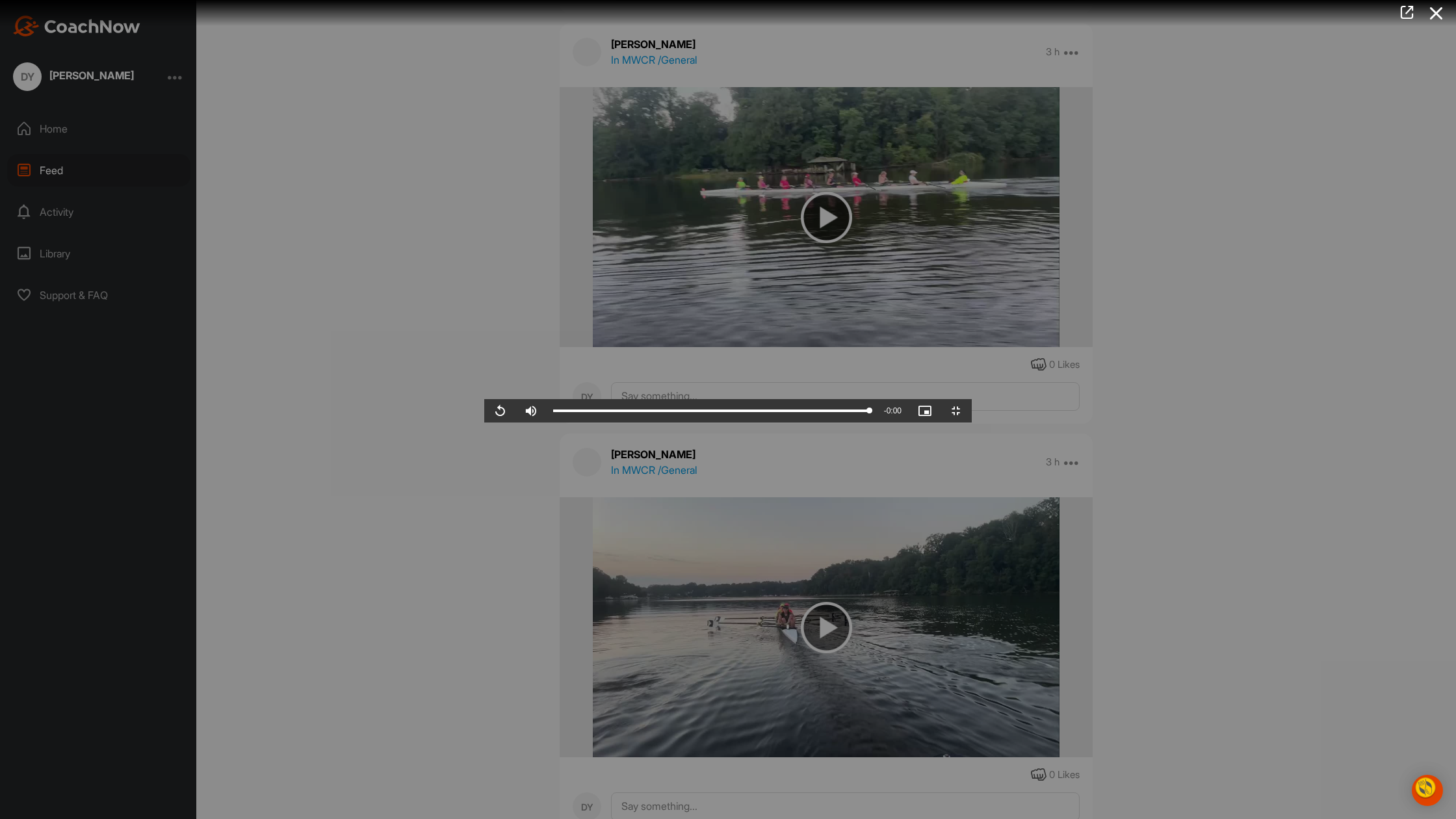
click at [972, 423] on video "Video Player" at bounding box center [728, 409] width 487 height 26
drag, startPoint x: 162, startPoint y: 807, endPoint x: 331, endPoint y: 787, distance: 170.2
click at [484, 423] on div "Video Player is loading. Play Video Play Skip Backward Skip Forward Mute Curren…" at bounding box center [728, 409] width 487 height 26
click at [972, 411] on span "Video Player" at bounding box center [956, 411] width 31 height 0
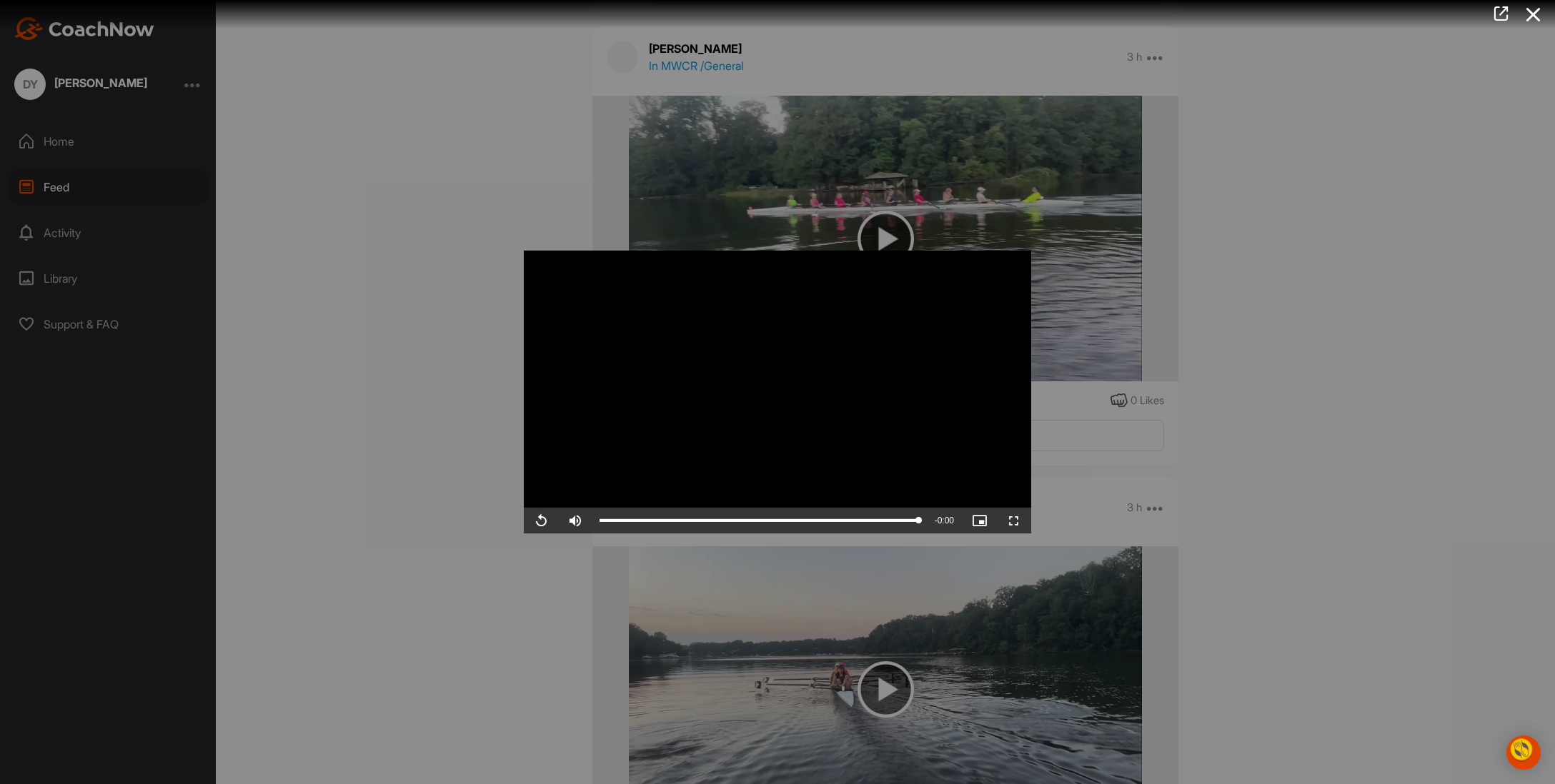
click at [1262, 376] on div at bounding box center [778, 392] width 1555 height 784
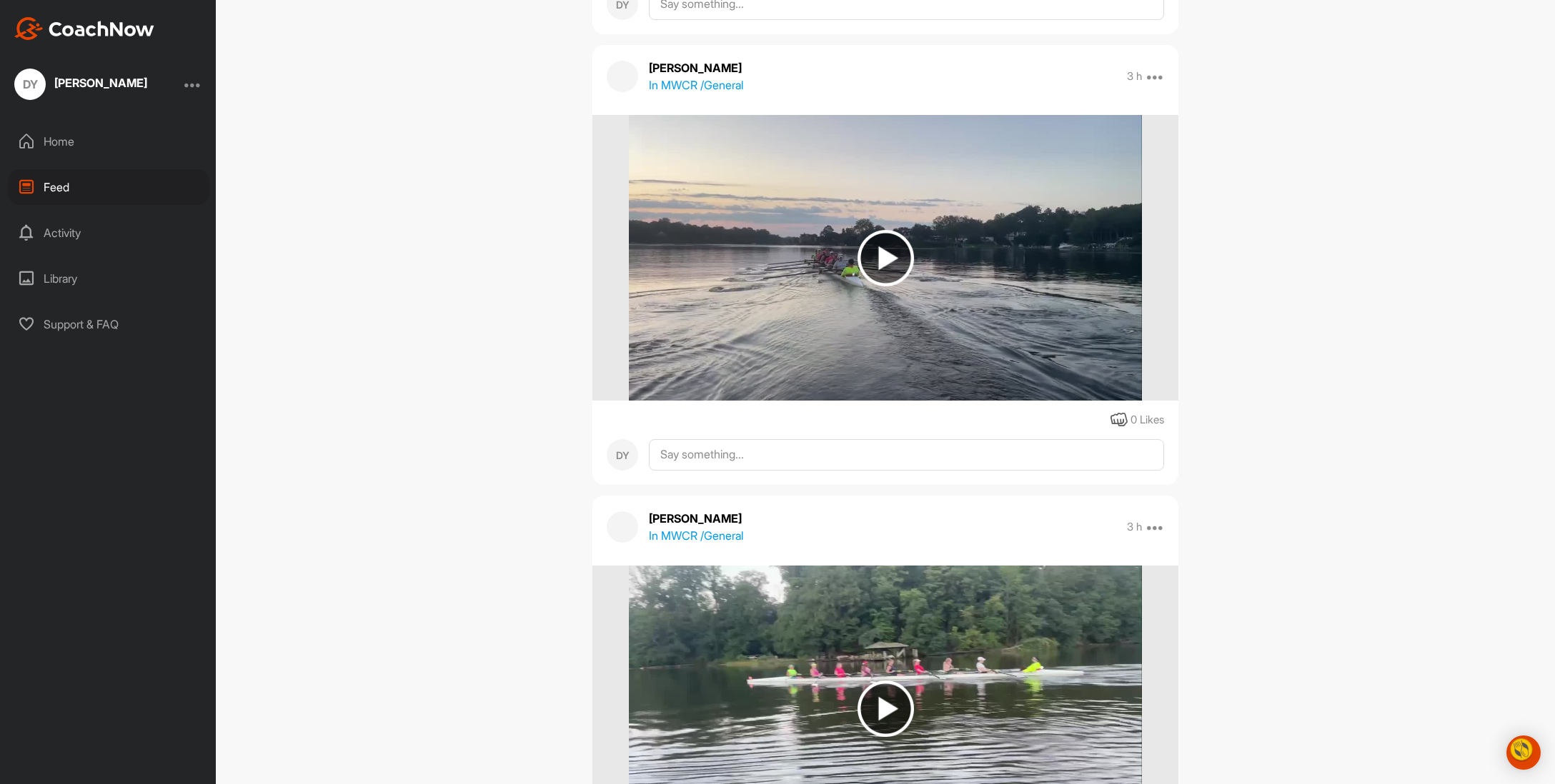
scroll to position [529, 0]
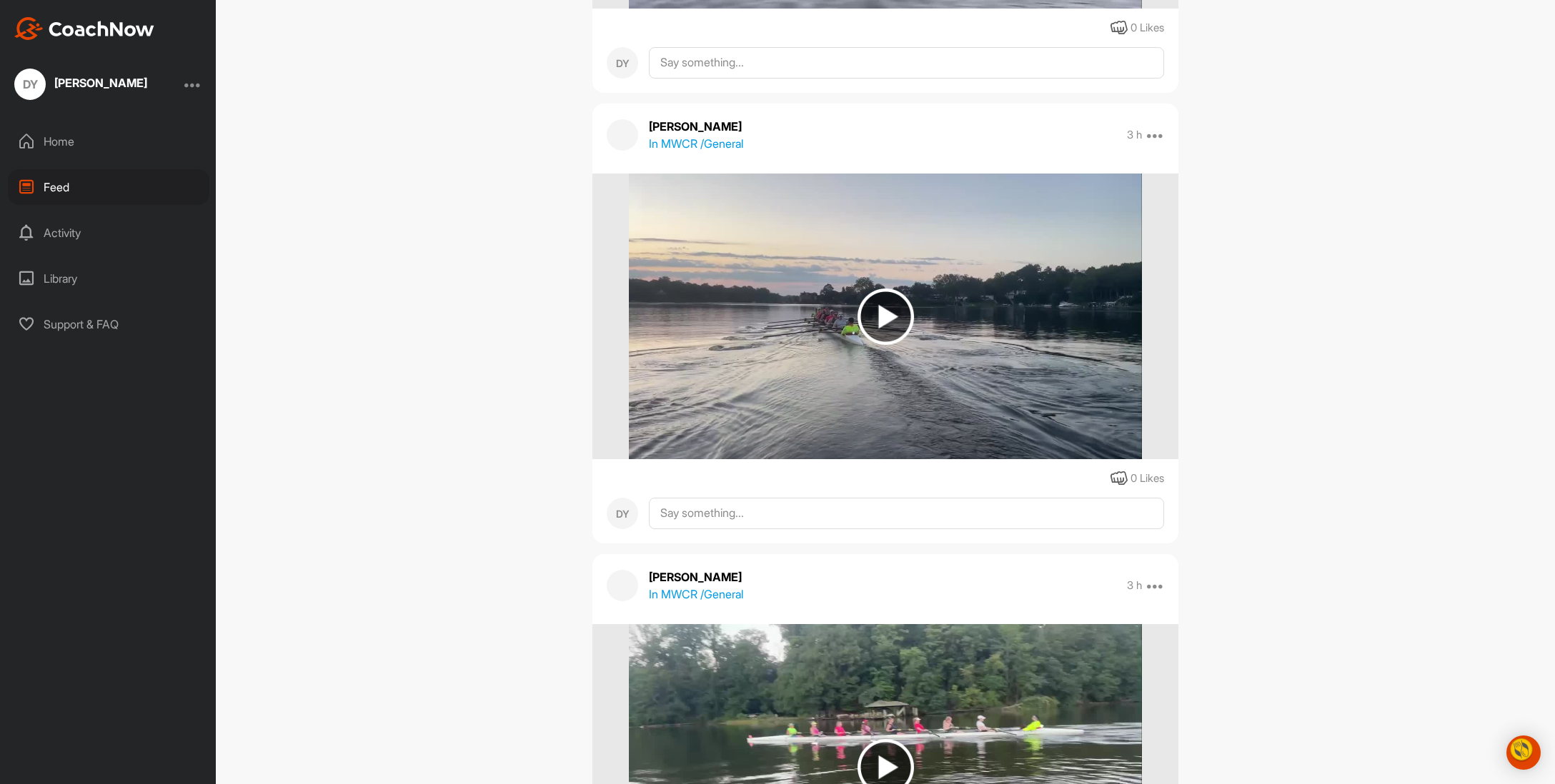
click at [870, 345] on img at bounding box center [885, 316] width 56 height 56
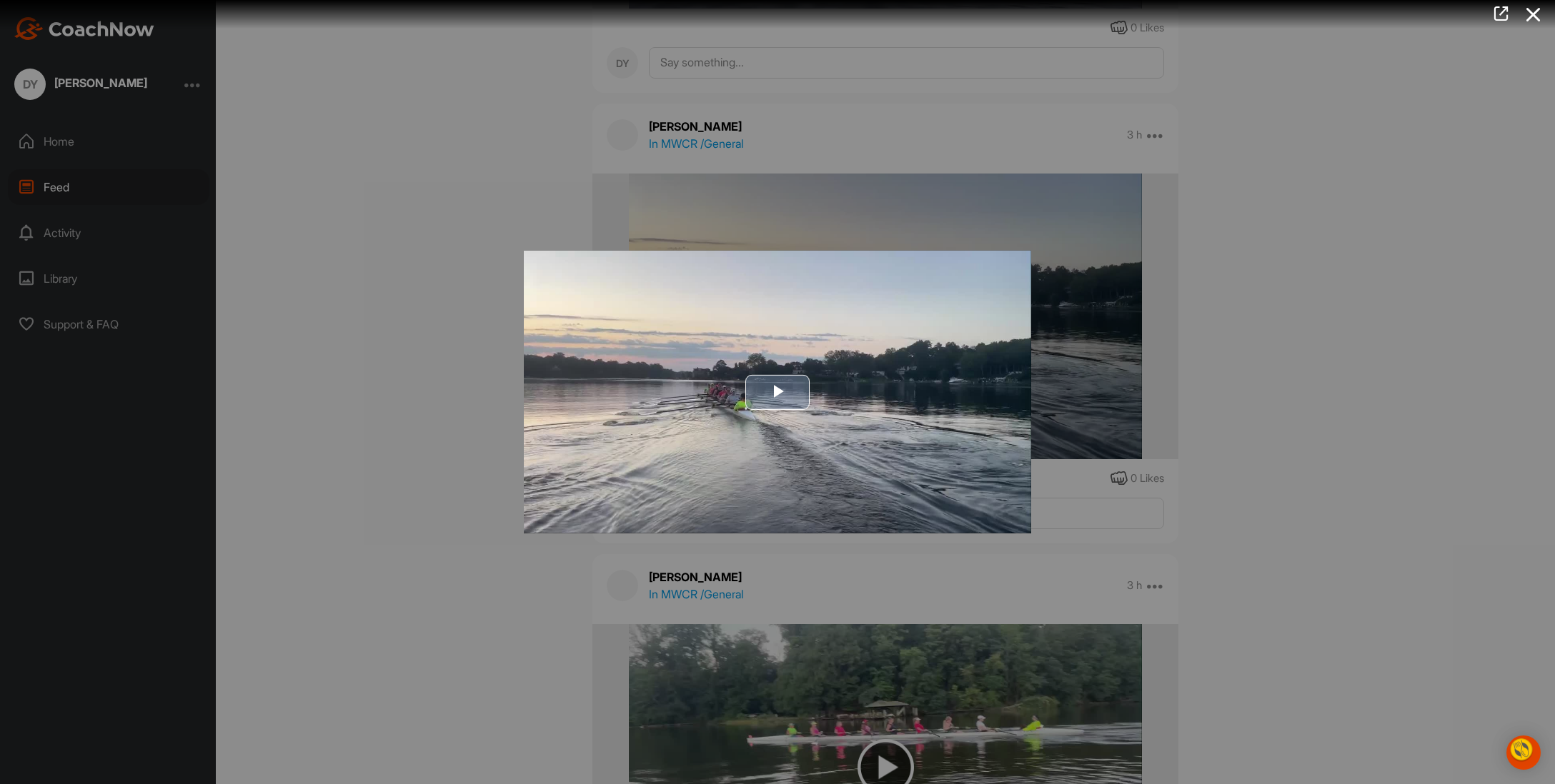
click at [778, 392] on span "Video Player" at bounding box center [778, 392] width 0 height 0
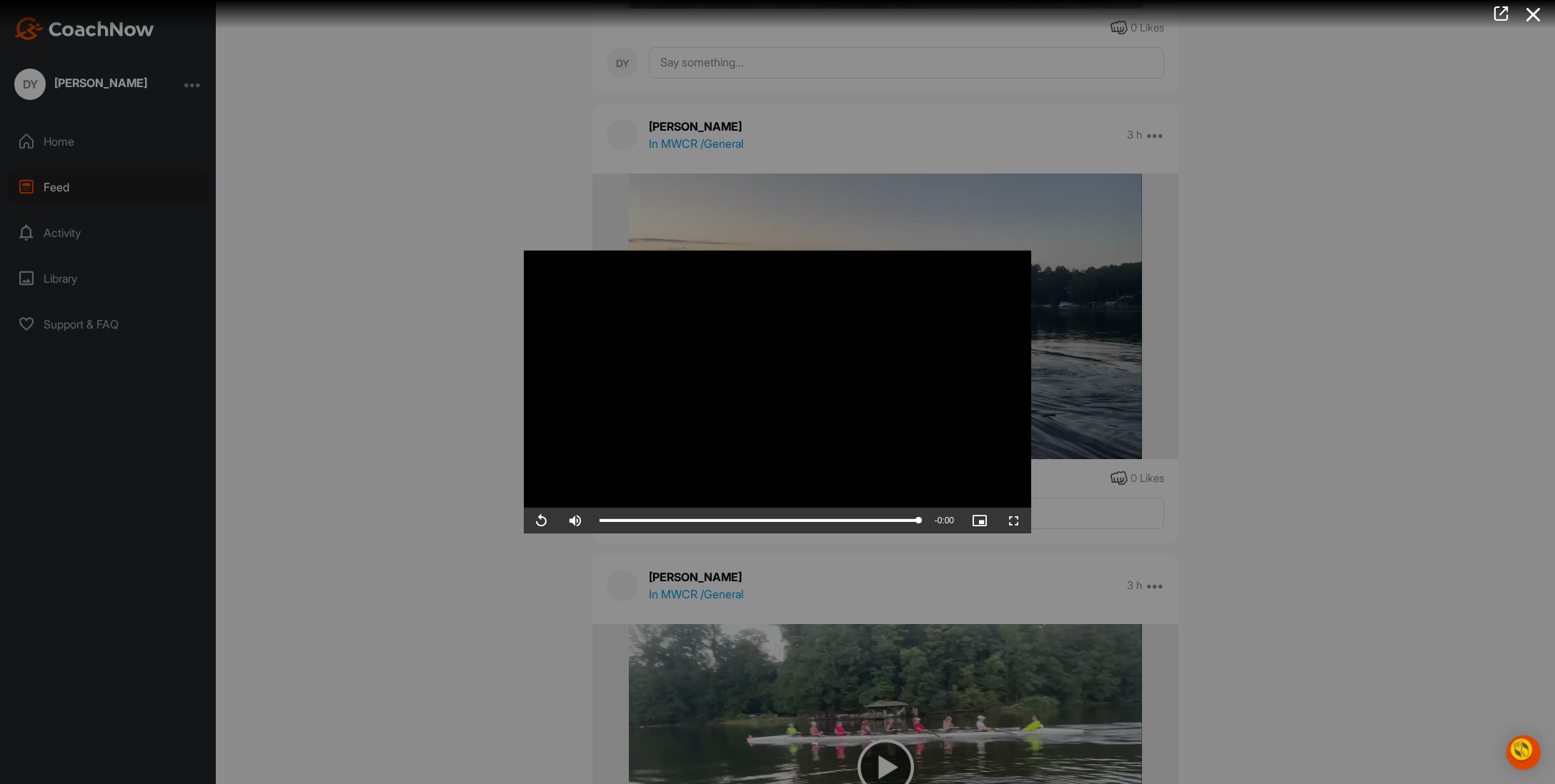
click at [1279, 425] on div at bounding box center [778, 392] width 1555 height 784
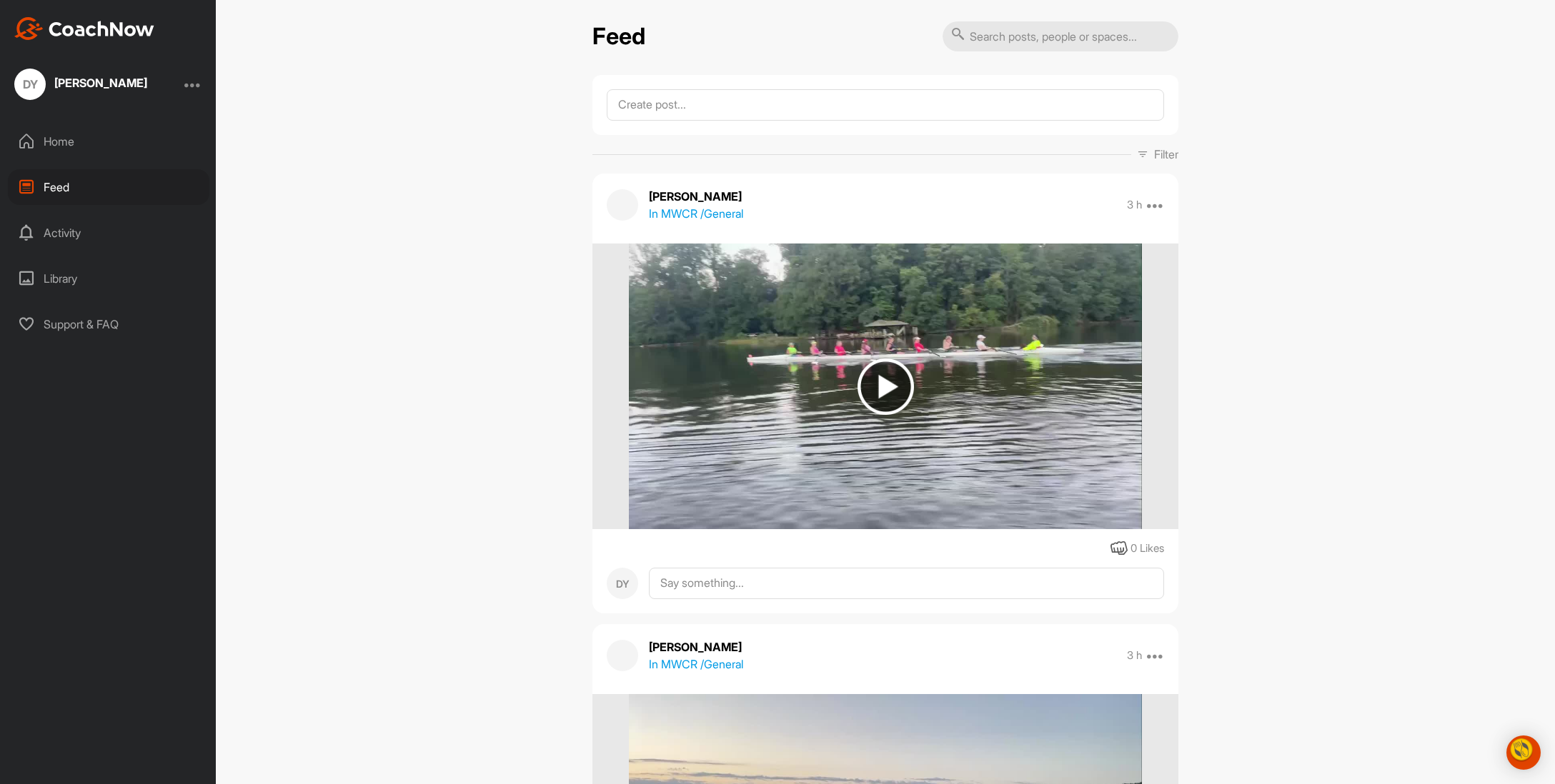
scroll to position [0, 0]
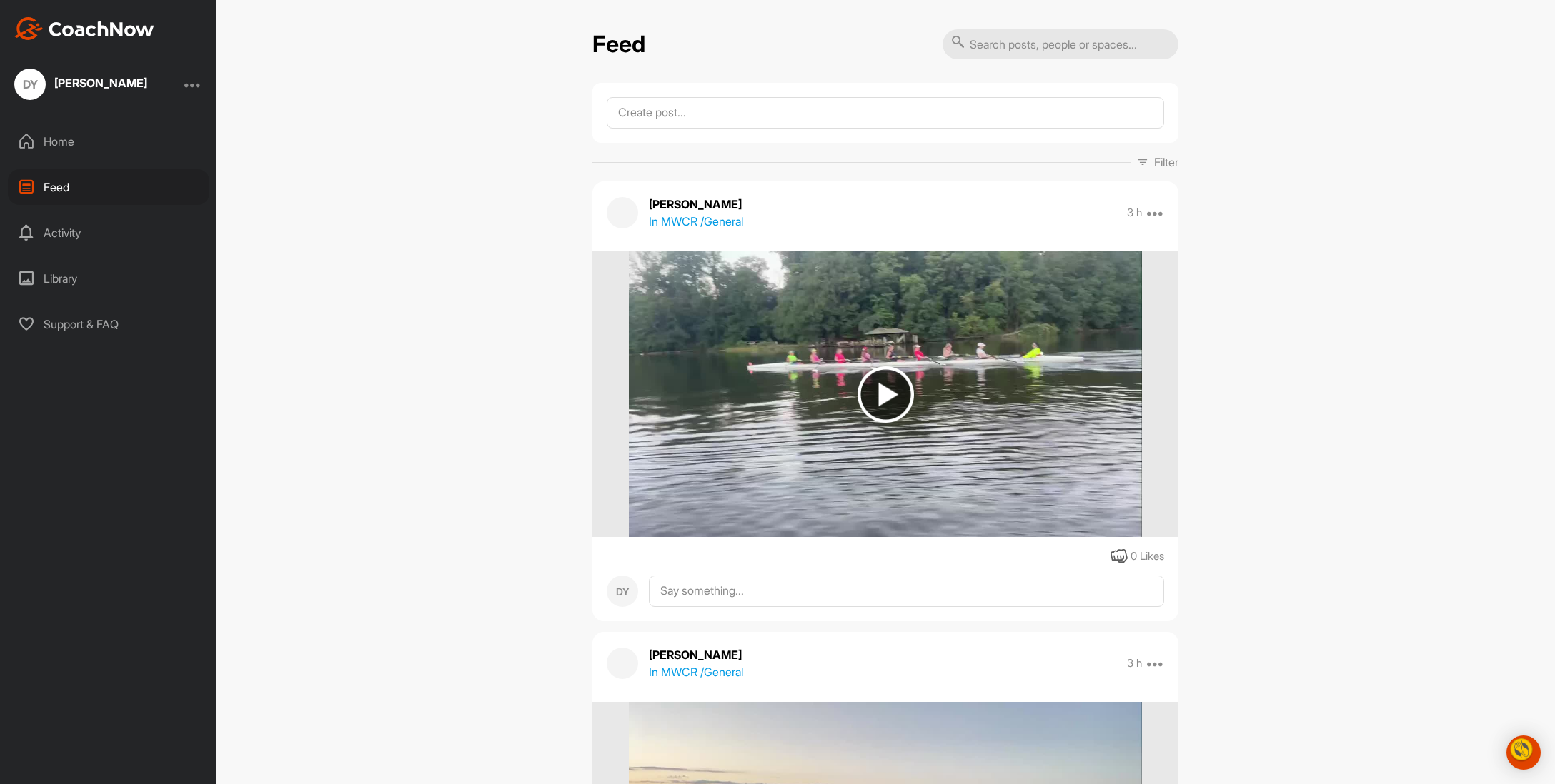
click at [880, 418] on img at bounding box center [885, 394] width 56 height 56
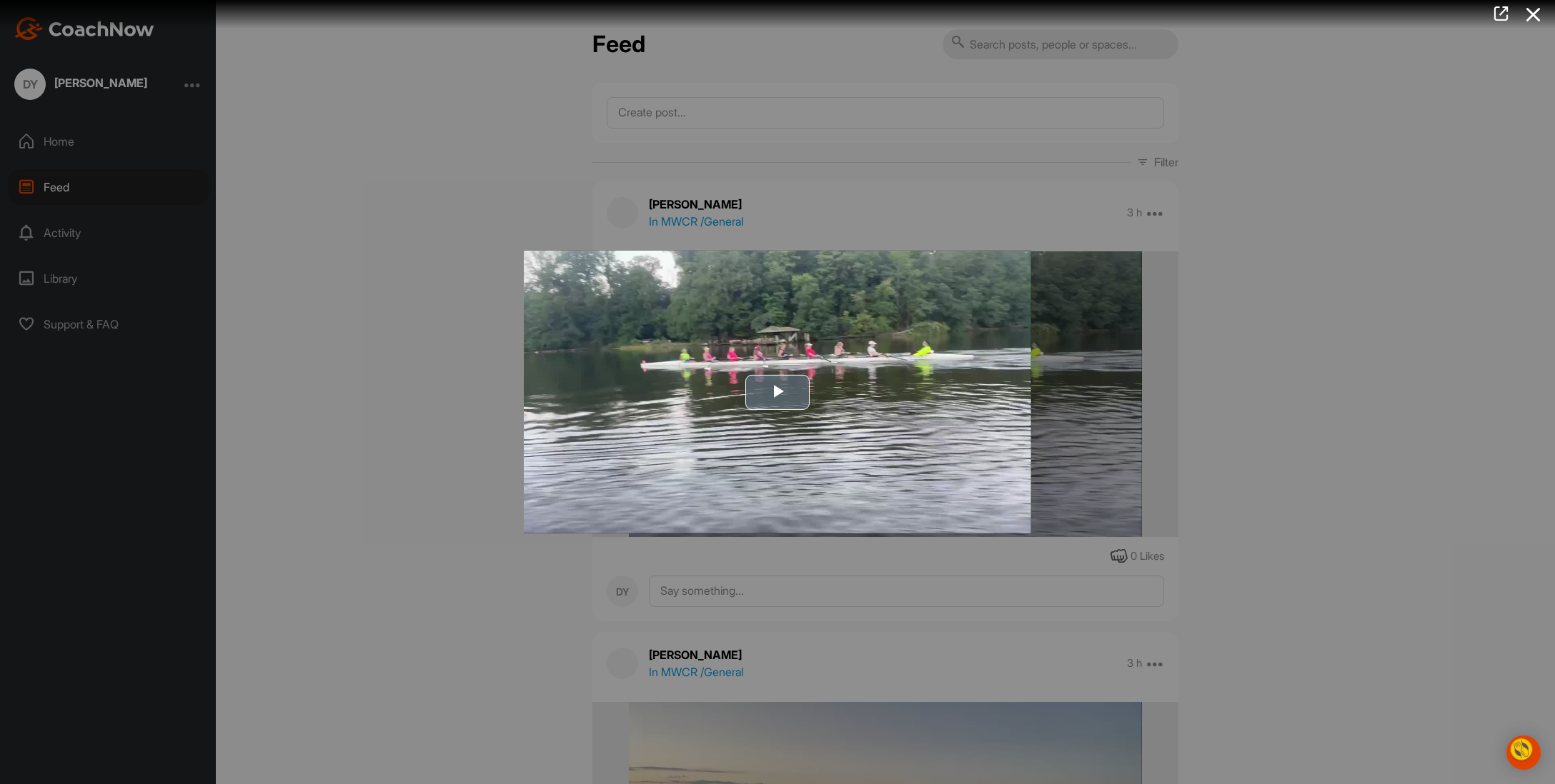
click at [778, 392] on span "Video Player" at bounding box center [778, 392] width 0 height 0
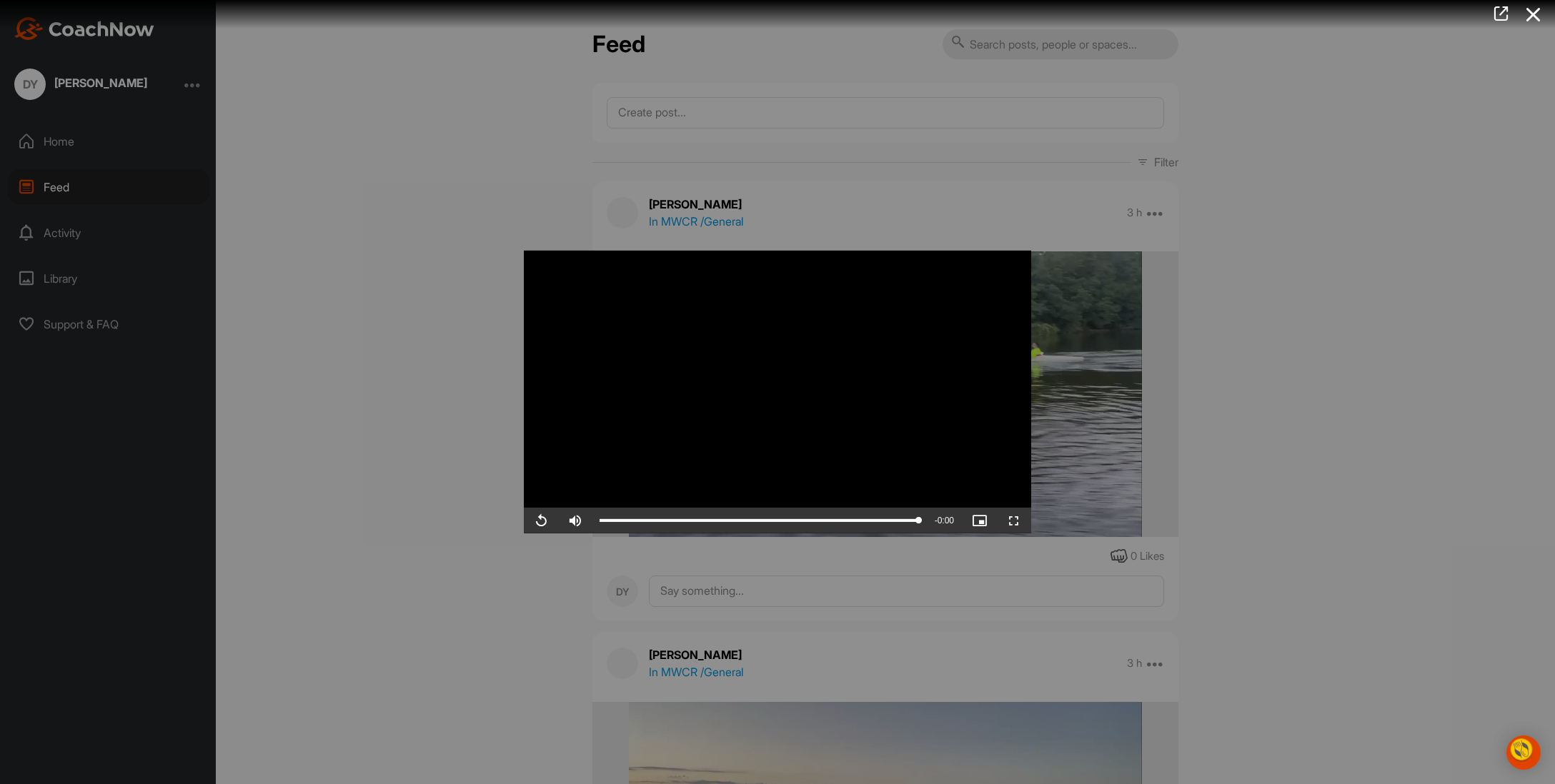
click at [1403, 351] on div at bounding box center [778, 392] width 1555 height 784
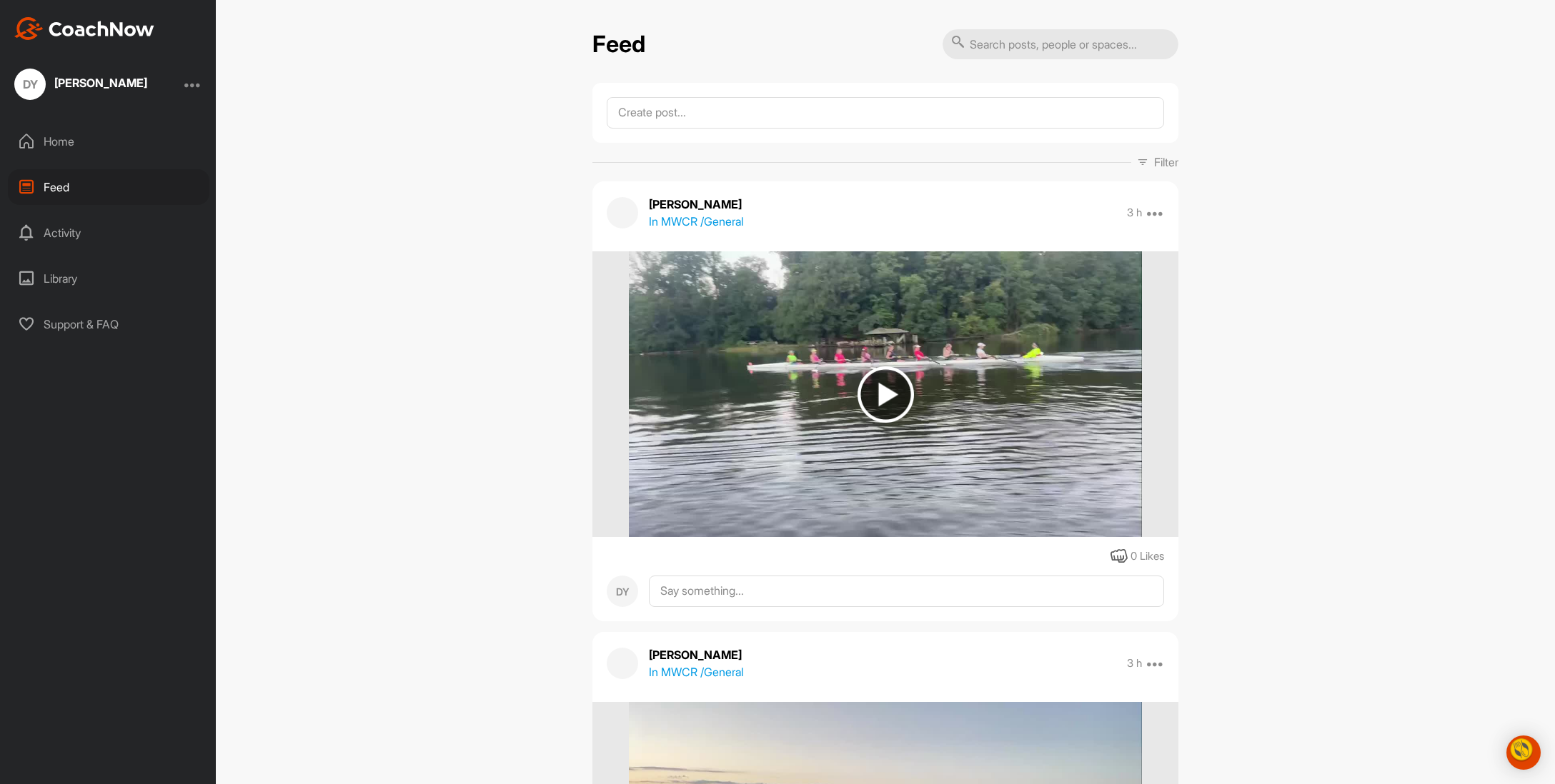
click at [1403, 351] on div "Feed Filter Media Type Images Videos Notes Audio Documents Author AI [PERSON_NA…" at bounding box center [885, 392] width 1340 height 784
